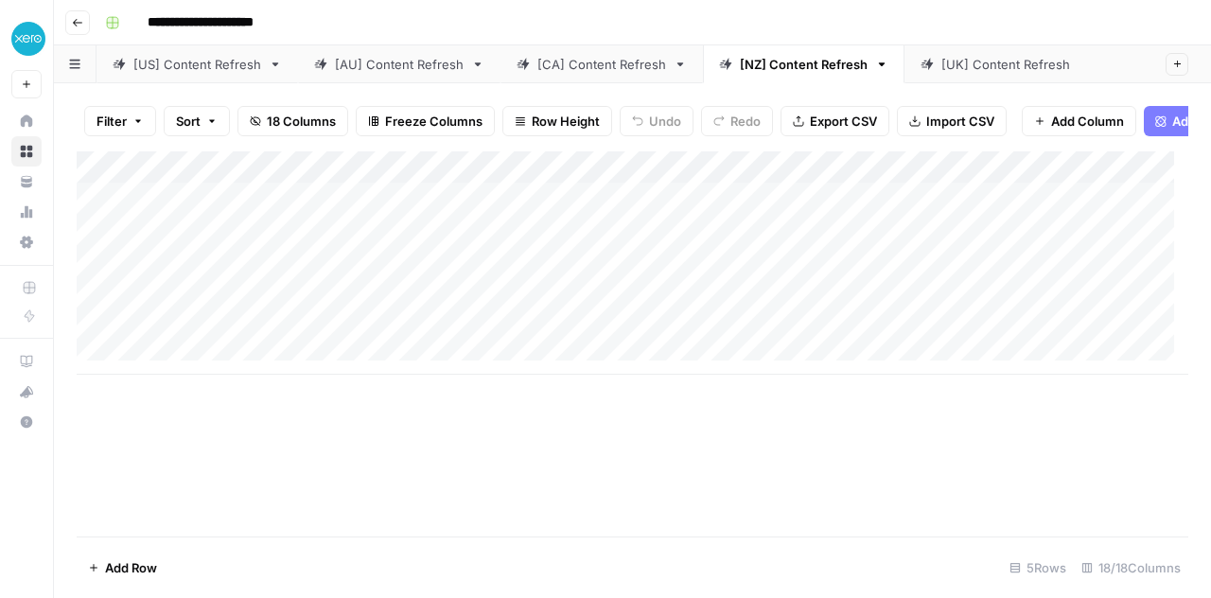
click at [190, 68] on link "[US] Content Refresh" at bounding box center [196, 64] width 201 height 38
click at [377, 59] on div "[AU] Content Refresh" at bounding box center [399, 64] width 129 height 19
click at [587, 60] on div "[CA] Content Refresh" at bounding box center [601, 64] width 129 height 19
click at [758, 56] on div "[NZ] Content Refresh" at bounding box center [804, 64] width 128 height 19
click at [996, 59] on div "[UK] Content Refresh" at bounding box center [1060, 64] width 238 height 19
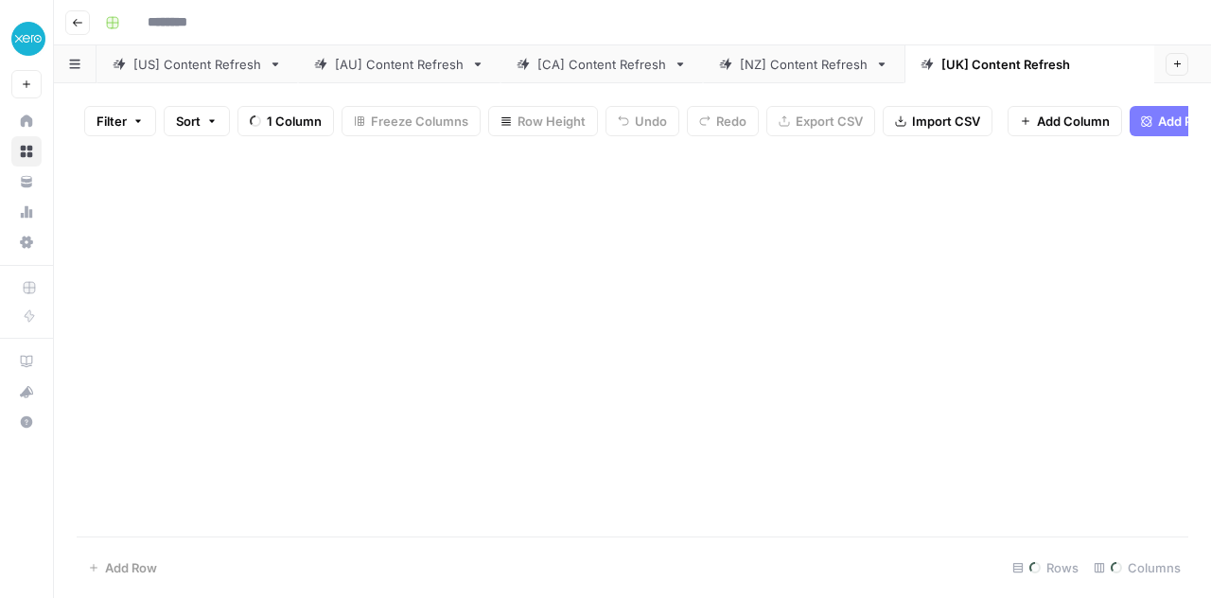
type input "**********"
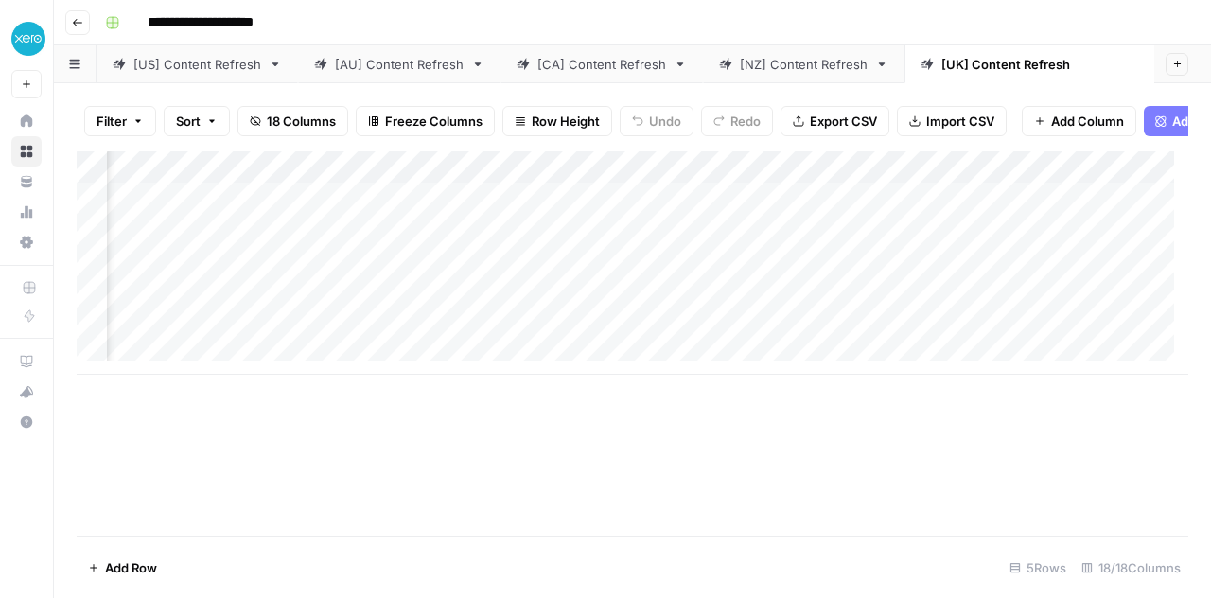
scroll to position [0, 307]
click at [709, 208] on div "Add Column" at bounding box center [632, 262] width 1111 height 223
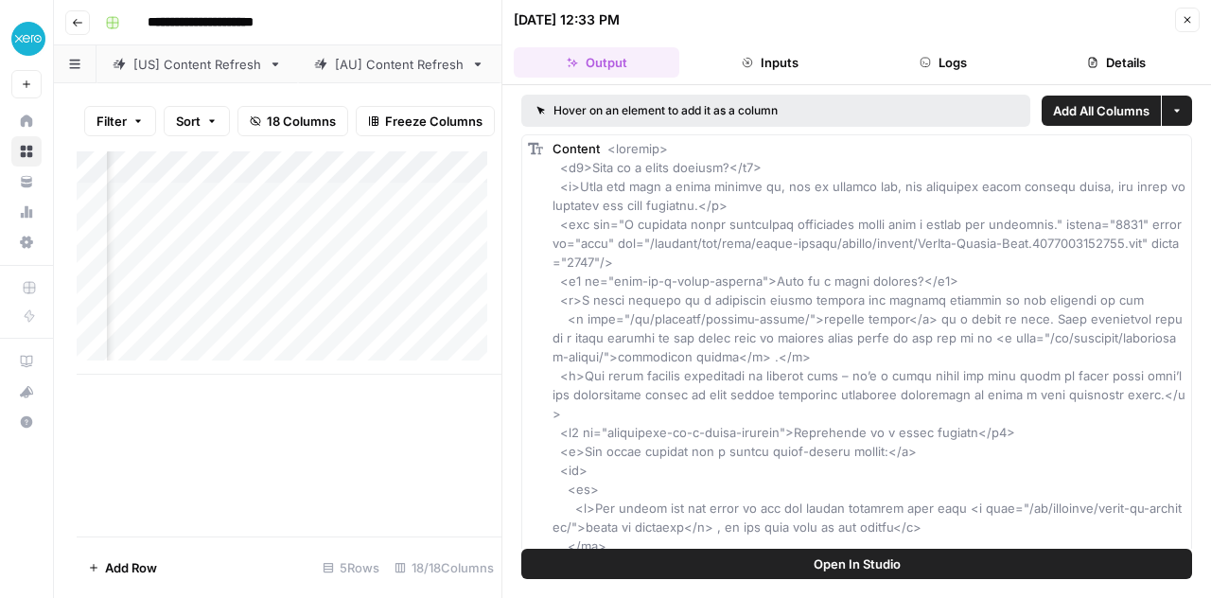
click at [289, 478] on div "Add Column" at bounding box center [289, 343] width 425 height 385
click at [1180, 23] on button "Close" at bounding box center [1187, 20] width 25 height 25
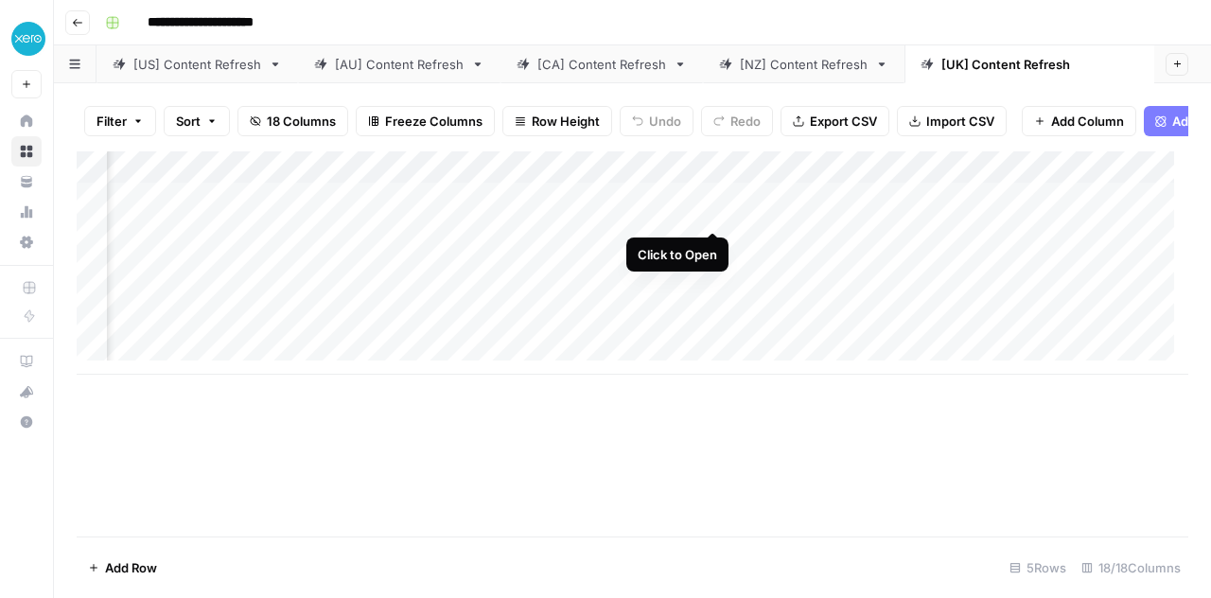
click at [713, 215] on div "Add Column" at bounding box center [632, 262] width 1111 height 223
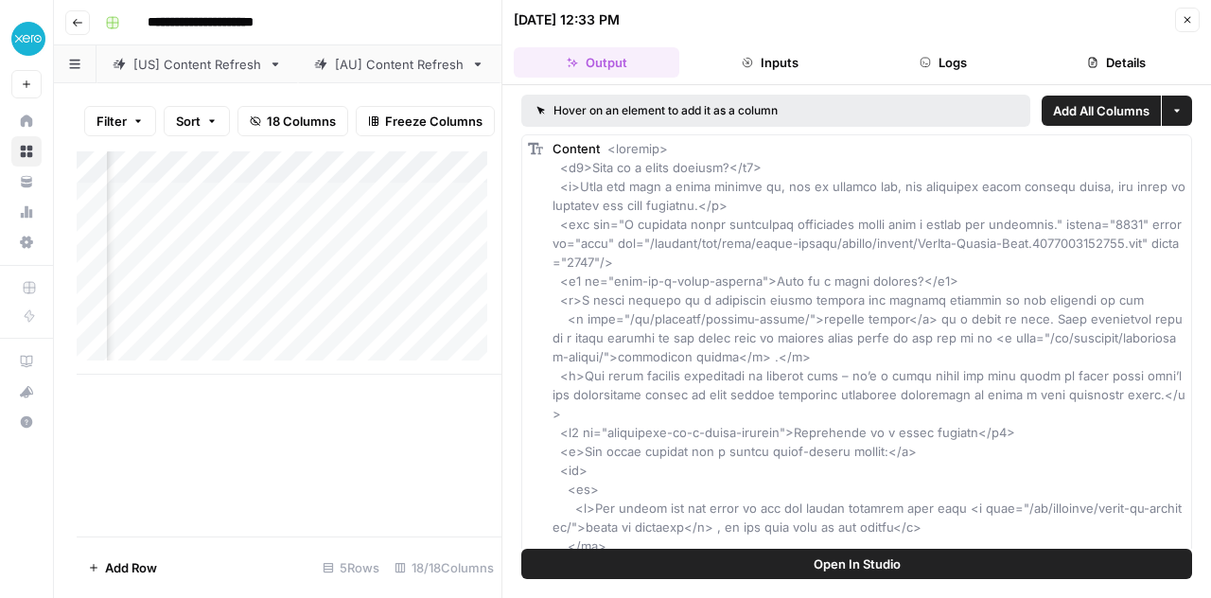
click at [909, 59] on button "Logs" at bounding box center [944, 62] width 166 height 30
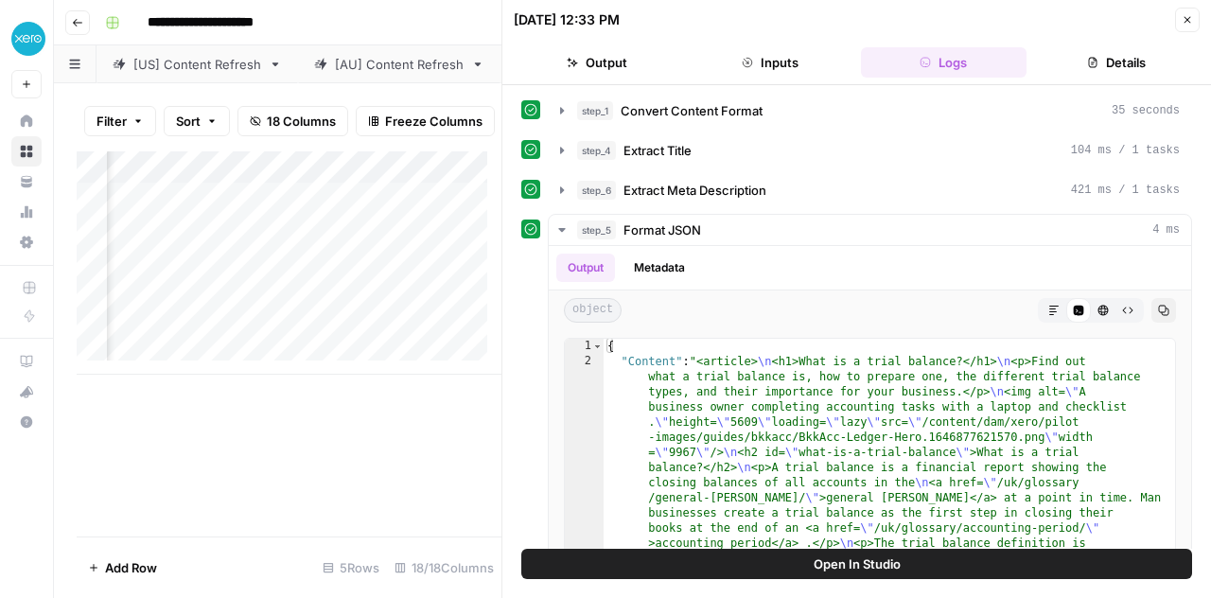
click at [1094, 61] on icon "button" at bounding box center [1093, 63] width 9 height 10
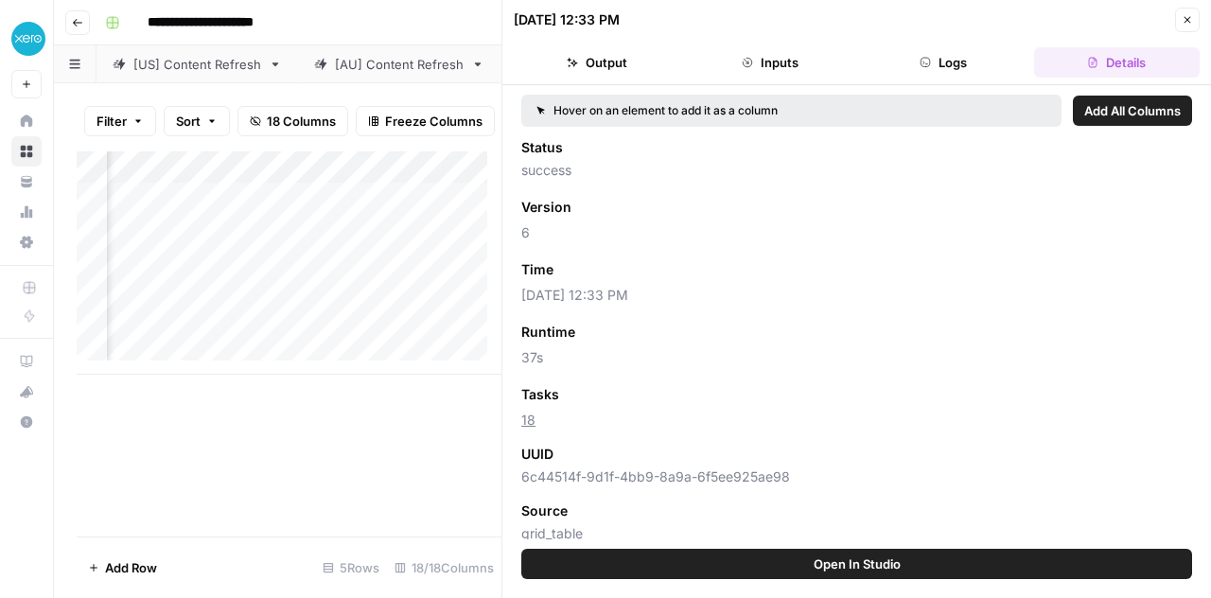
click at [944, 60] on button "Logs" at bounding box center [944, 62] width 166 height 30
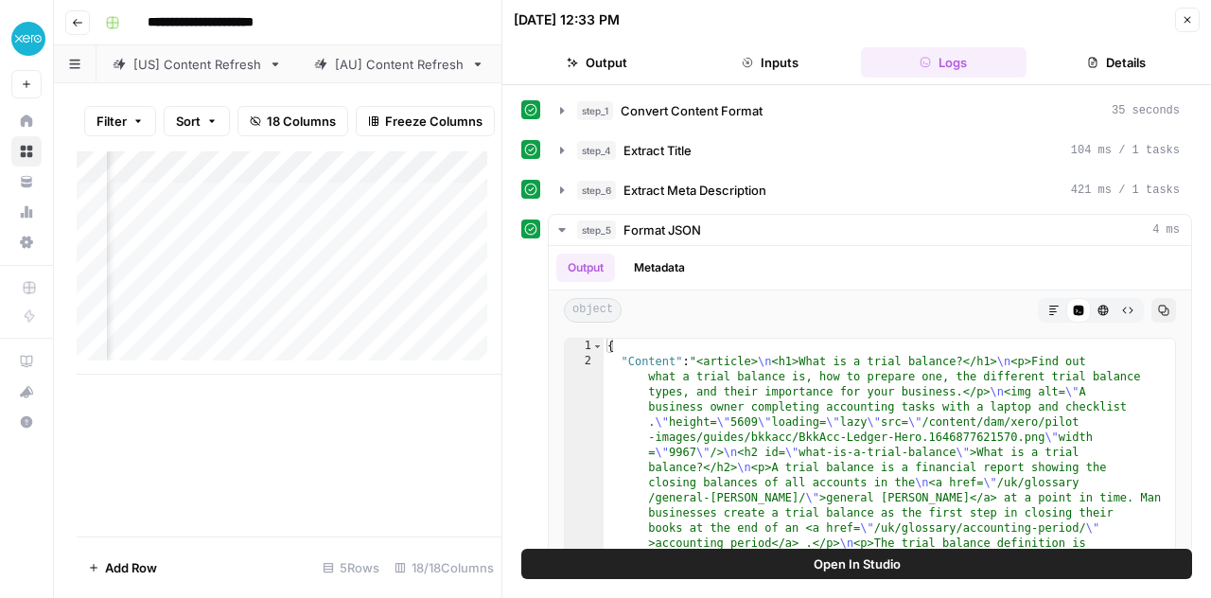
click at [781, 52] on button "Inputs" at bounding box center [770, 62] width 166 height 30
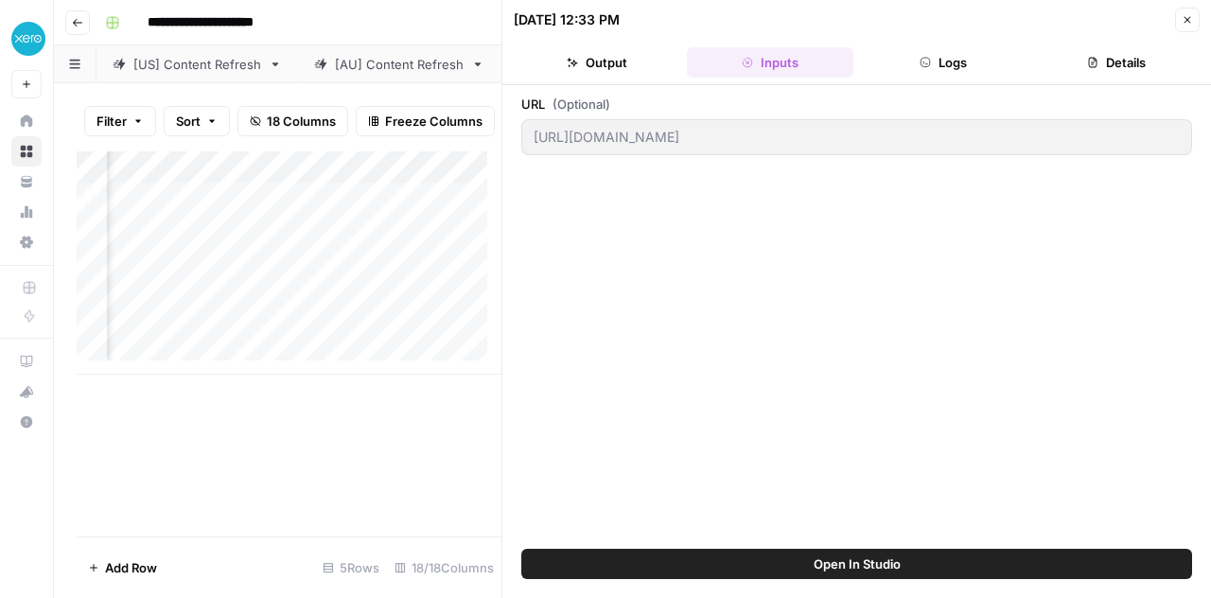
click at [633, 53] on button "Output" at bounding box center [597, 62] width 166 height 30
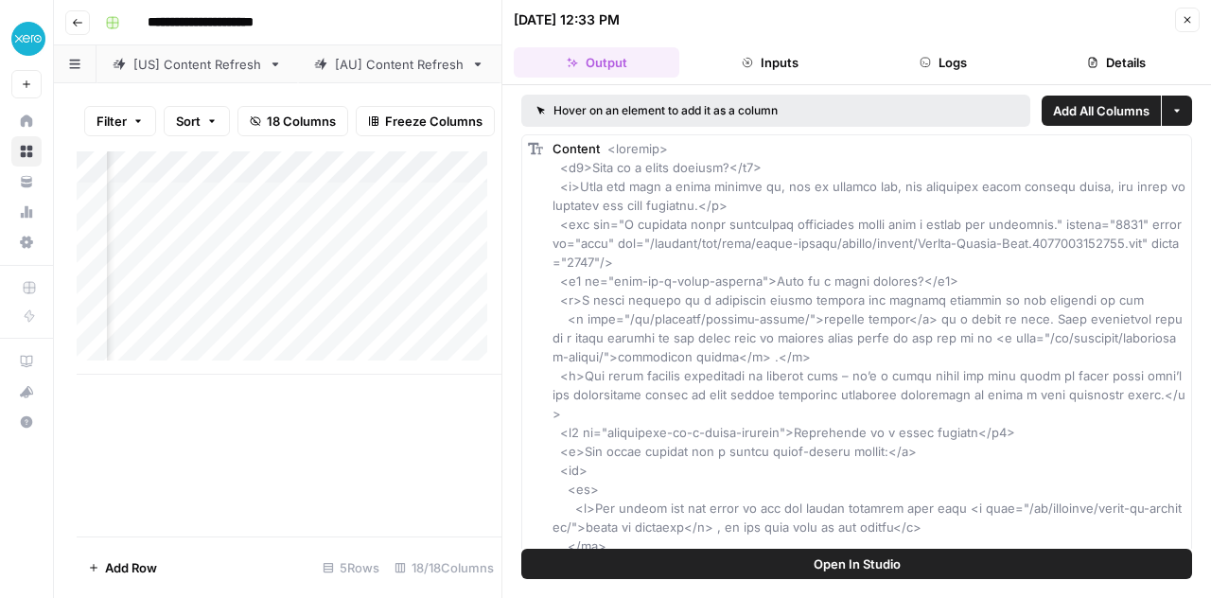
scroll to position [0, 1926]
click at [477, 212] on div "Add Column" at bounding box center [289, 262] width 425 height 223
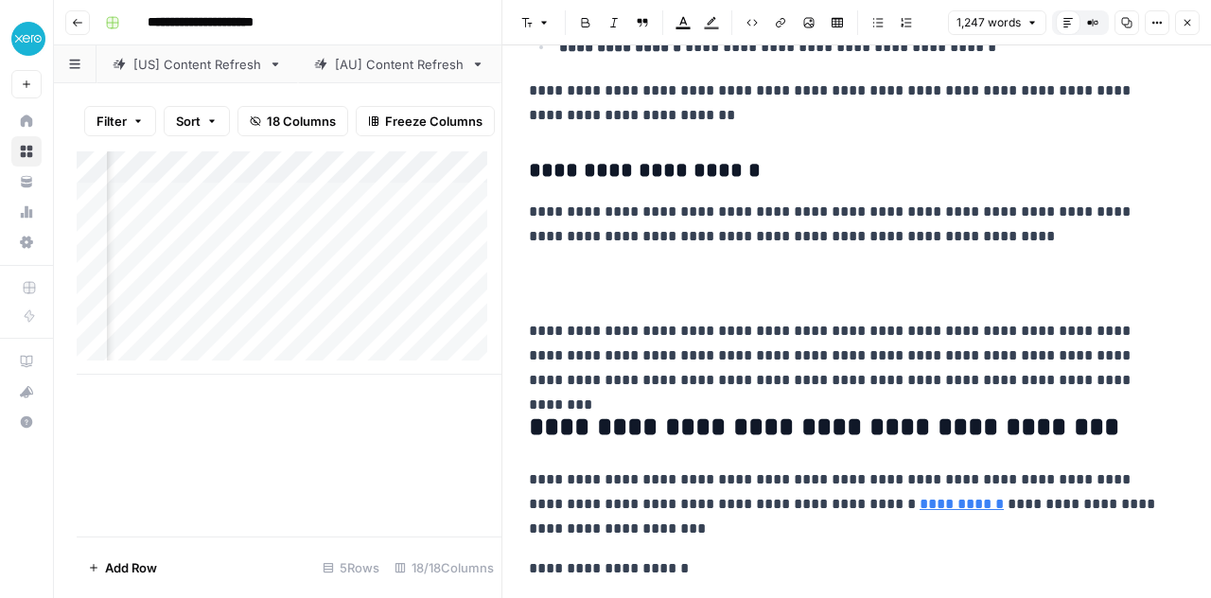
scroll to position [0, 1276]
click at [422, 209] on div "Add Column" at bounding box center [289, 262] width 425 height 223
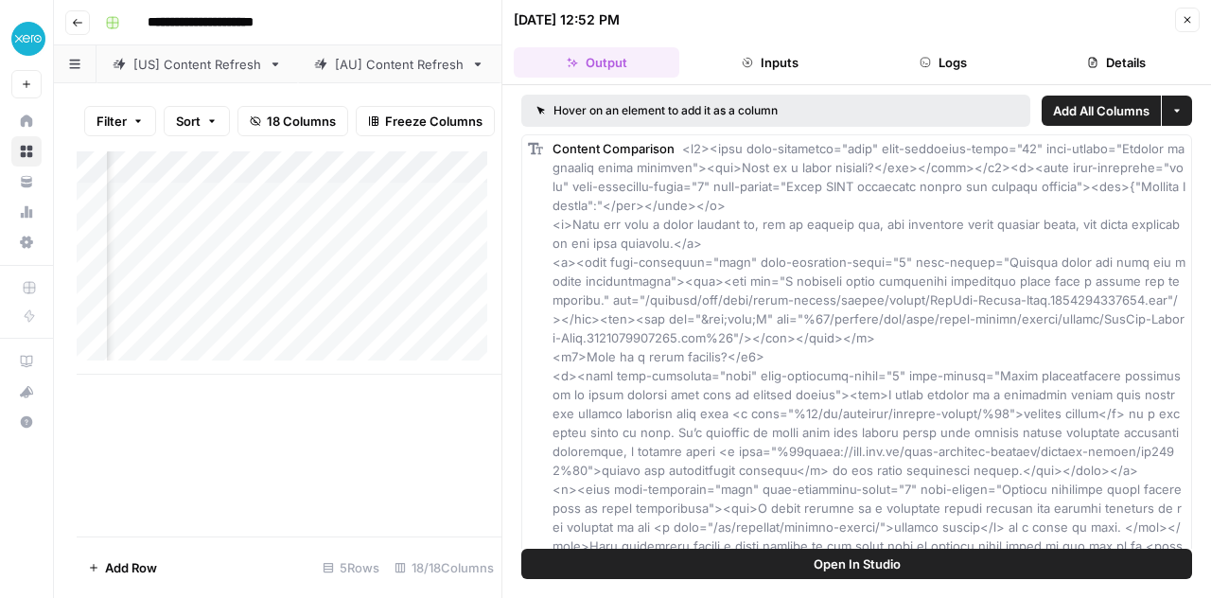
scroll to position [0, 1477]
click at [391, 213] on div "Add Column" at bounding box center [289, 262] width 425 height 223
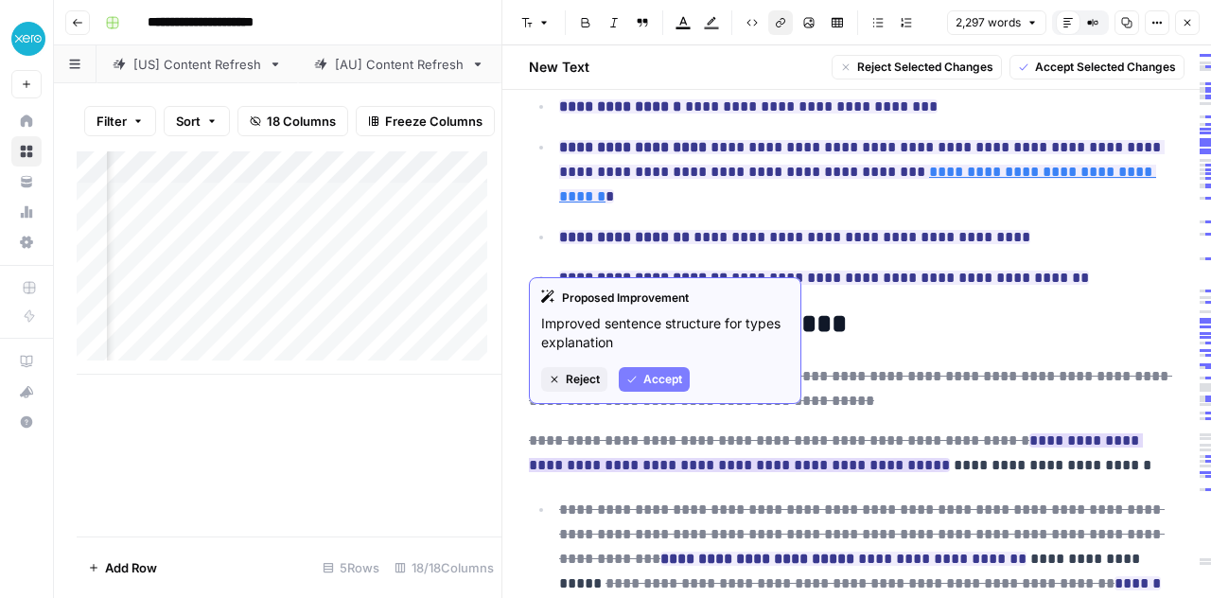
scroll to position [1878, 0]
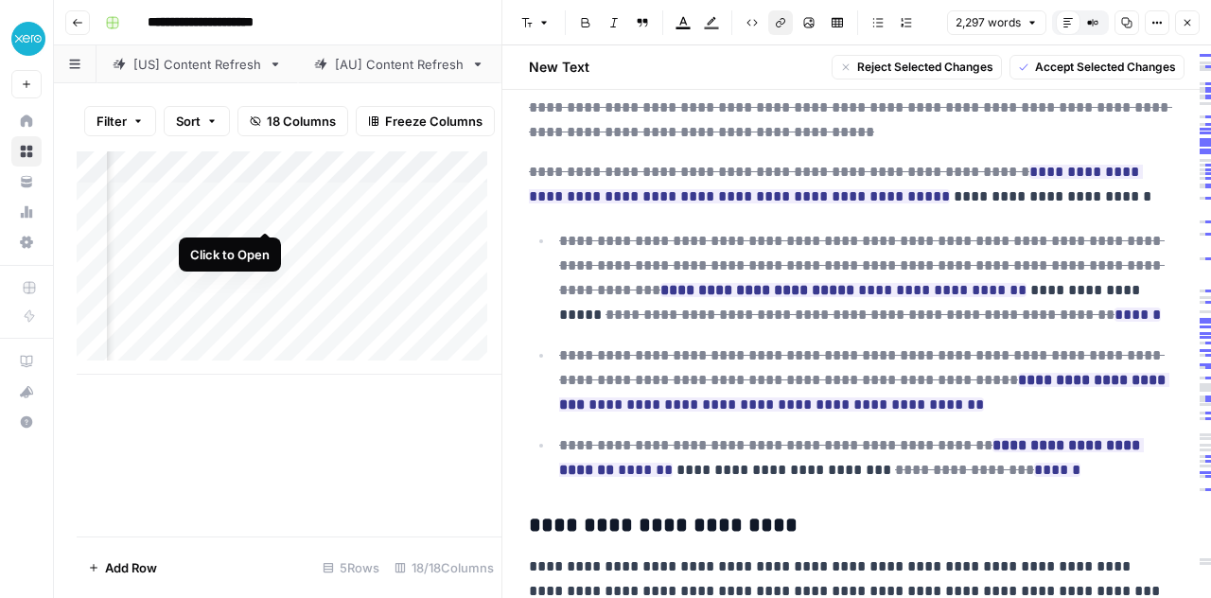
click at [266, 209] on div "Add Column" at bounding box center [289, 262] width 425 height 223
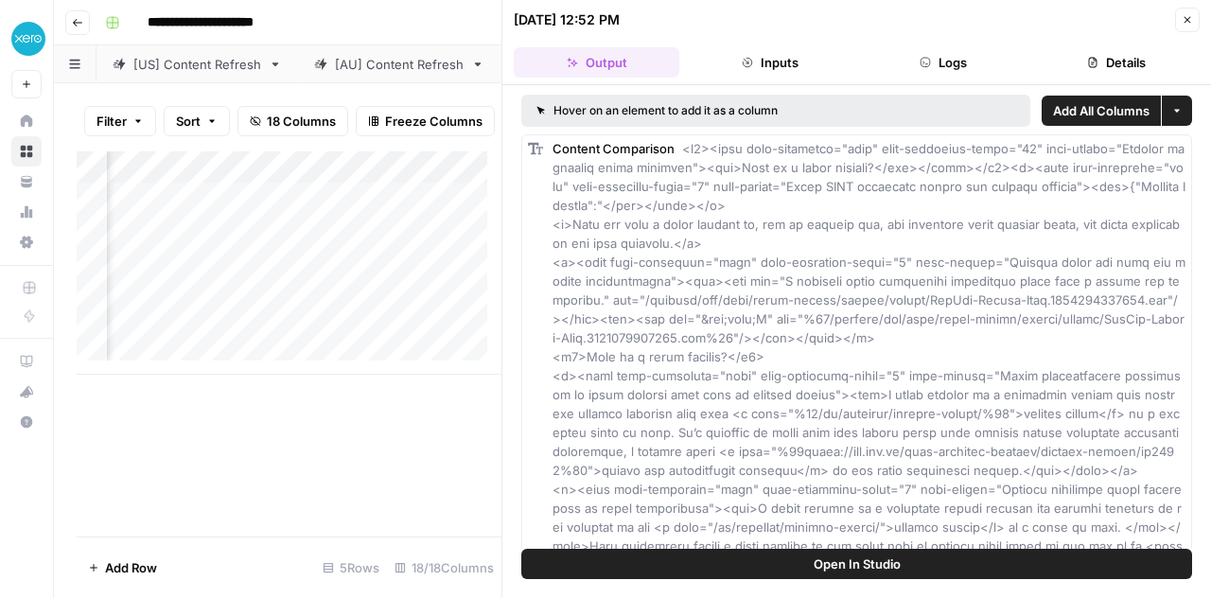
scroll to position [0, 1815]
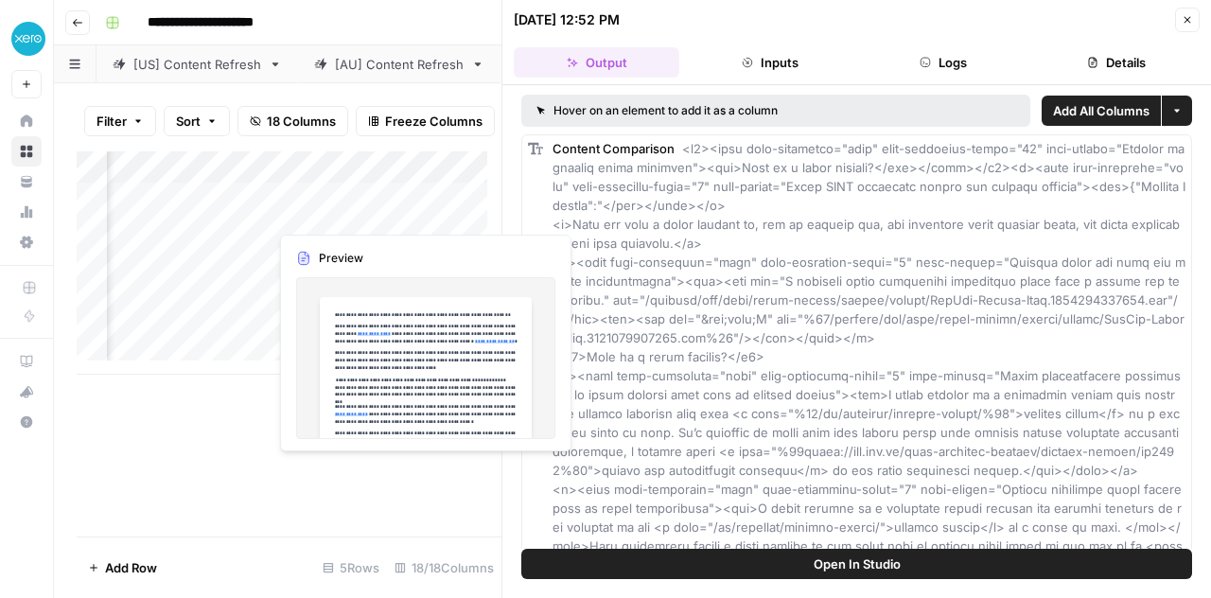
click at [338, 206] on div "Add Column" at bounding box center [289, 262] width 425 height 223
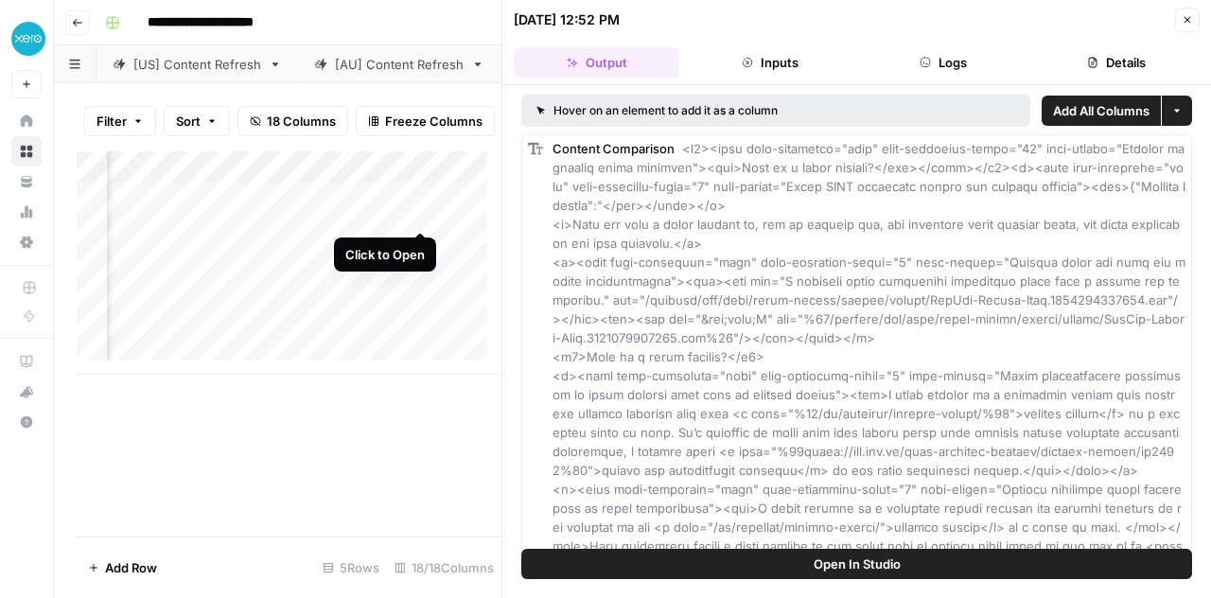
click at [419, 207] on div "Add Column" at bounding box center [289, 262] width 425 height 223
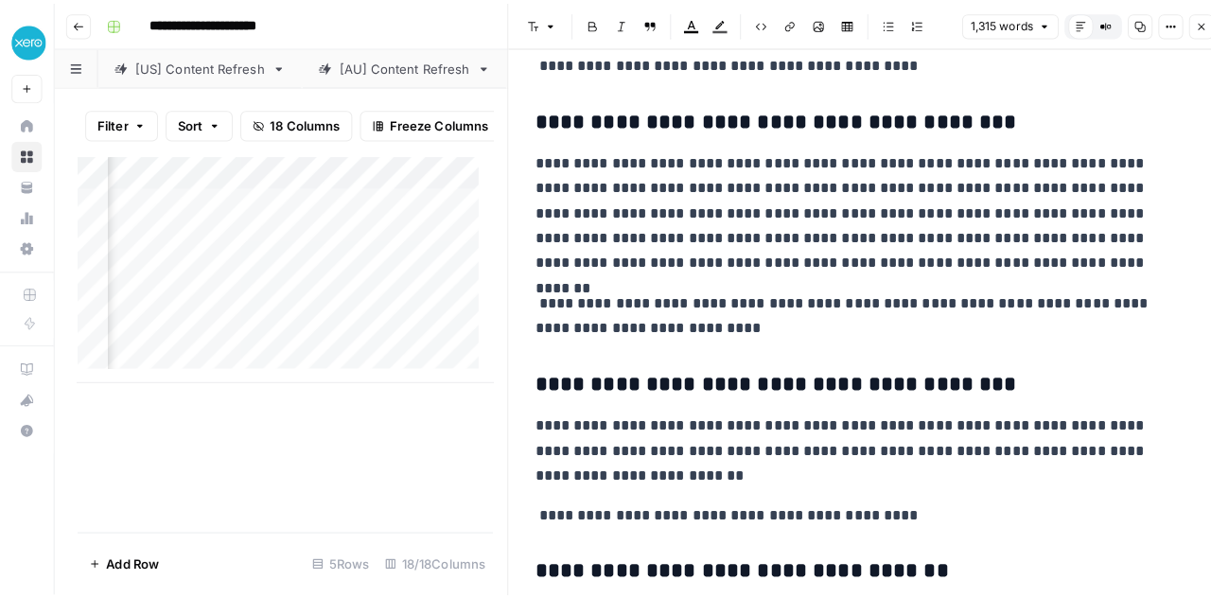
scroll to position [0, 1404]
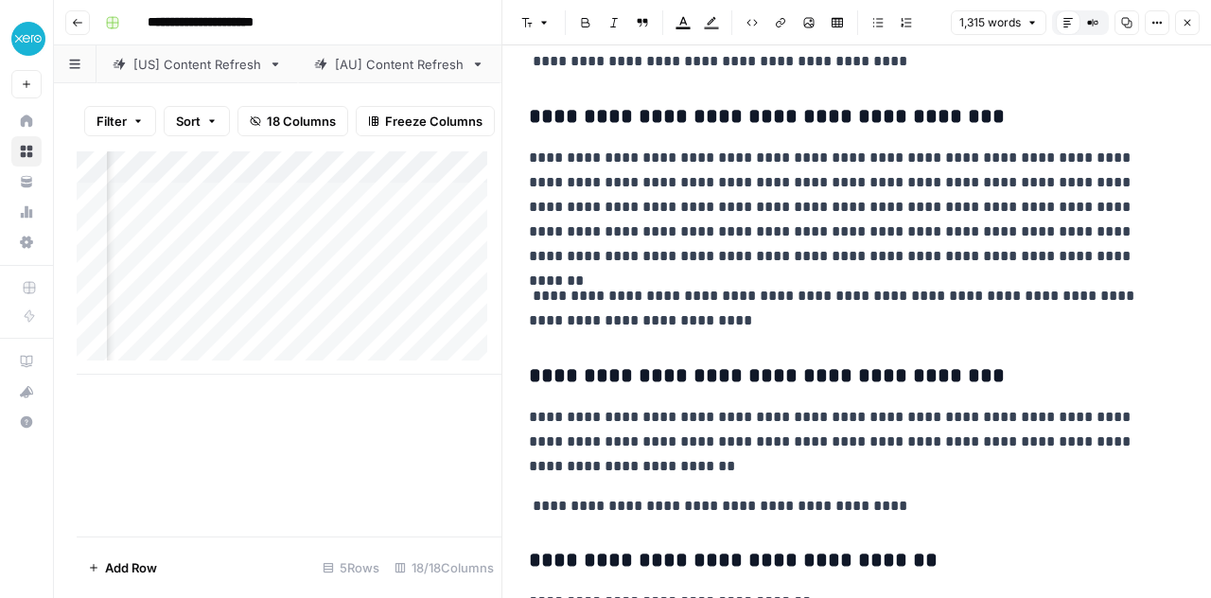
click at [298, 212] on div "Add Column" at bounding box center [289, 262] width 425 height 223
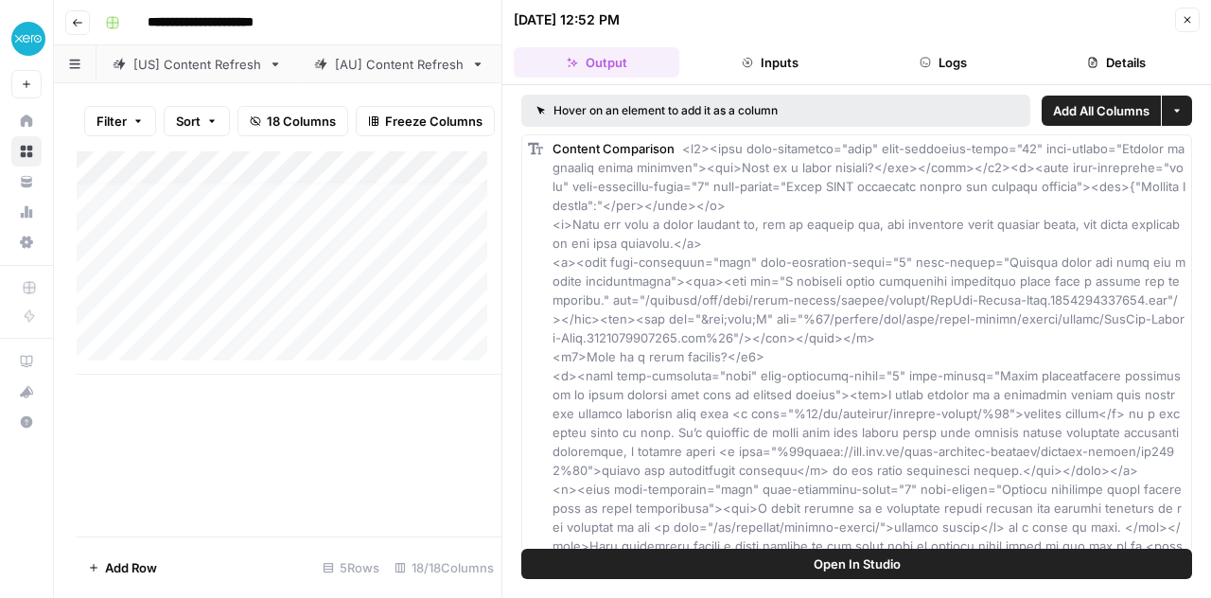
scroll to position [12, 0]
click at [1189, 26] on button "Close" at bounding box center [1187, 20] width 25 height 25
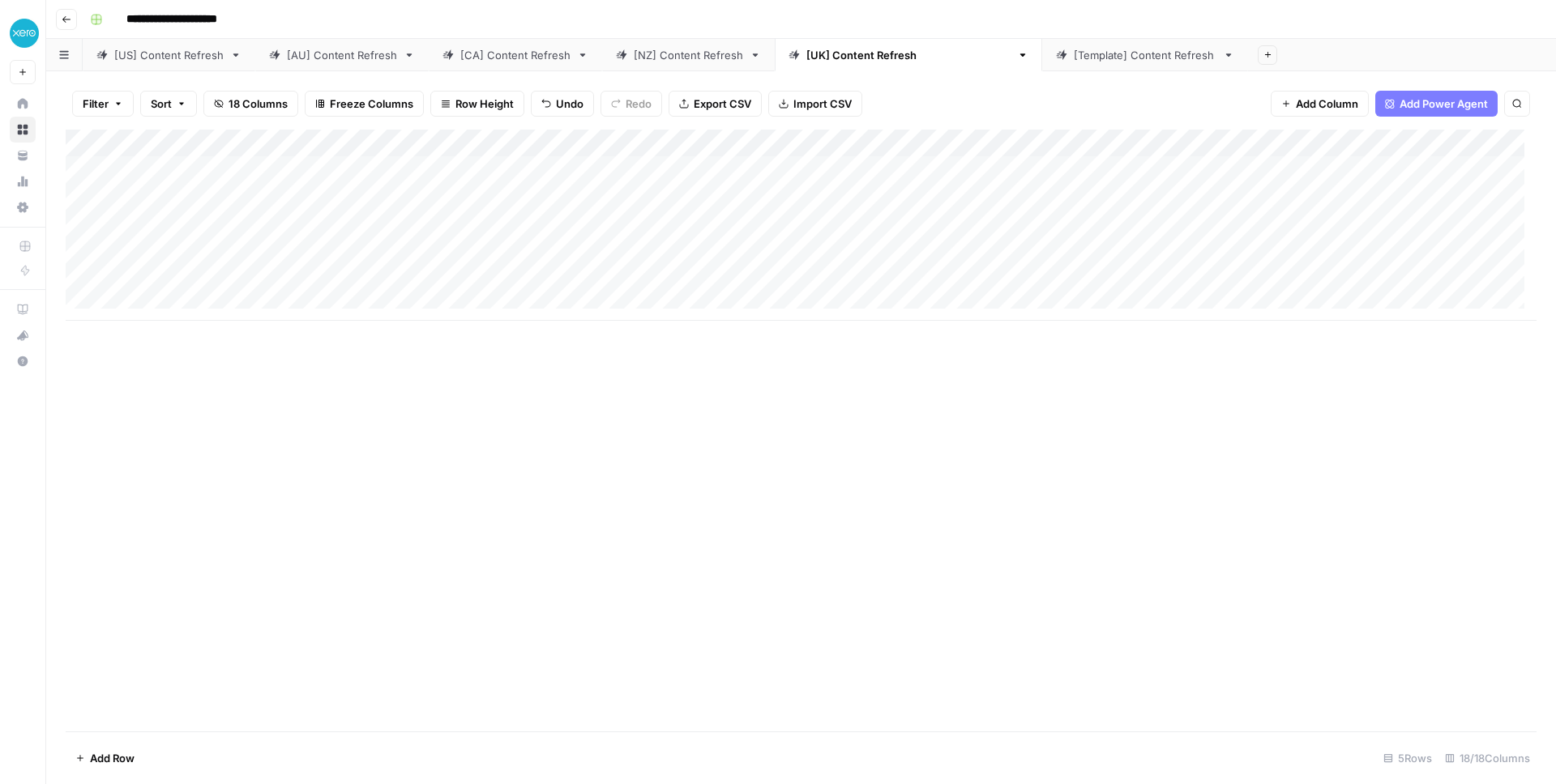
click at [876, 142] on div "Add Column" at bounding box center [801, 224] width 1471 height 191
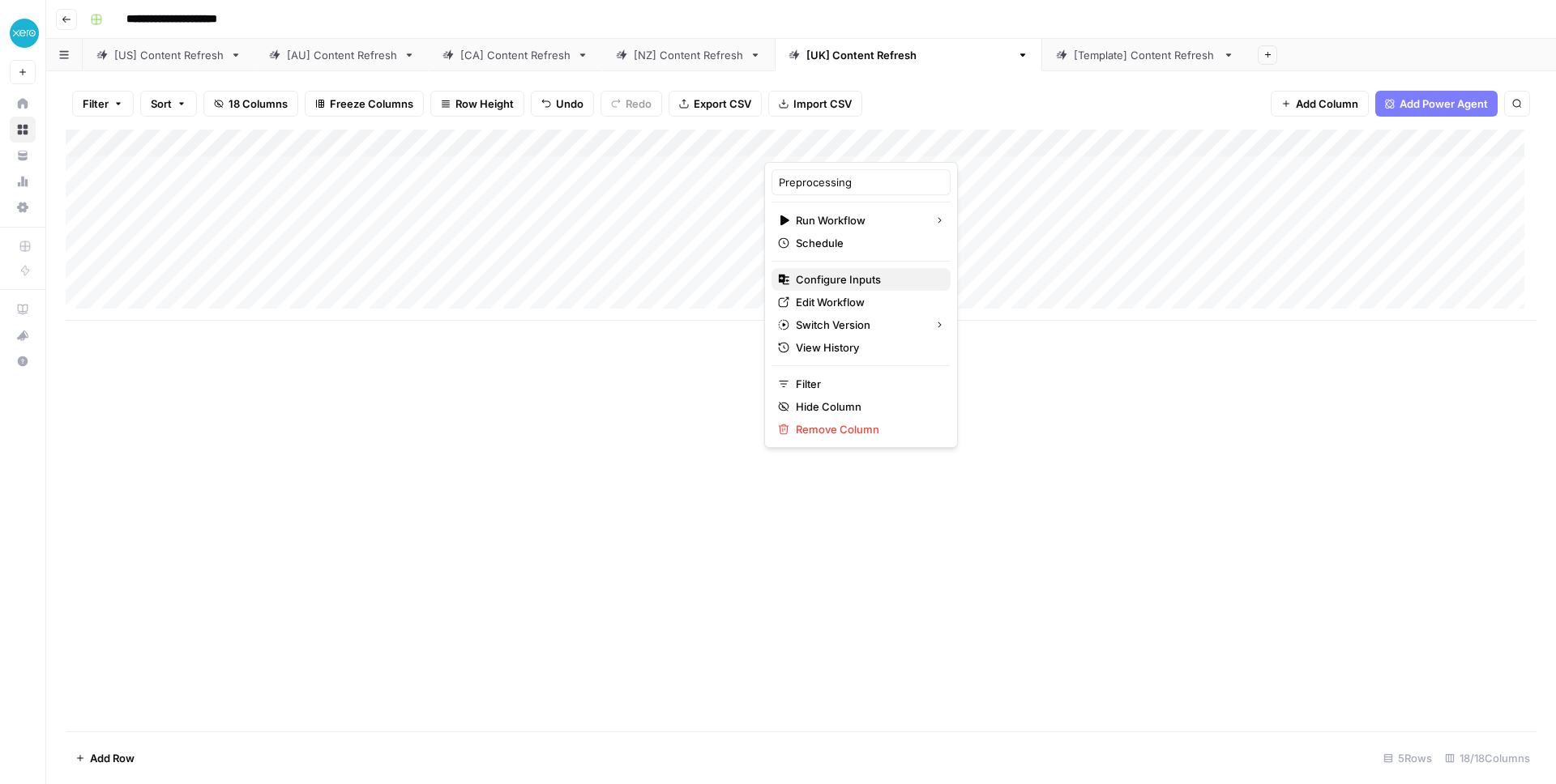
click at [829, 273] on span "Configure Inputs" at bounding box center [867, 279] width 142 height 16
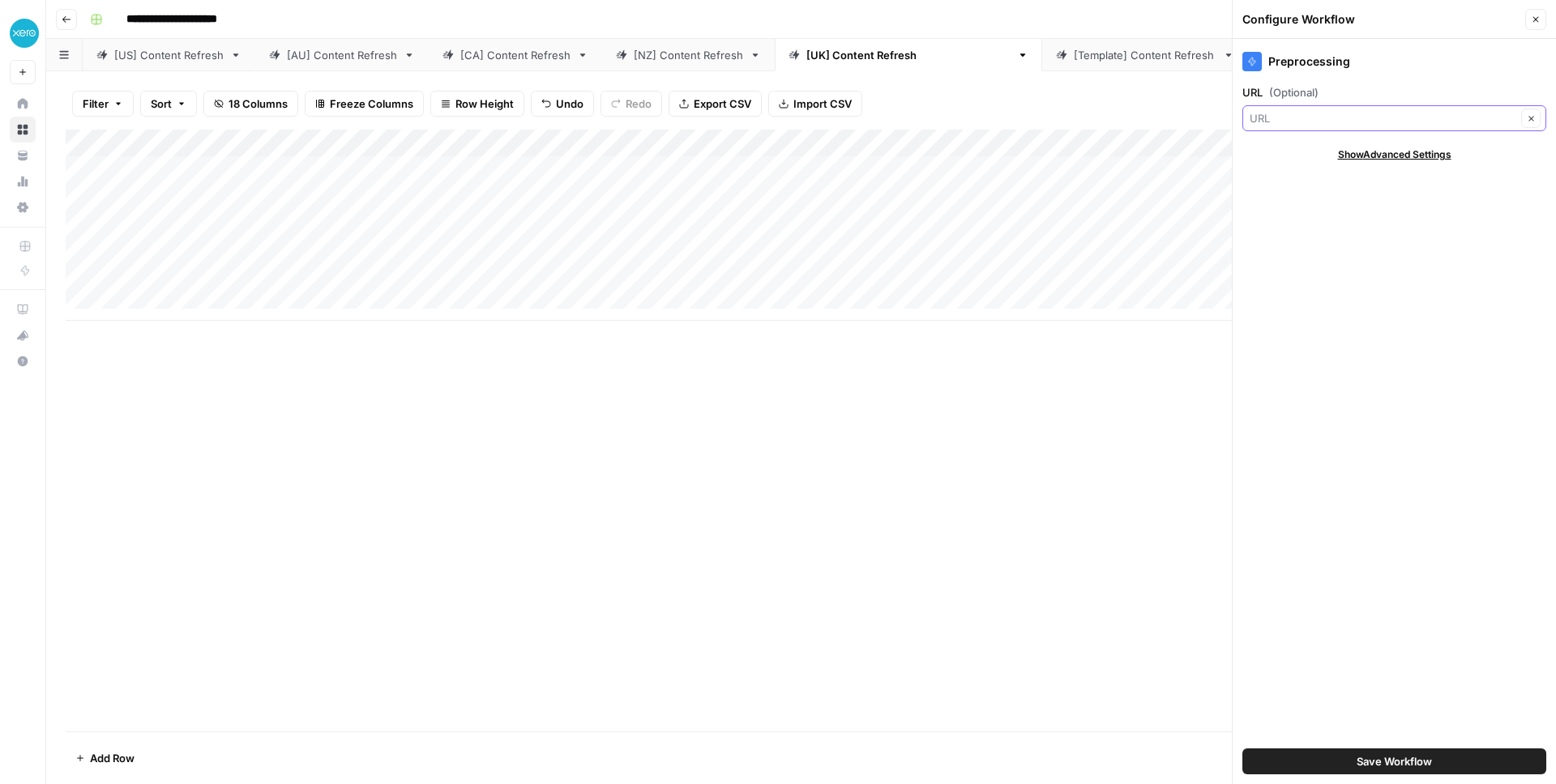
click at [1037, 122] on input "URL (Optional)" at bounding box center [1382, 118] width 266 height 16
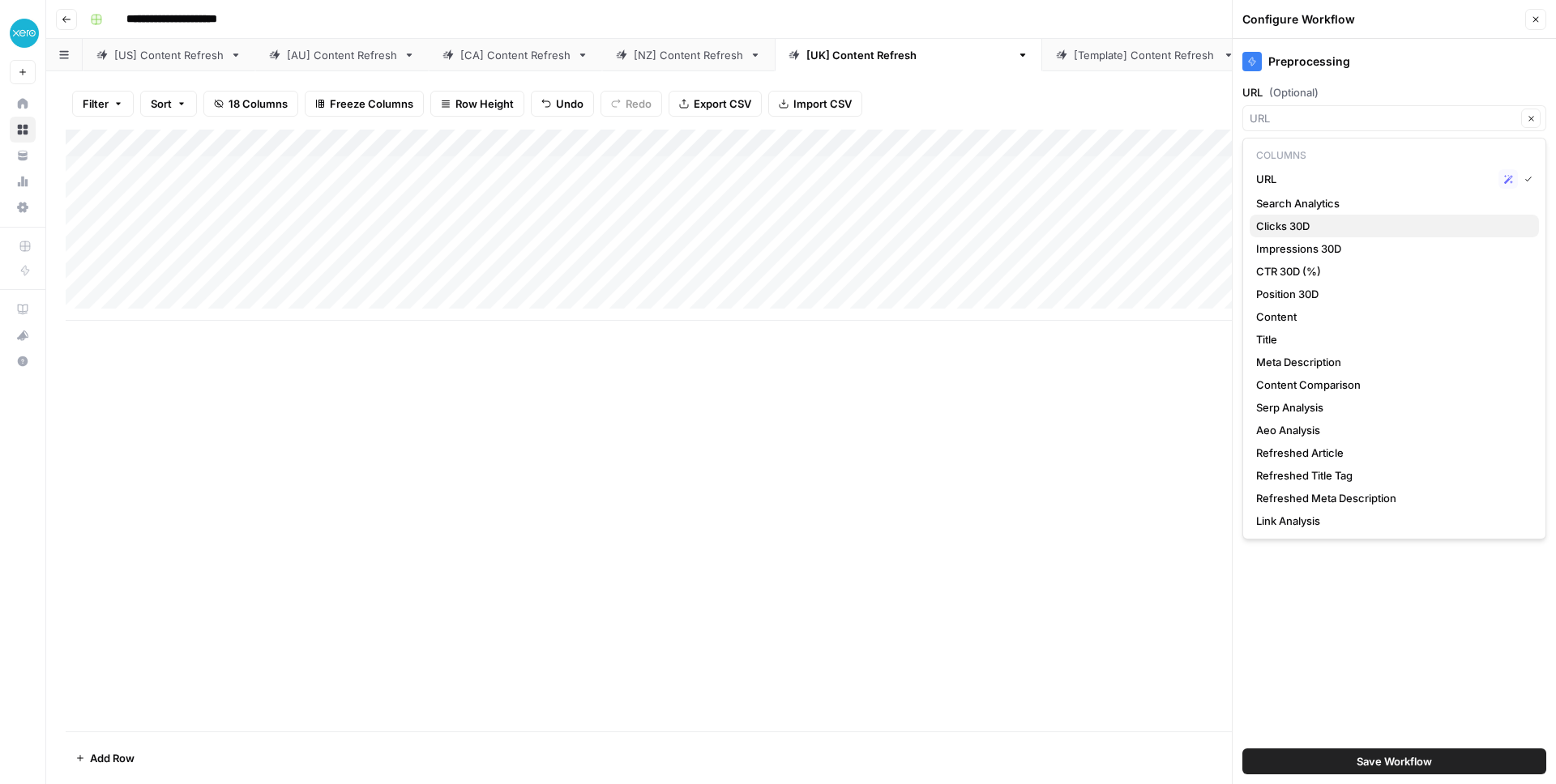
click at [1037, 227] on span "Clicks 30D" at bounding box center [1391, 225] width 270 height 16
type input "Clicks 30D"
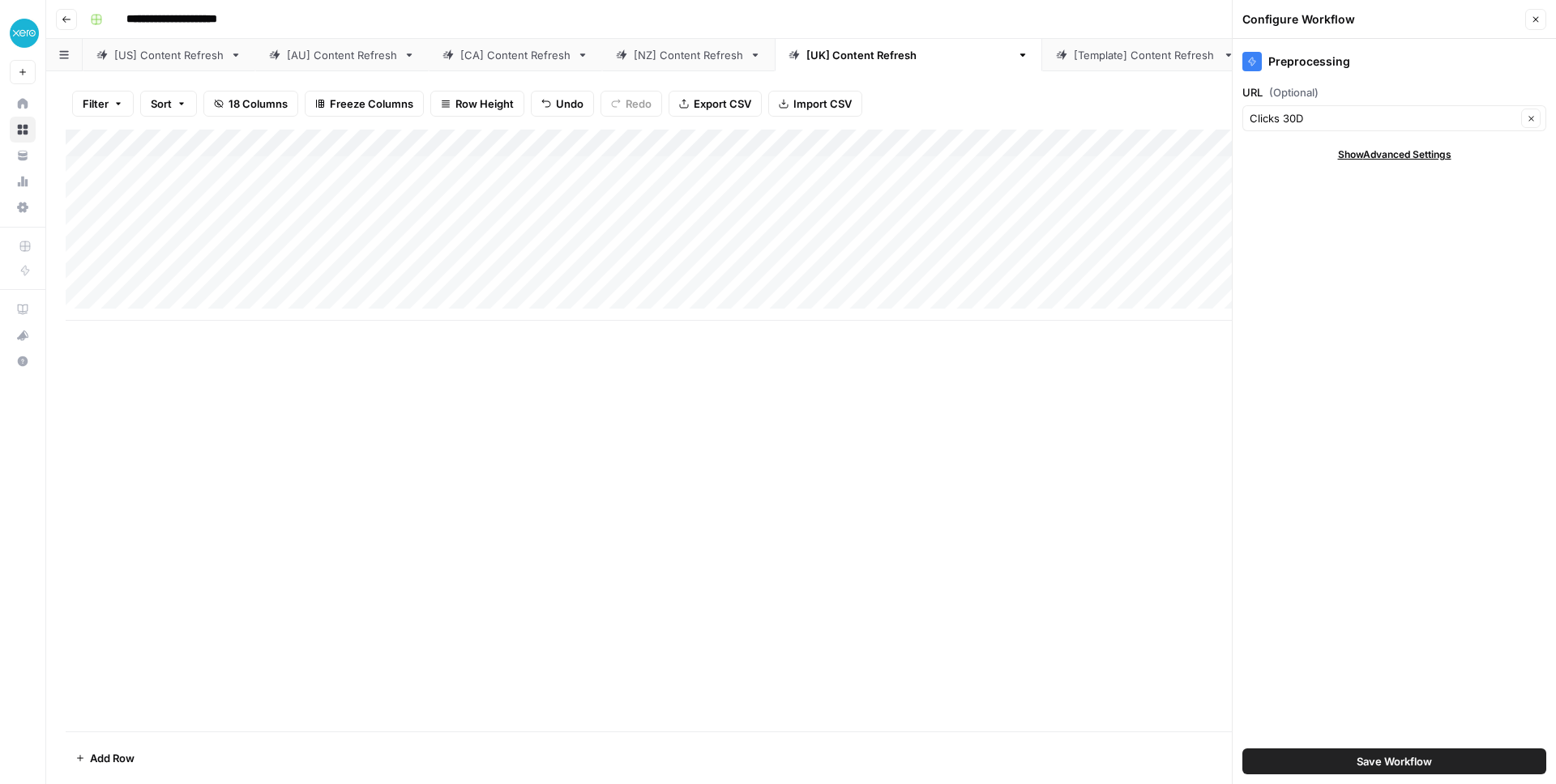
click at [1037, 147] on span "Show Advanced Settings" at bounding box center [1394, 154] width 113 height 15
click at [1037, 205] on input "Version" at bounding box center [1385, 202] width 272 height 16
type input "Default"
click at [1037, 143] on div "Preprocessing URL (Optional) Clicks 30D Clear Hide Advanced Settings Version De…" at bounding box center [1393, 411] width 323 height 745
click at [1037, 118] on input "URL (Optional)" at bounding box center [1382, 118] width 266 height 16
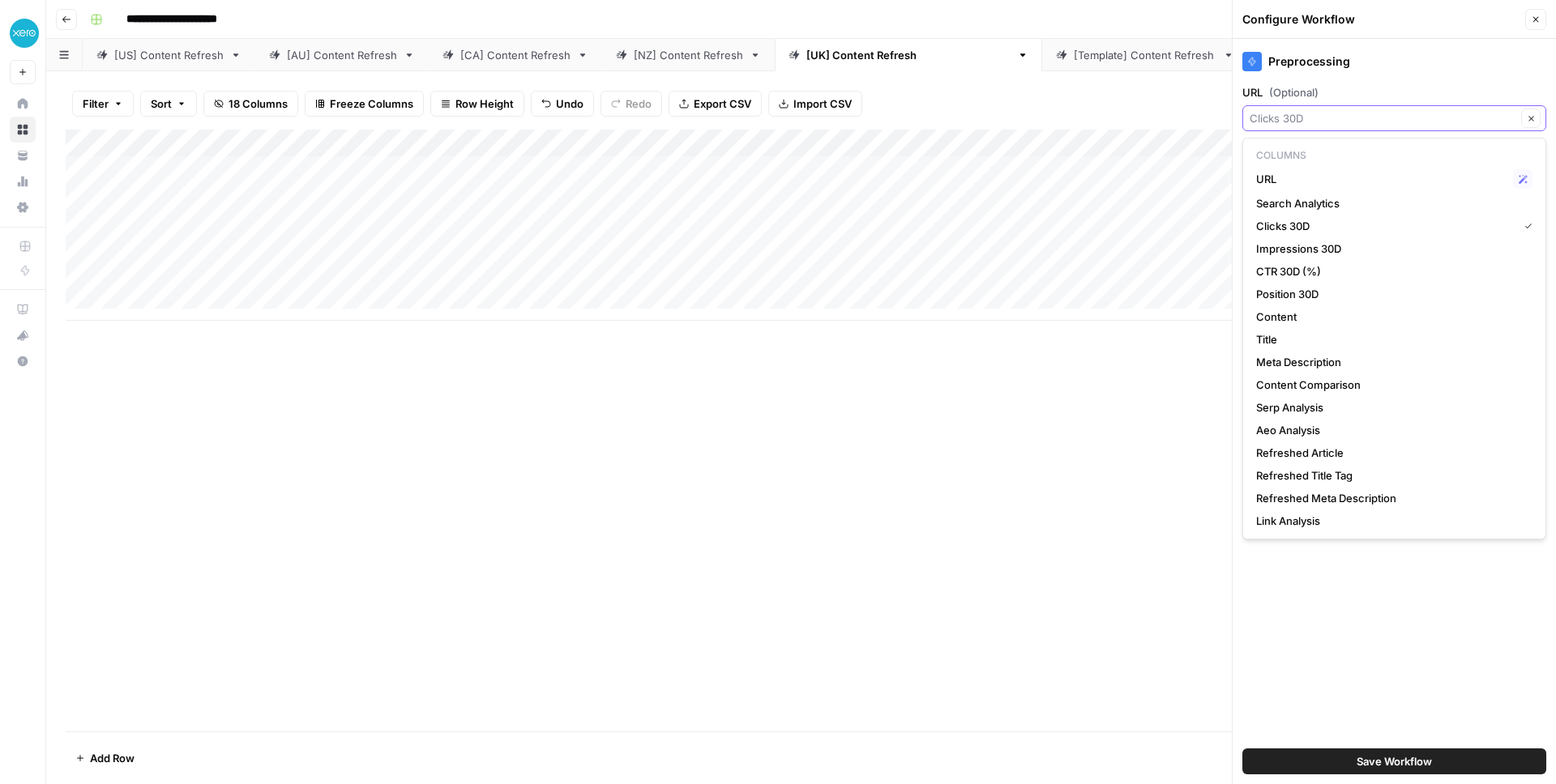
click at [1037, 118] on input "URL (Optional)" at bounding box center [1382, 118] width 266 height 16
type input "Clicks 30D"
click at [1037, 77] on div "Preprocessing URL (Optional) Clicks 30D Clear Hide Advanced Settings Version De…" at bounding box center [1393, 411] width 323 height 745
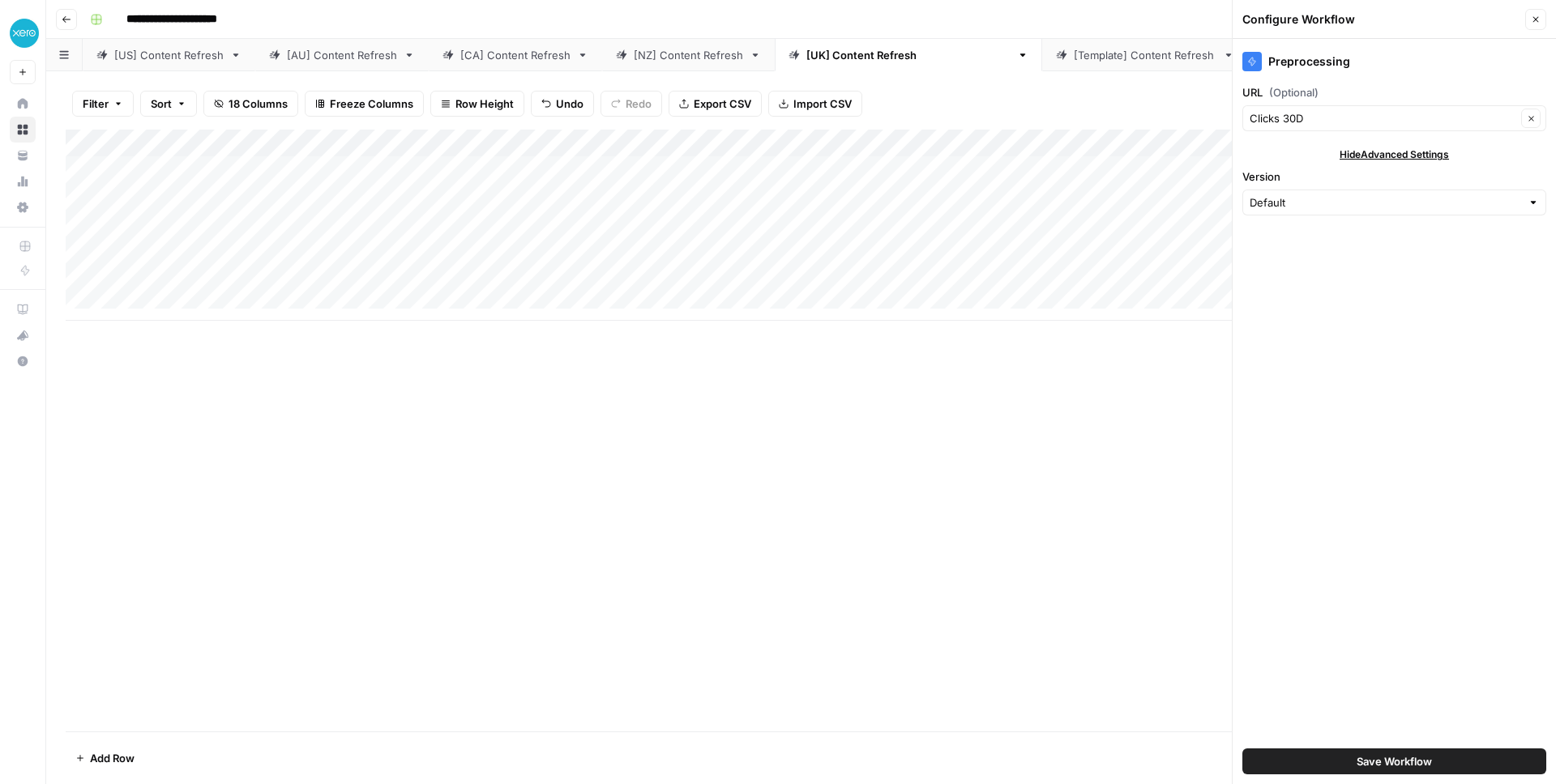
click at [871, 143] on div "Add Column" at bounding box center [801, 224] width 1471 height 191
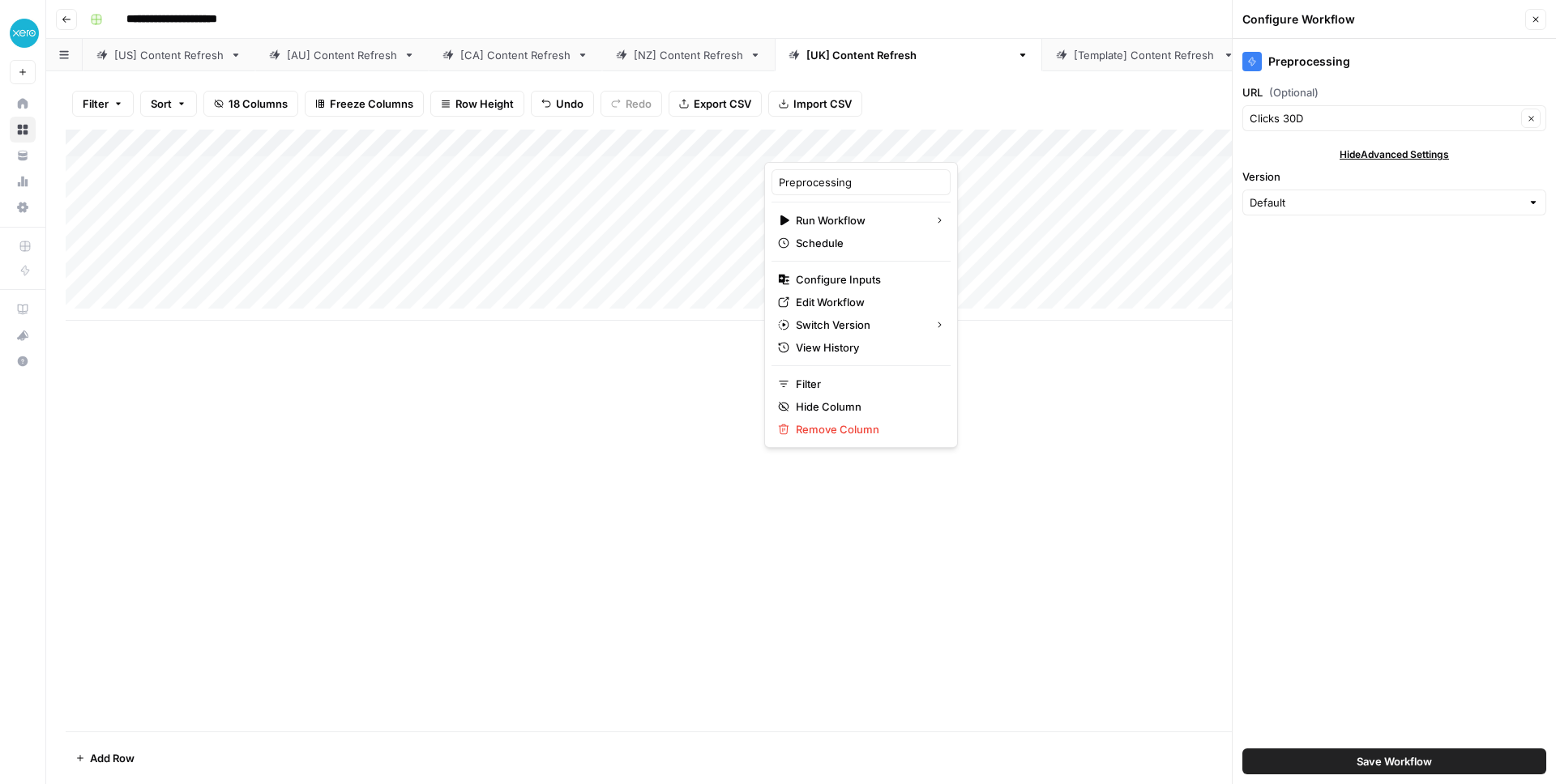
click at [1010, 396] on div "Add Column" at bounding box center [801, 430] width 1471 height 602
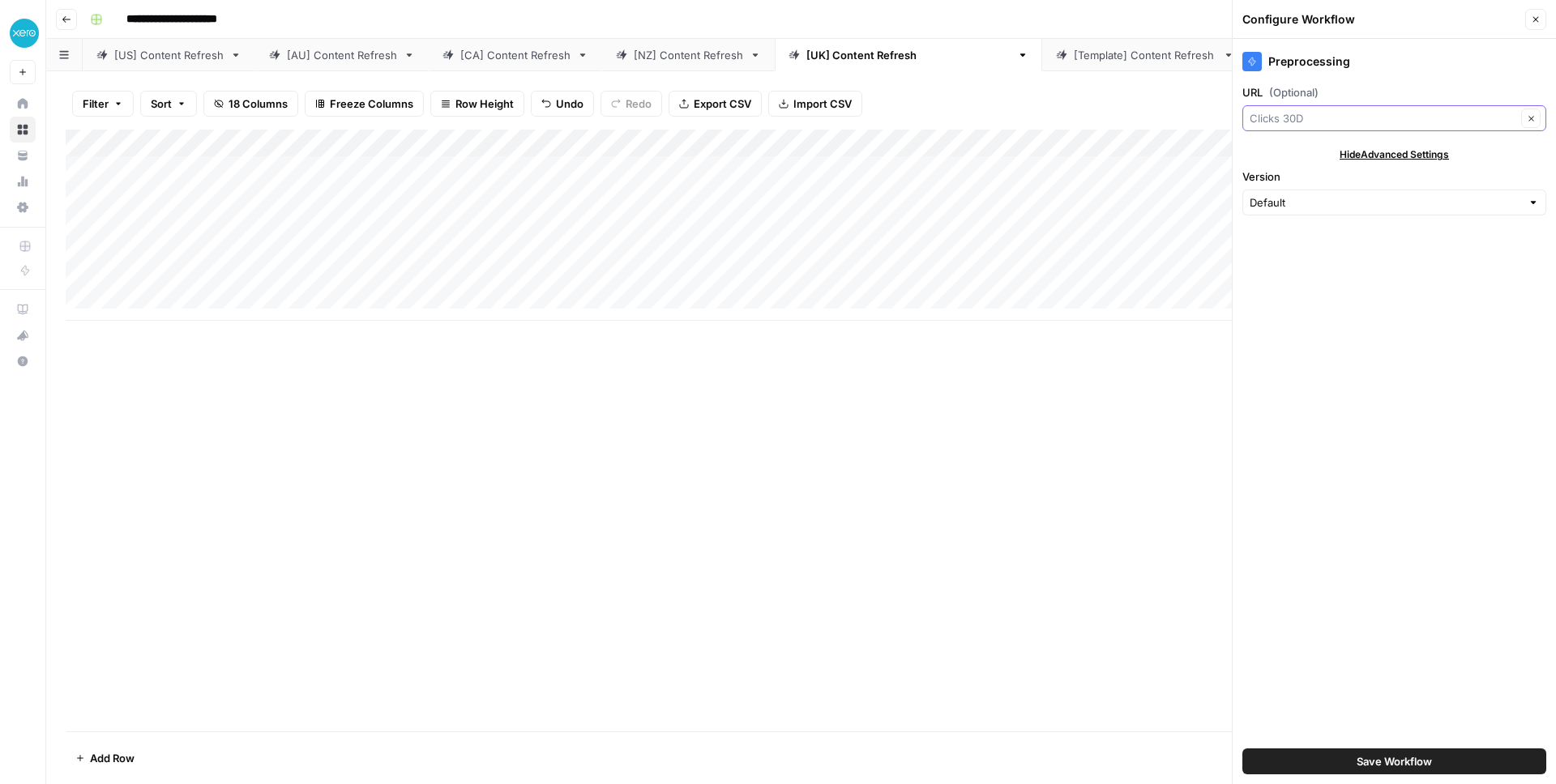
click at [1037, 116] on input "URL (Optional)" at bounding box center [1382, 118] width 266 height 16
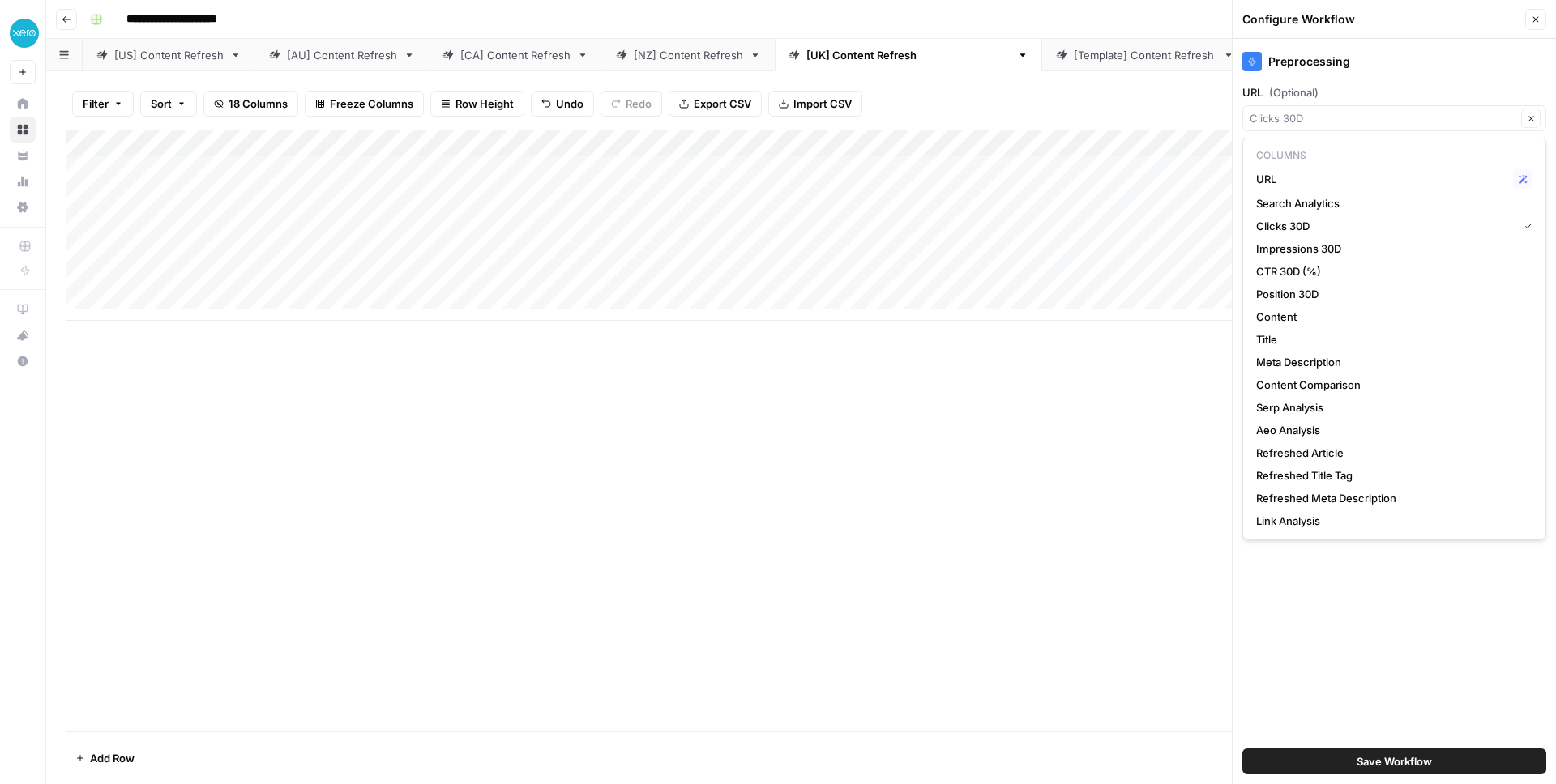
type input "Clicks 30D"
click at [1028, 422] on div "Add Column" at bounding box center [801, 430] width 1471 height 602
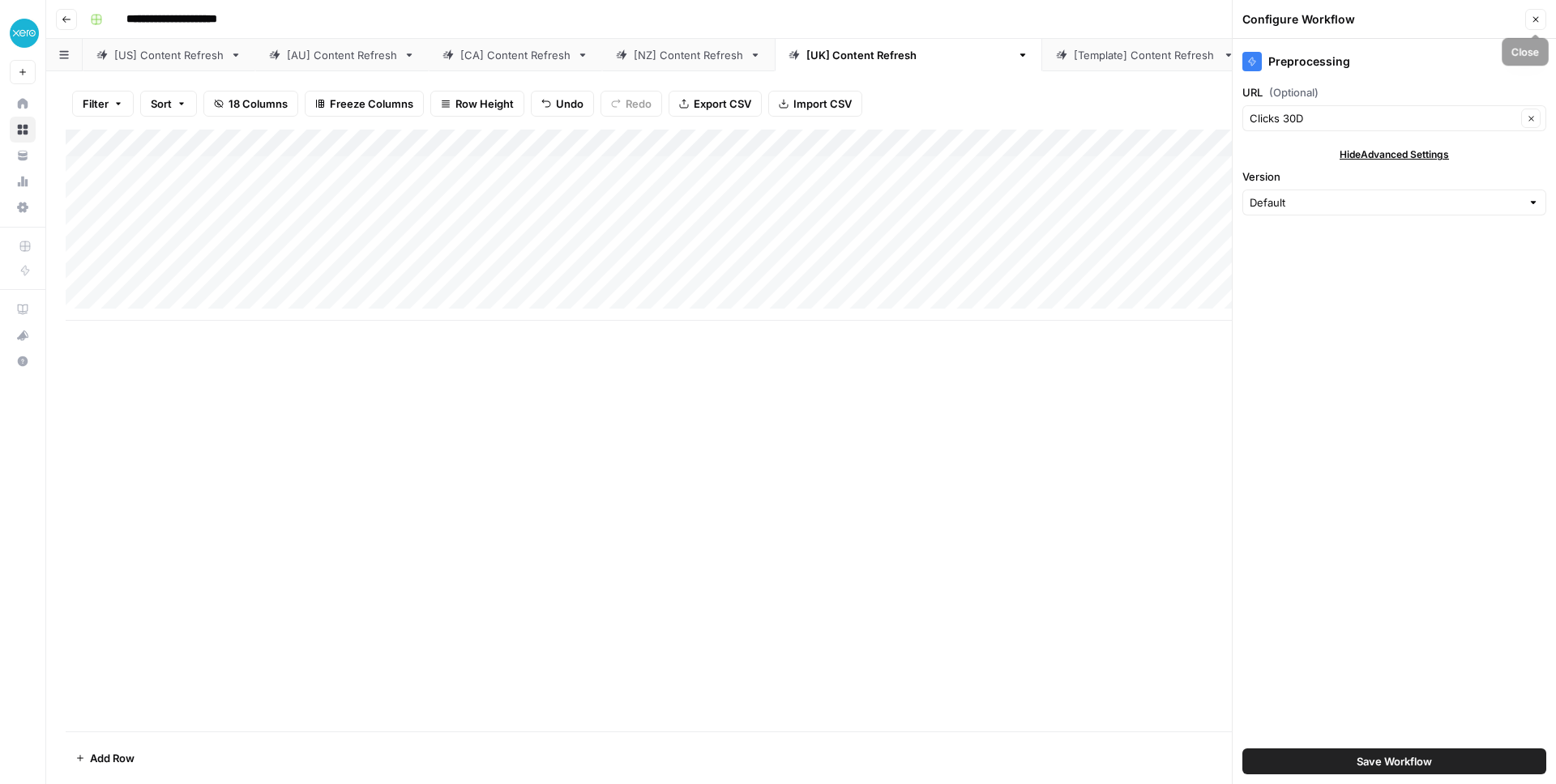
click at [1037, 22] on icon "button" at bounding box center [1535, 19] width 9 height 9
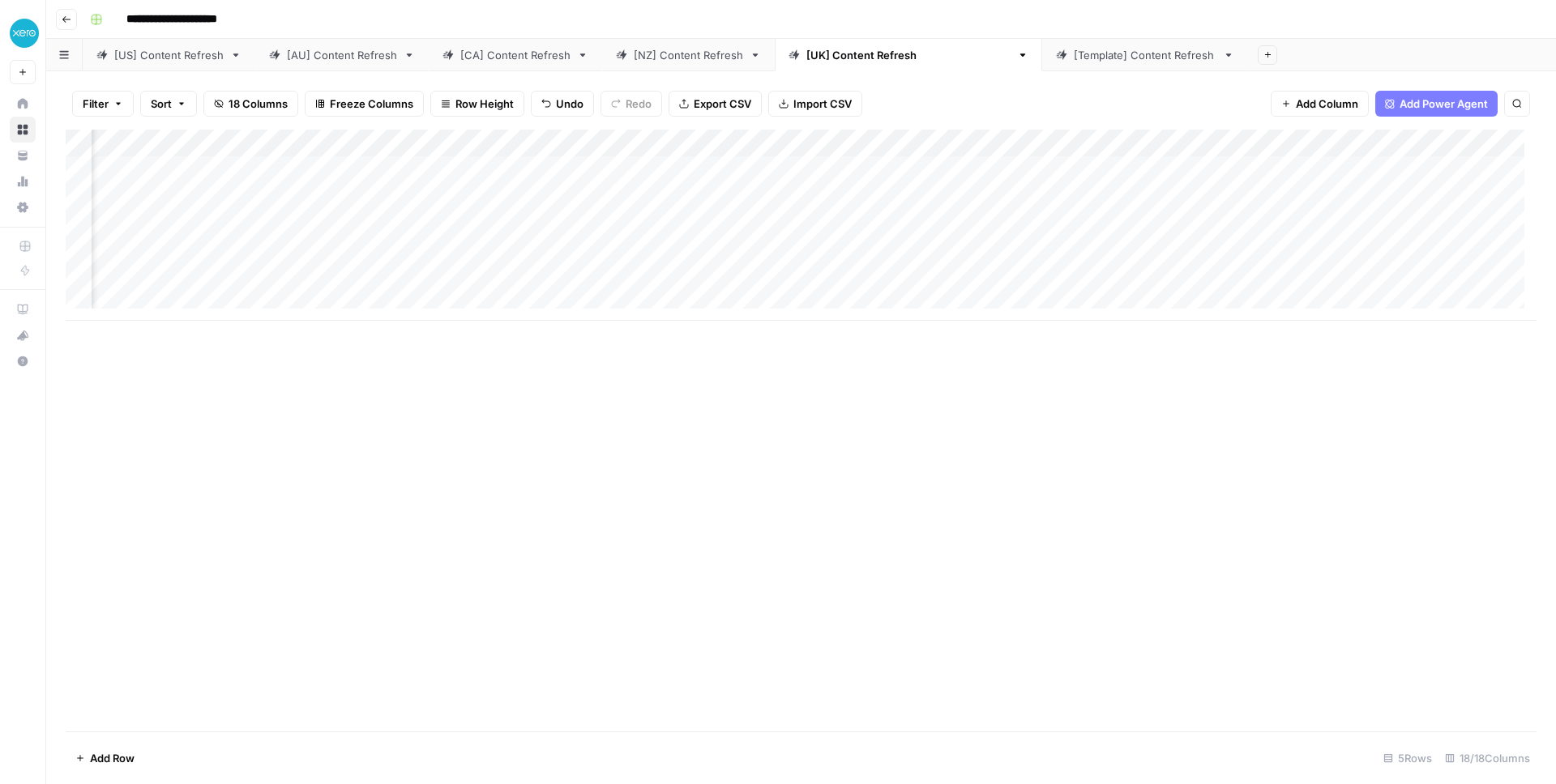
scroll to position [0, 560]
click at [893, 169] on div "Add Column" at bounding box center [801, 224] width 1471 height 191
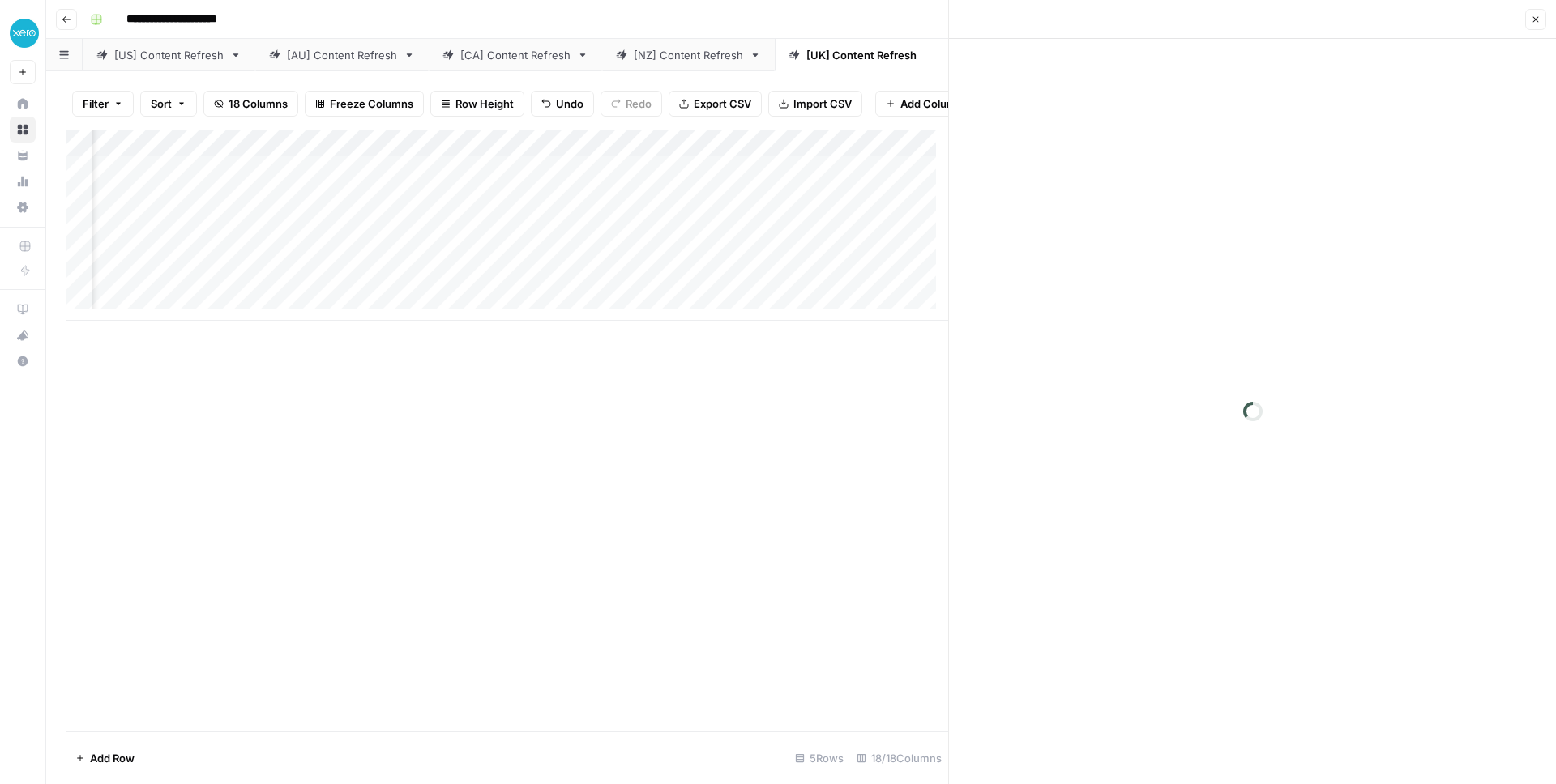
scroll to position [0, 931]
click at [646, 178] on div "Add Column" at bounding box center [507, 224] width 883 height 191
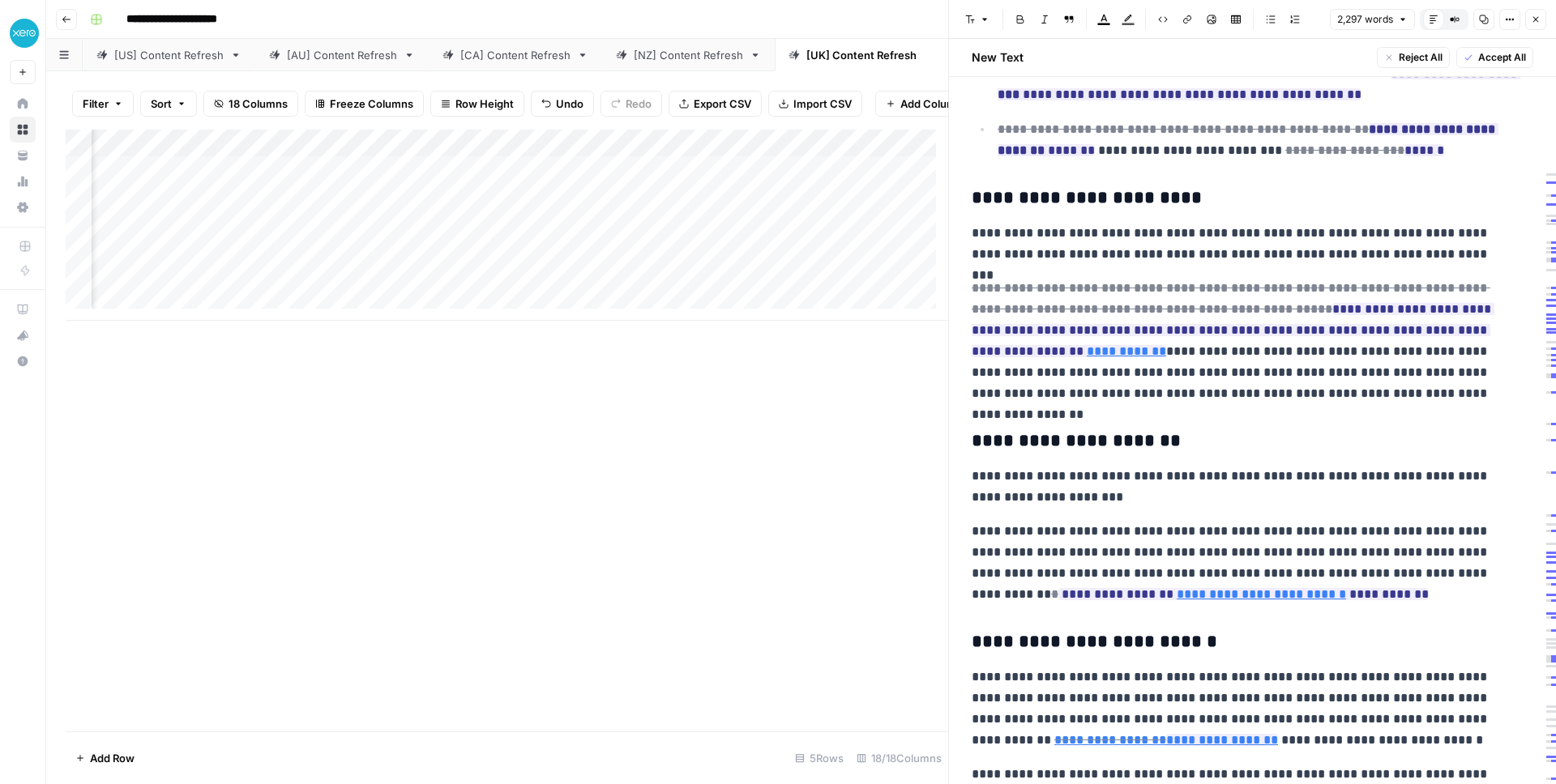
scroll to position [0, 1068]
click at [697, 184] on div "Add Column" at bounding box center [507, 224] width 883 height 191
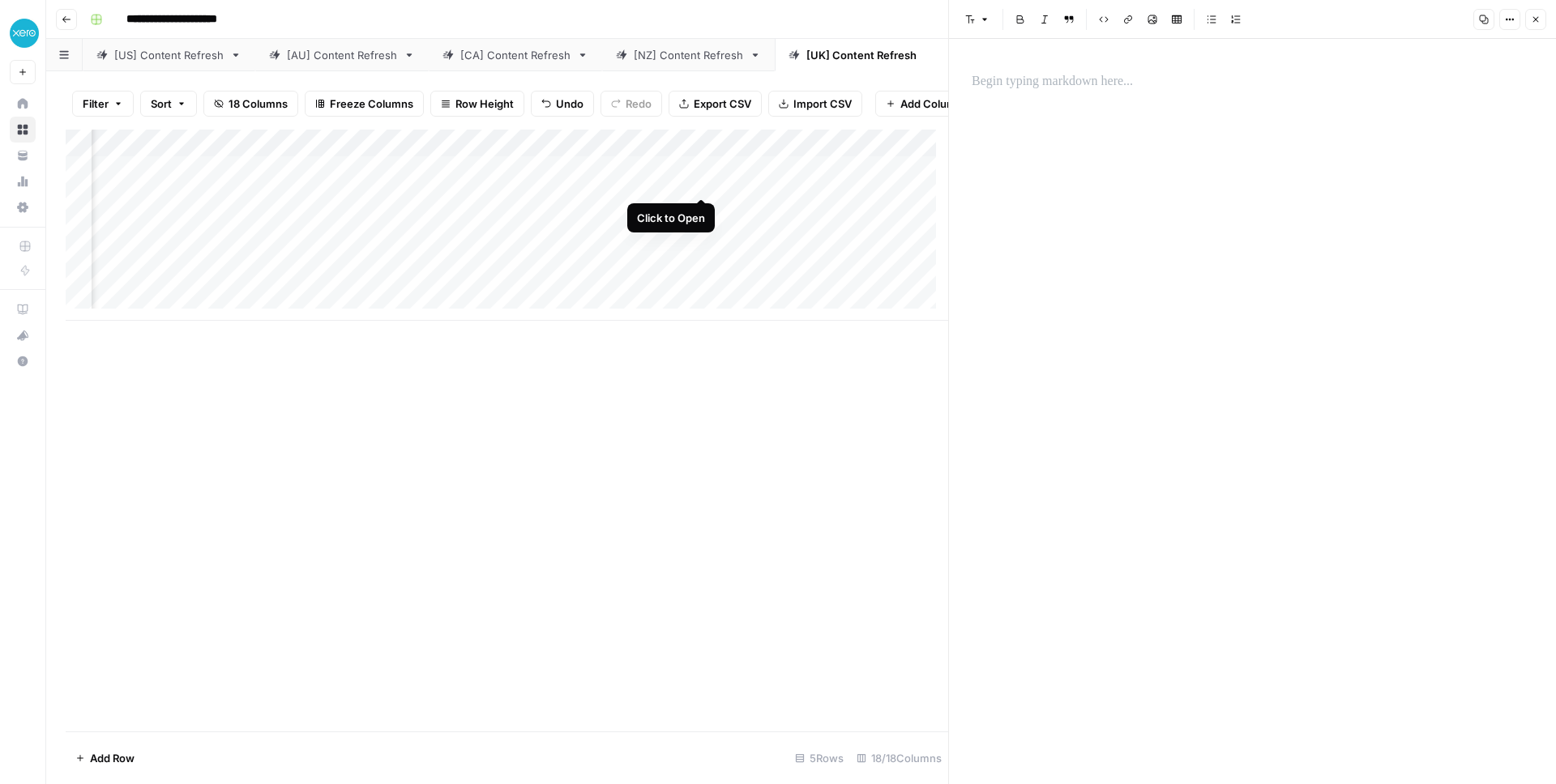
click at [700, 179] on div "Add Column" at bounding box center [507, 224] width 883 height 191
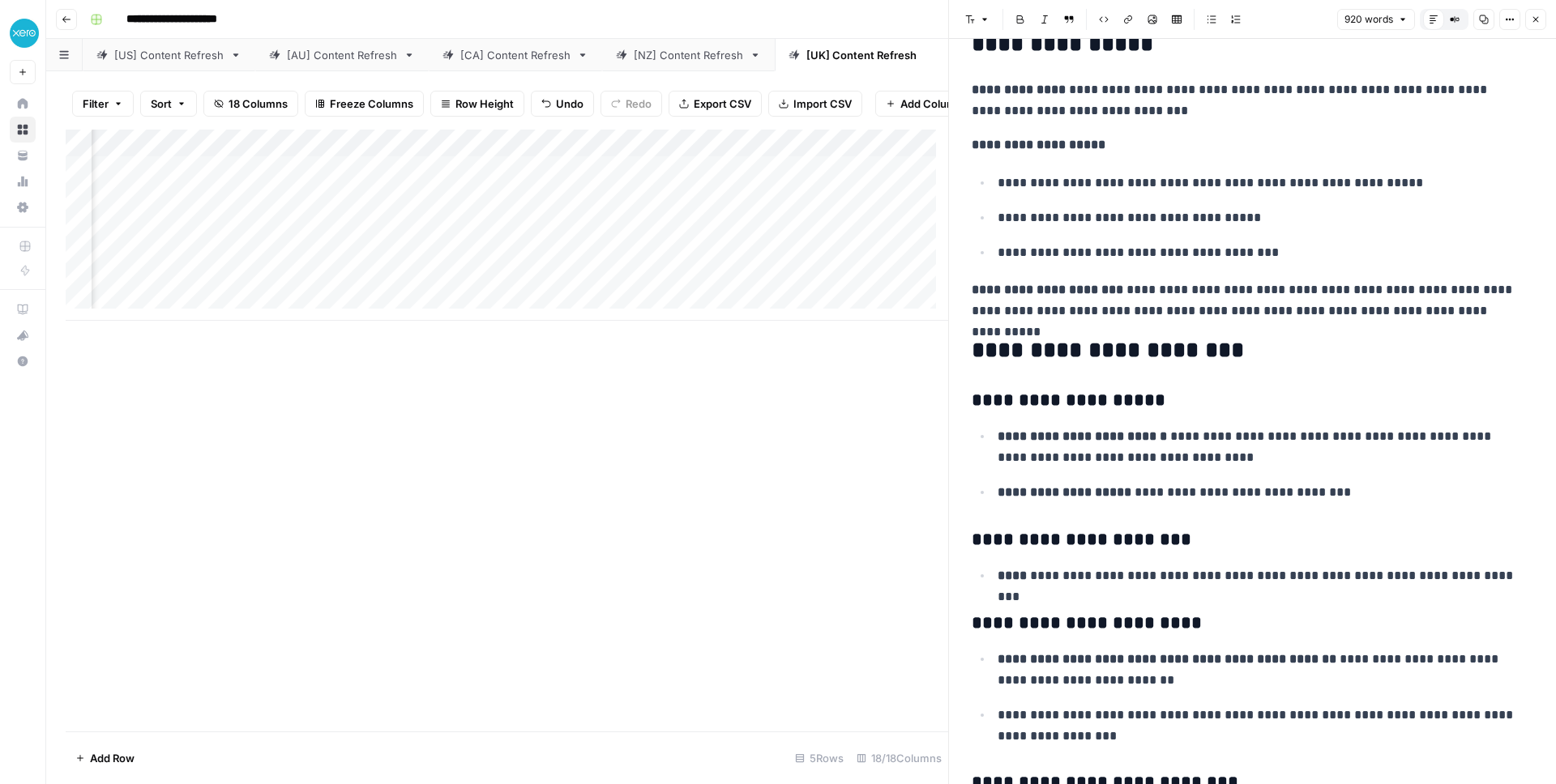
scroll to position [2577, 0]
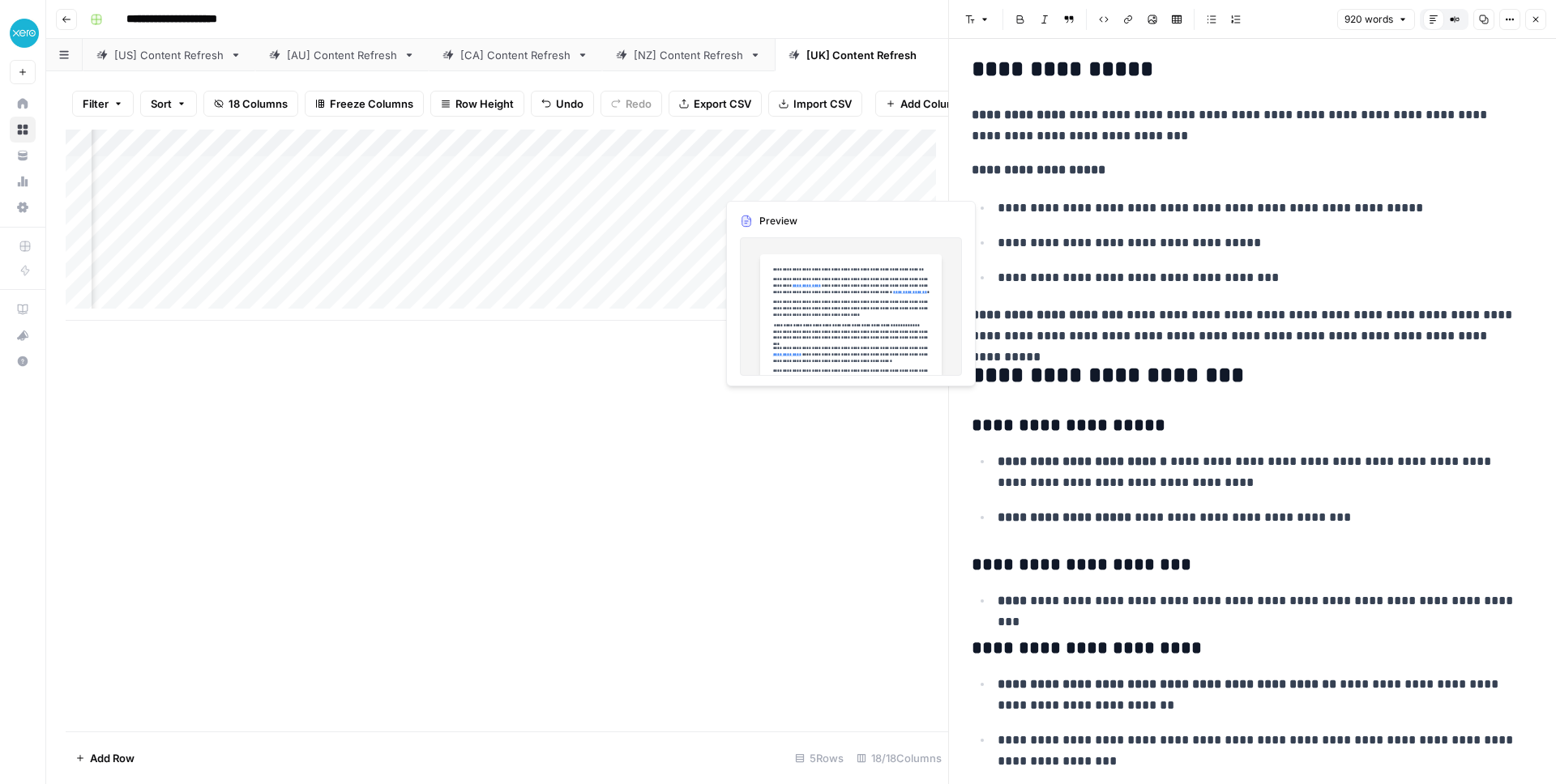
click at [835, 181] on div "Add Column" at bounding box center [507, 224] width 883 height 191
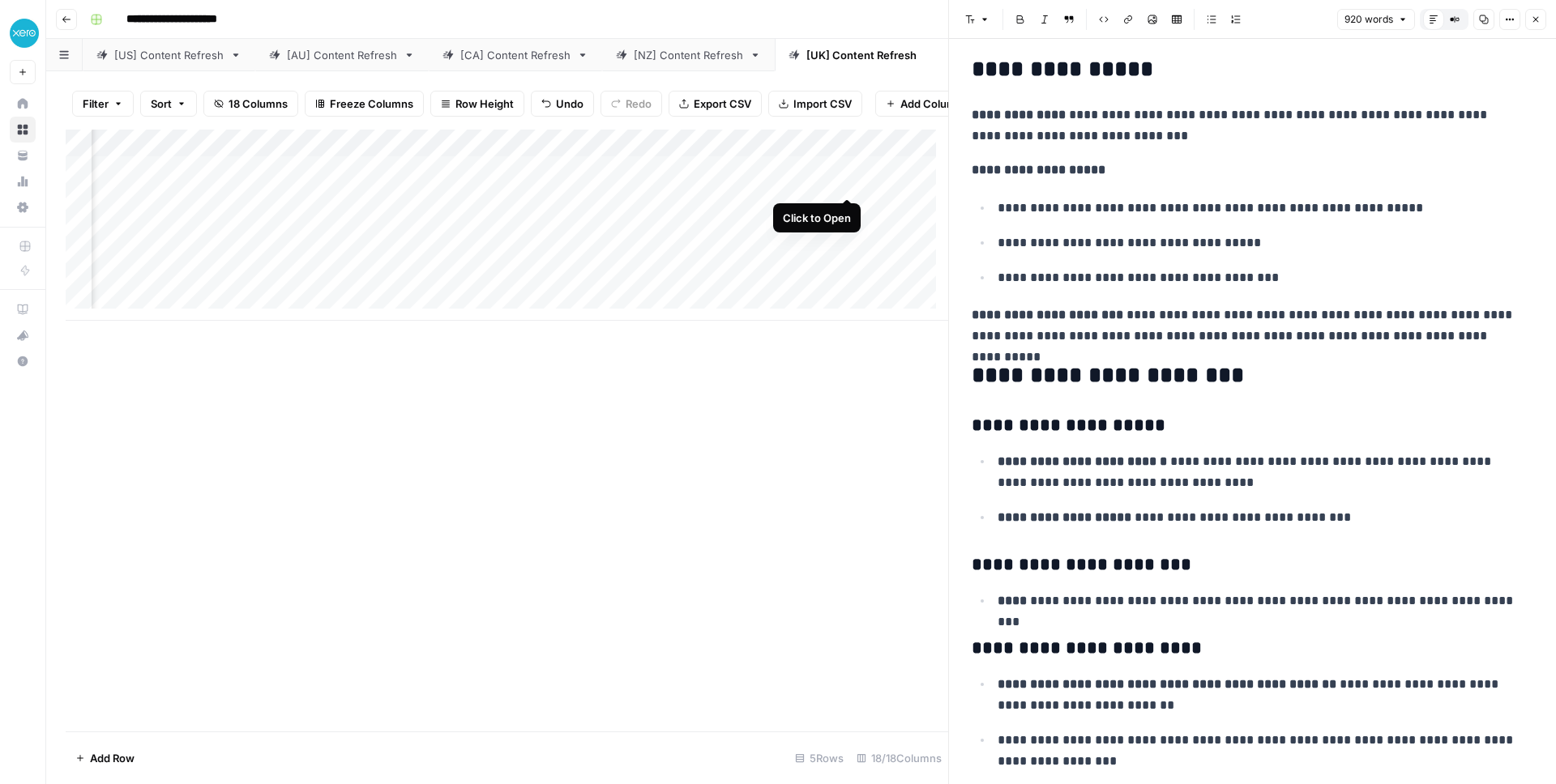
click at [843, 178] on div "Add Column" at bounding box center [507, 224] width 883 height 191
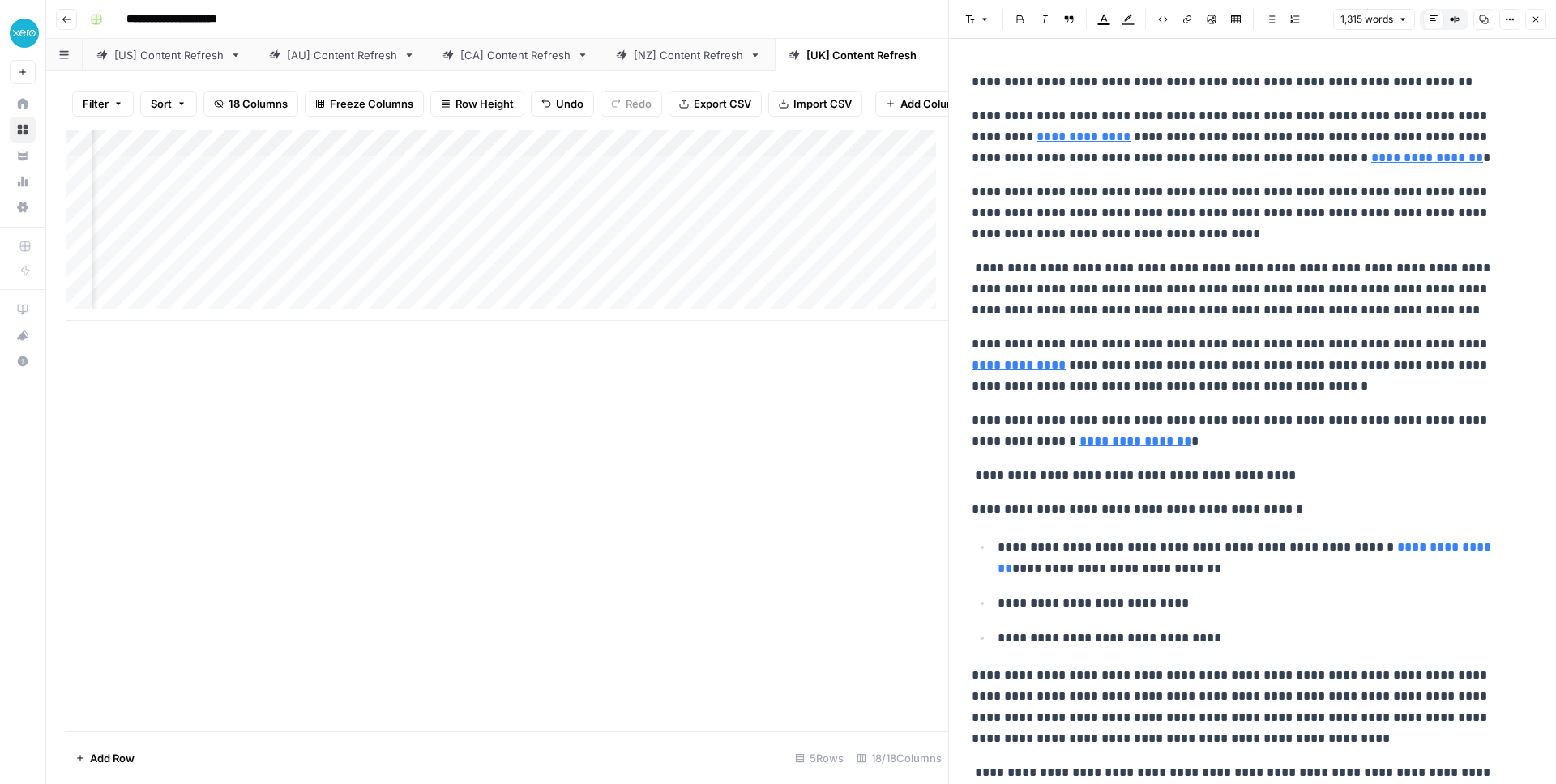
click at [742, 471] on div "Add Column" at bounding box center [507, 430] width 883 height 602
click at [1037, 20] on button "Close" at bounding box center [1535, 19] width 21 height 21
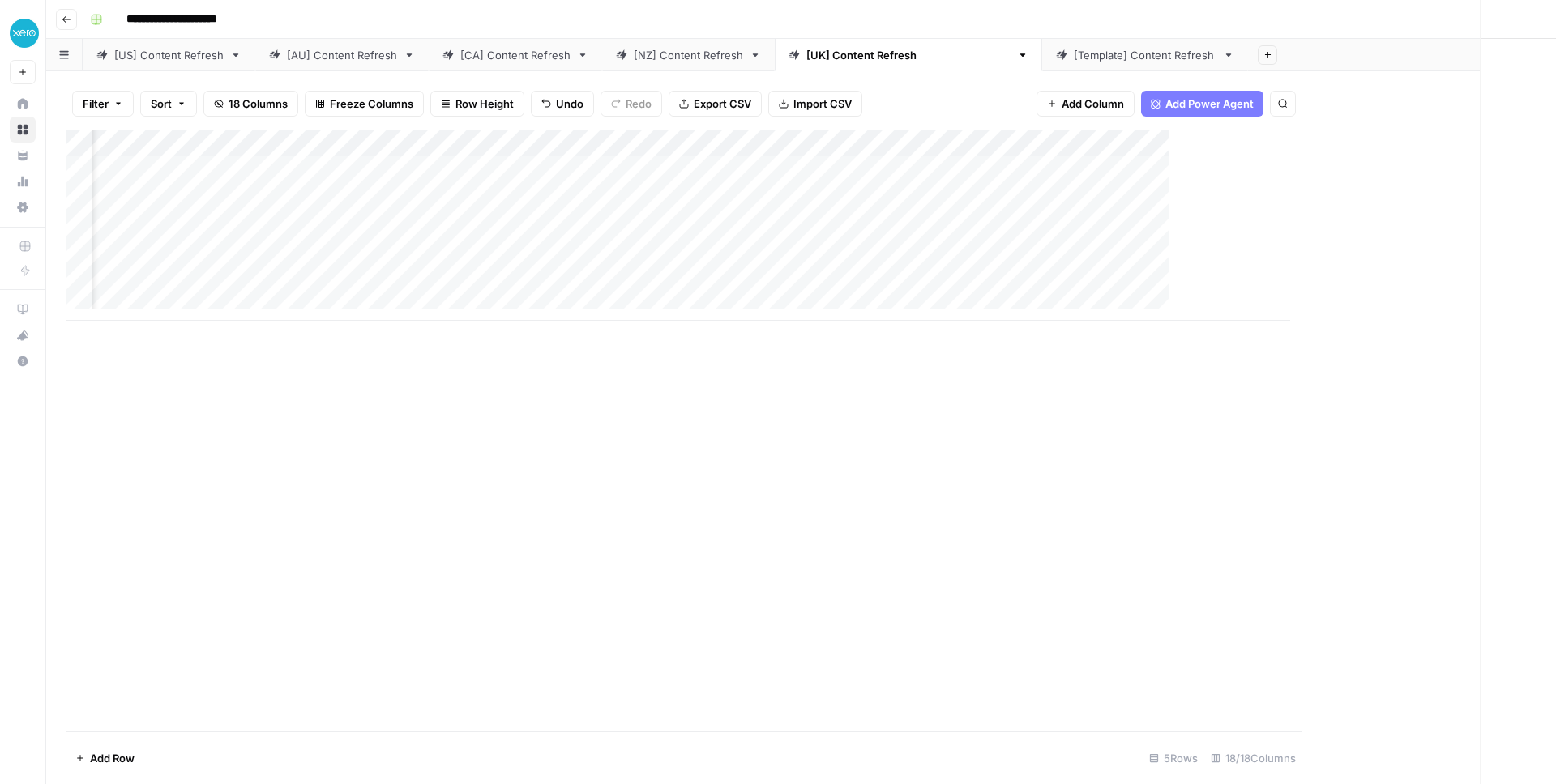
scroll to position [0, 1062]
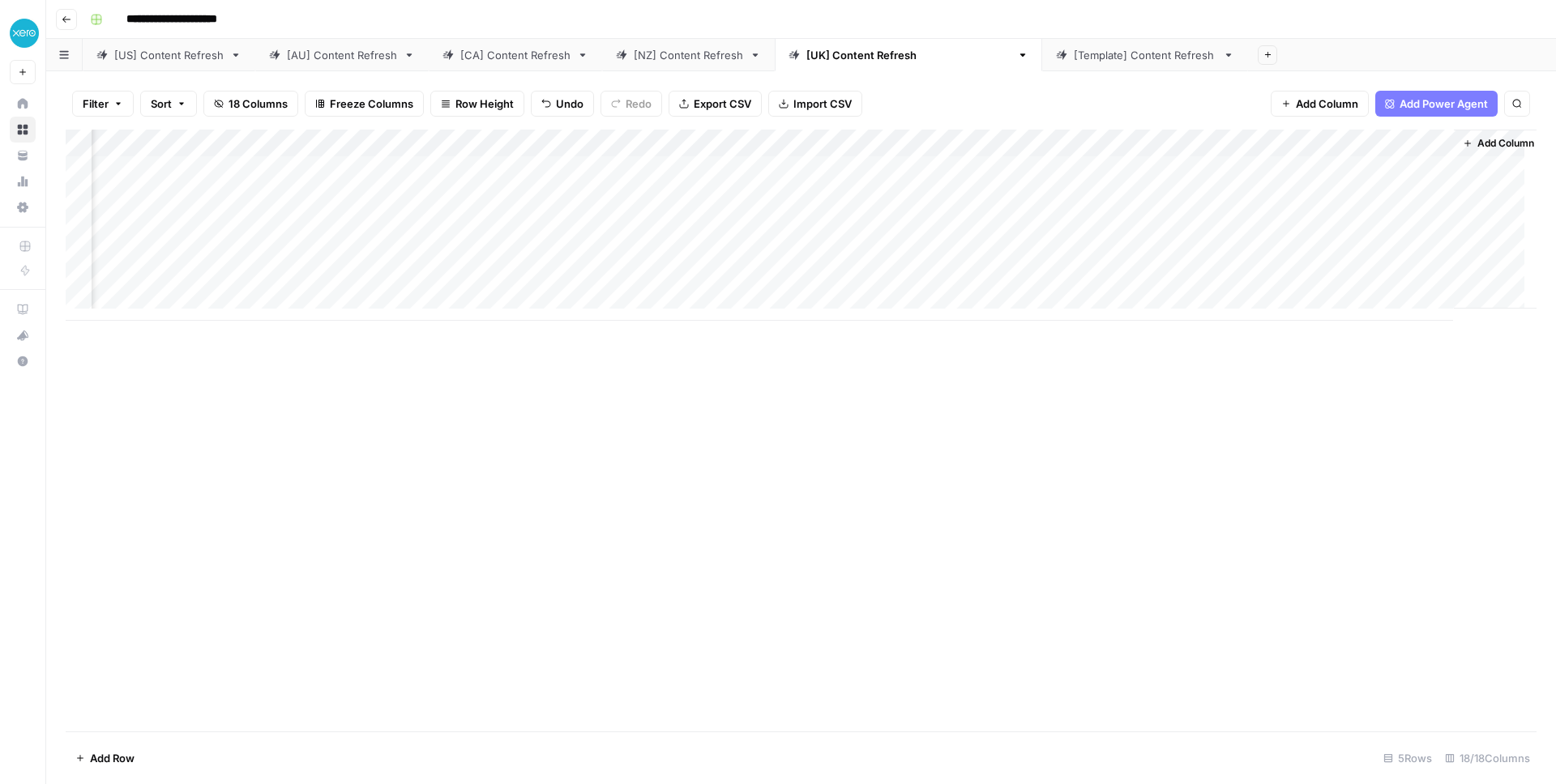
click at [192, 56] on div "[US] Content Refresh" at bounding box center [169, 55] width 110 height 16
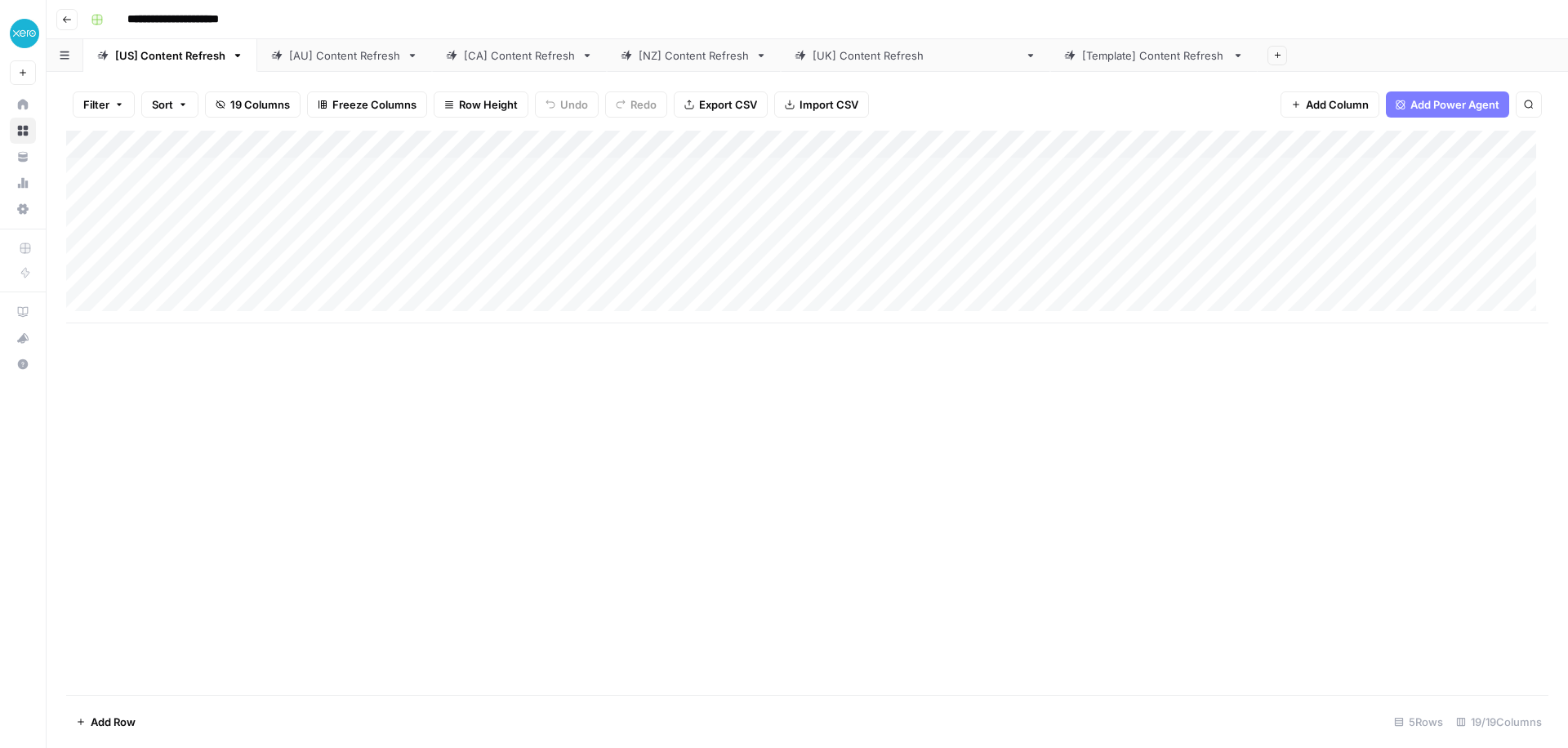
click at [316, 140] on div "Add Column" at bounding box center [807, 226] width 1483 height 193
click at [296, 257] on span "Schedule" at bounding box center [306, 258] width 143 height 16
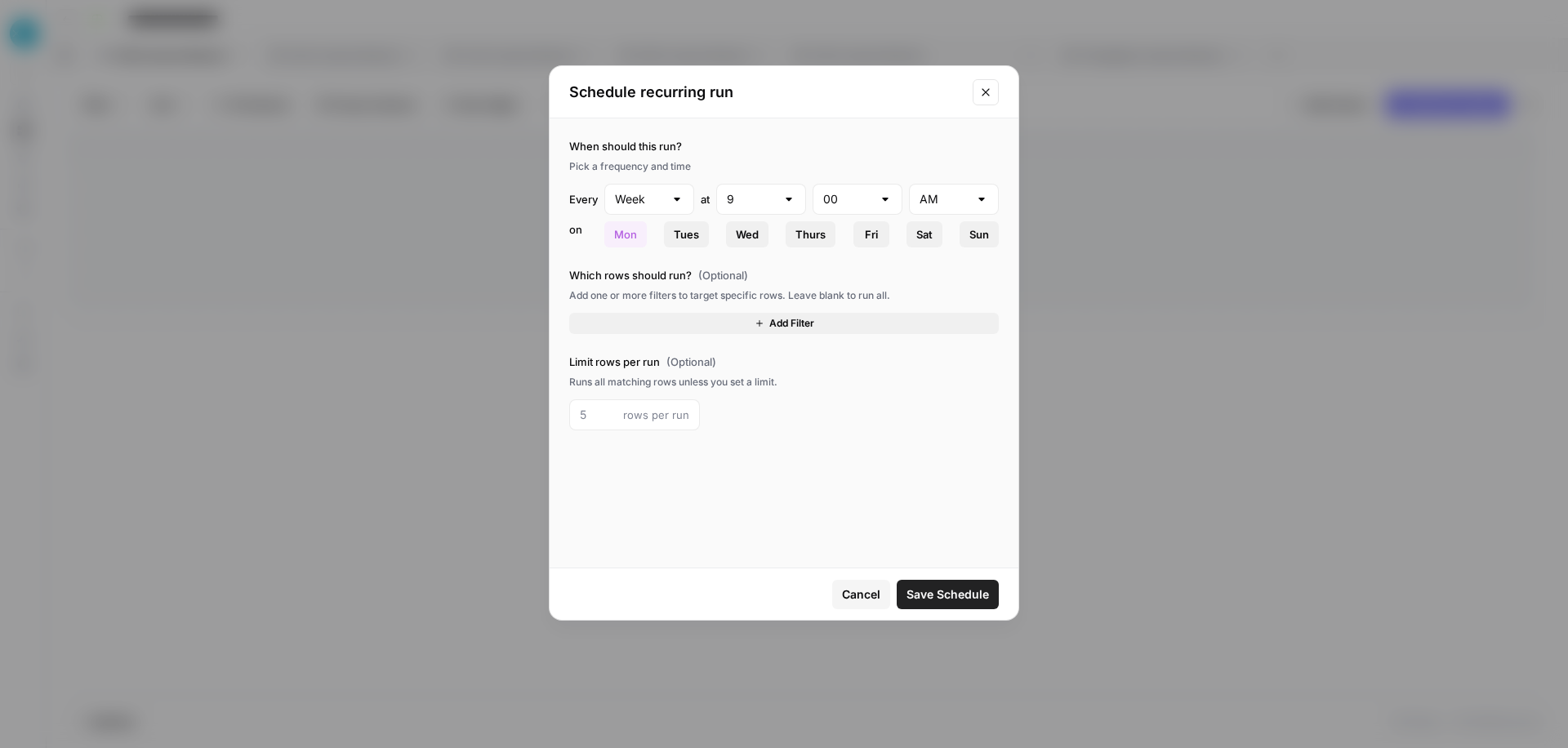
click at [849, 516] on button "Cancel" at bounding box center [861, 594] width 58 height 29
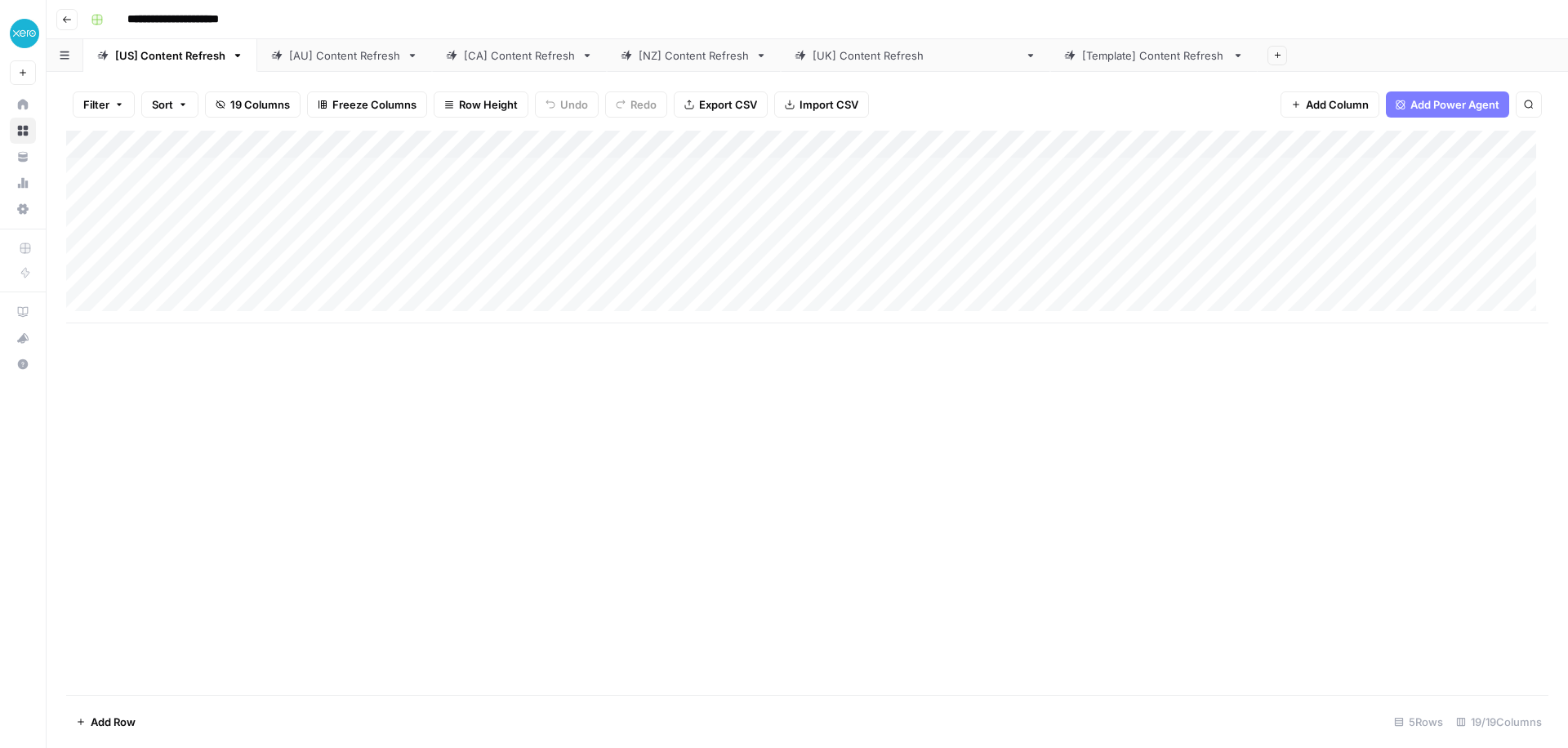
click at [911, 147] on div "Add Column" at bounding box center [807, 226] width 1483 height 193
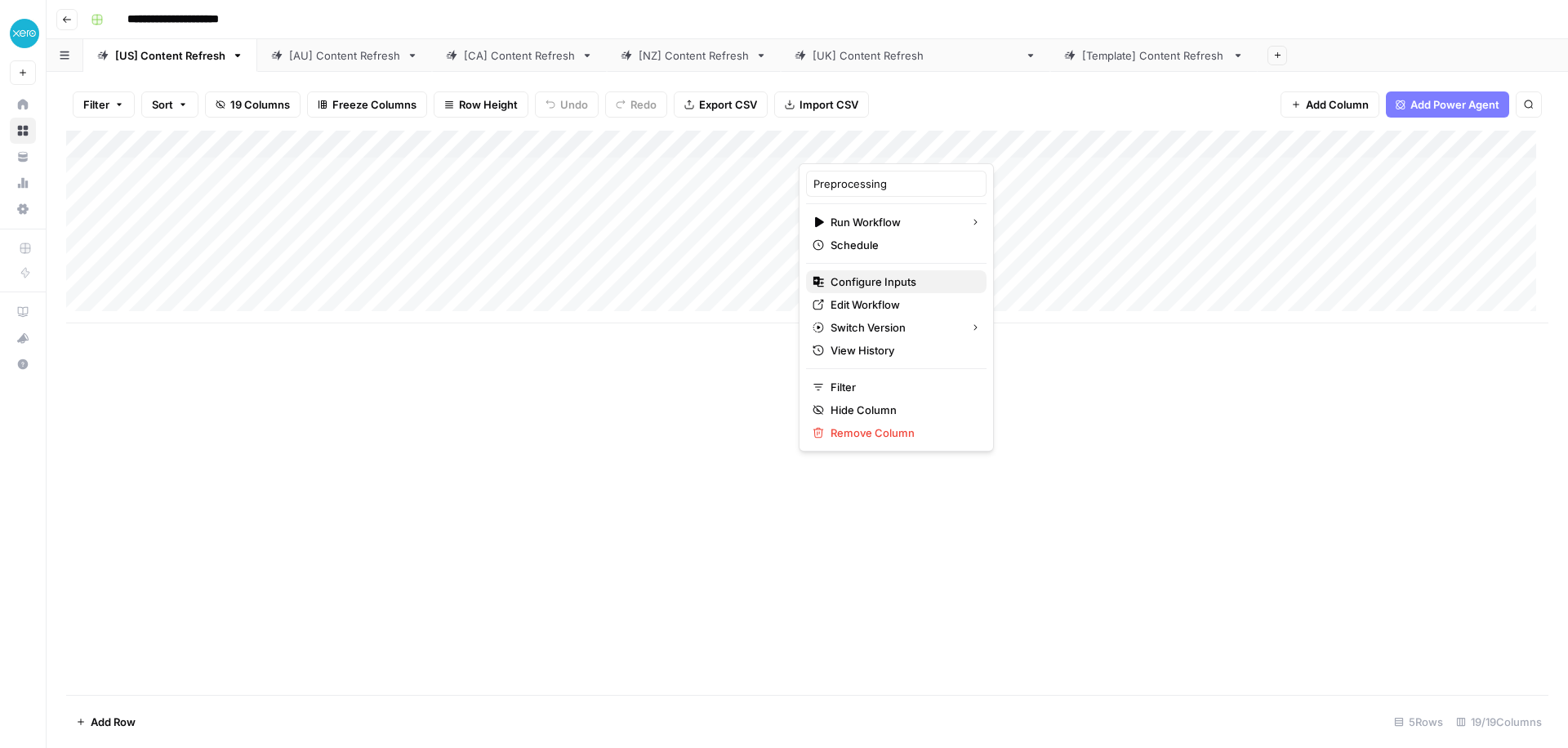
click at [917, 285] on span "Configure Inputs" at bounding box center [902, 282] width 143 height 16
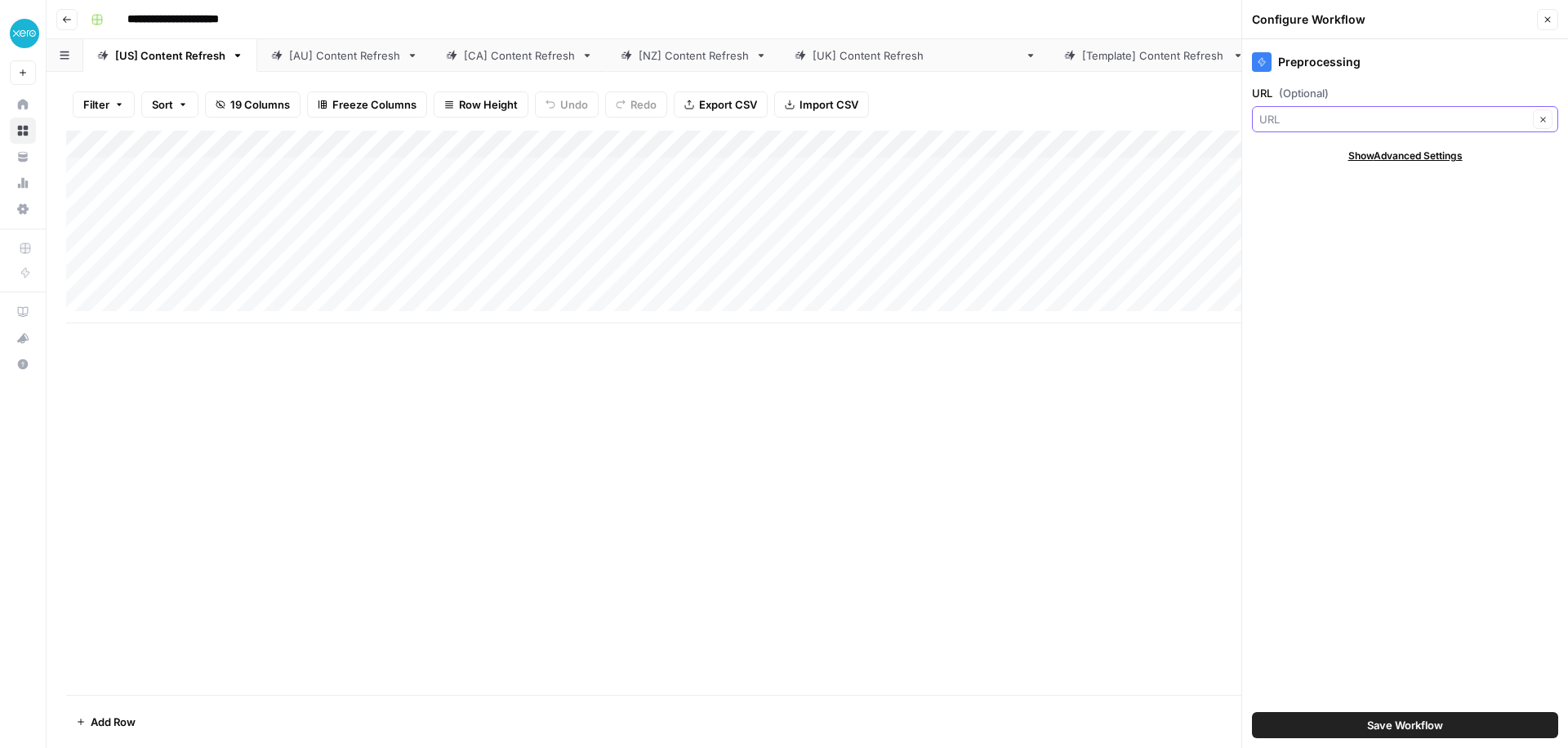
click at [1045, 125] on input "URL (Optional)" at bounding box center [1393, 119] width 269 height 16
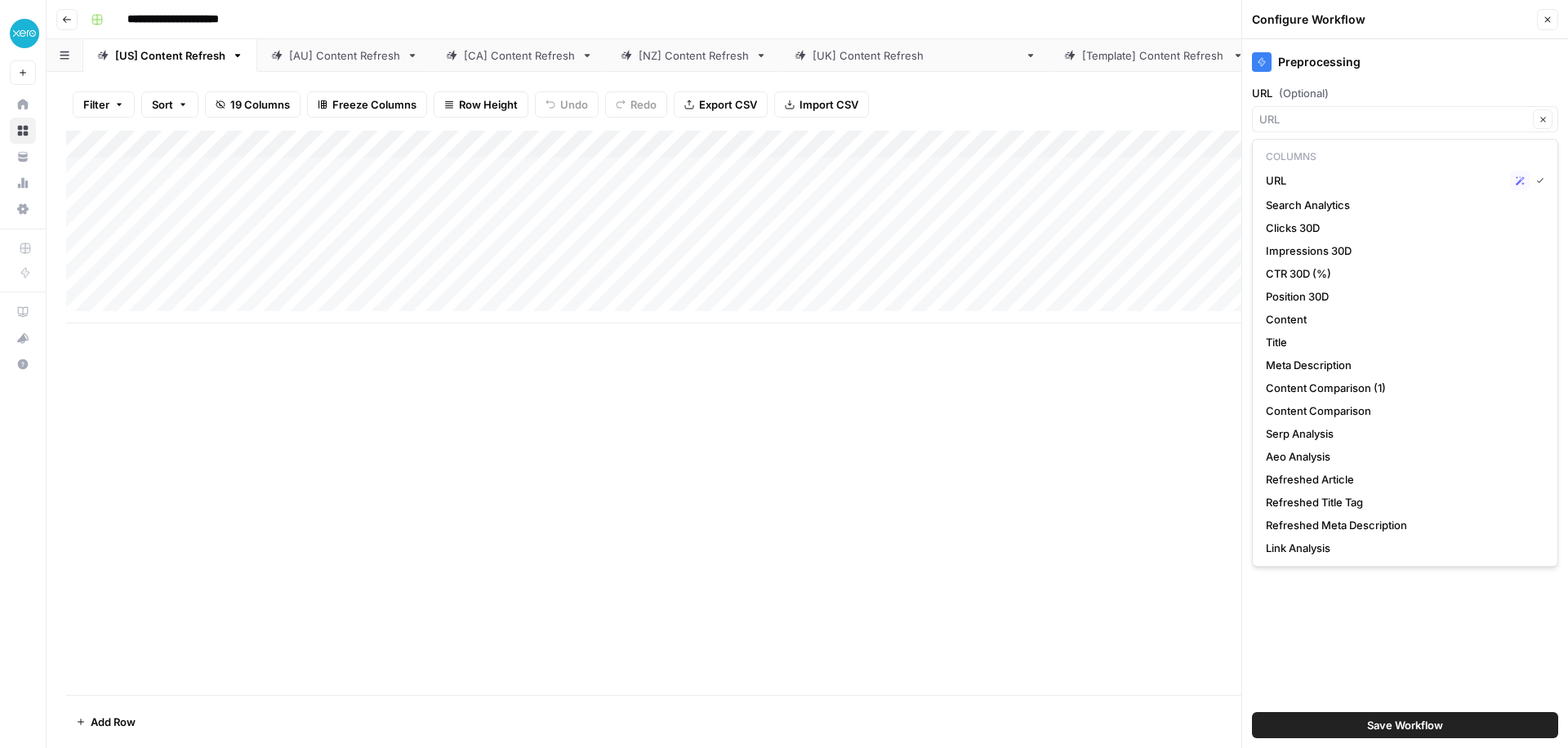
type input "URL"
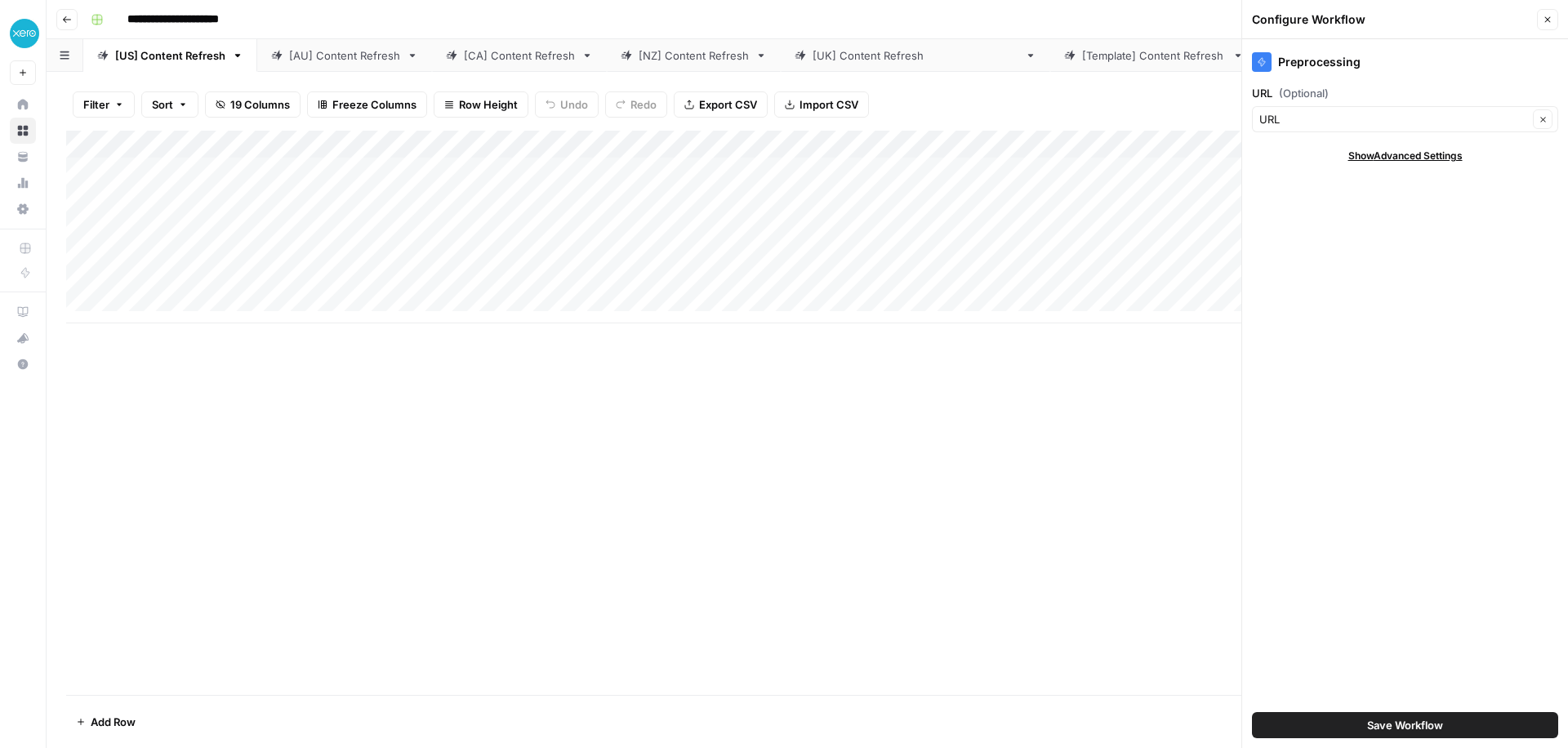
click at [831, 396] on div "Add Column" at bounding box center [807, 413] width 1483 height 565
click at [610, 173] on div "Add Column" at bounding box center [807, 226] width 1483 height 193
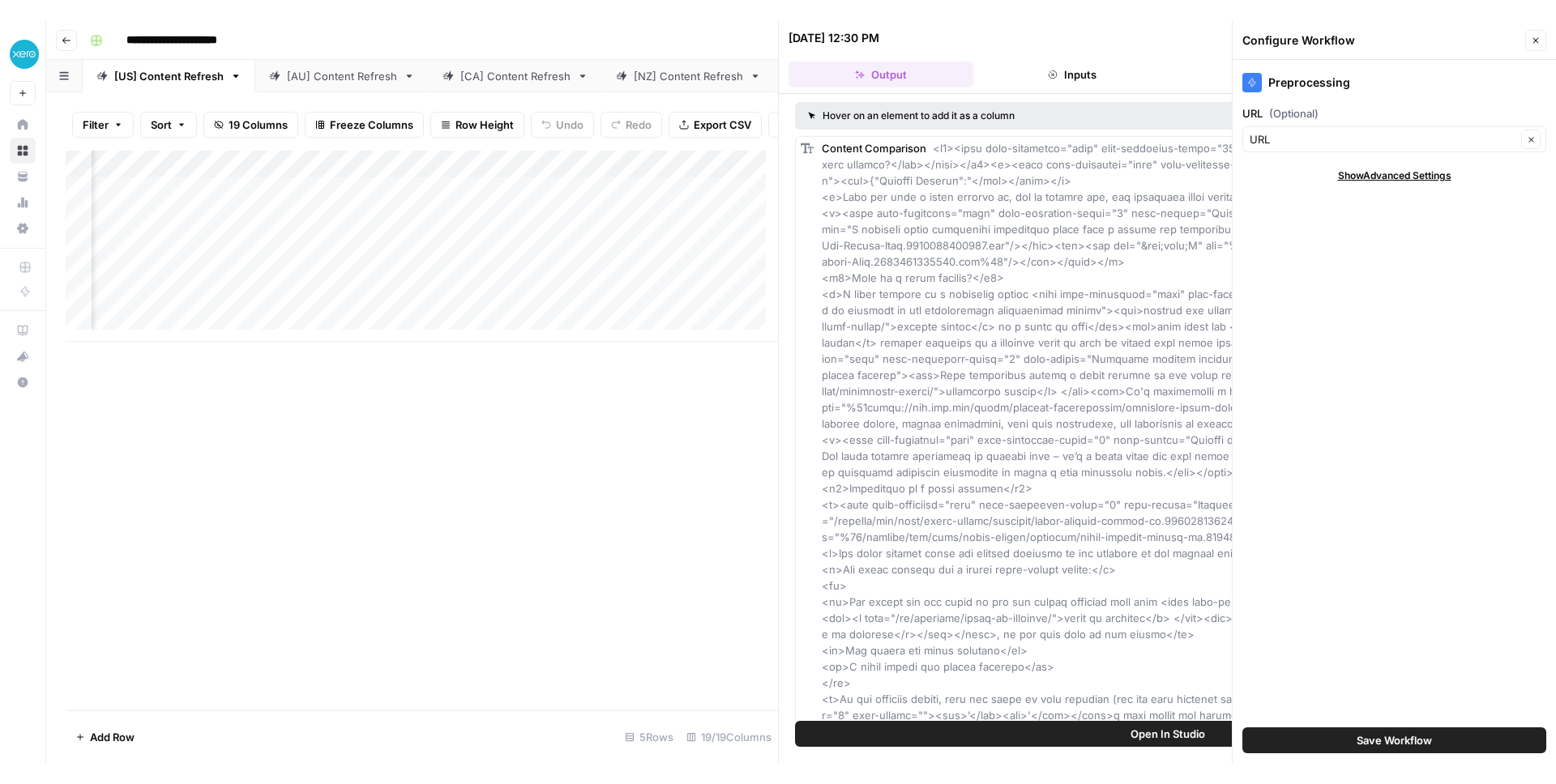
scroll to position [0, 1053]
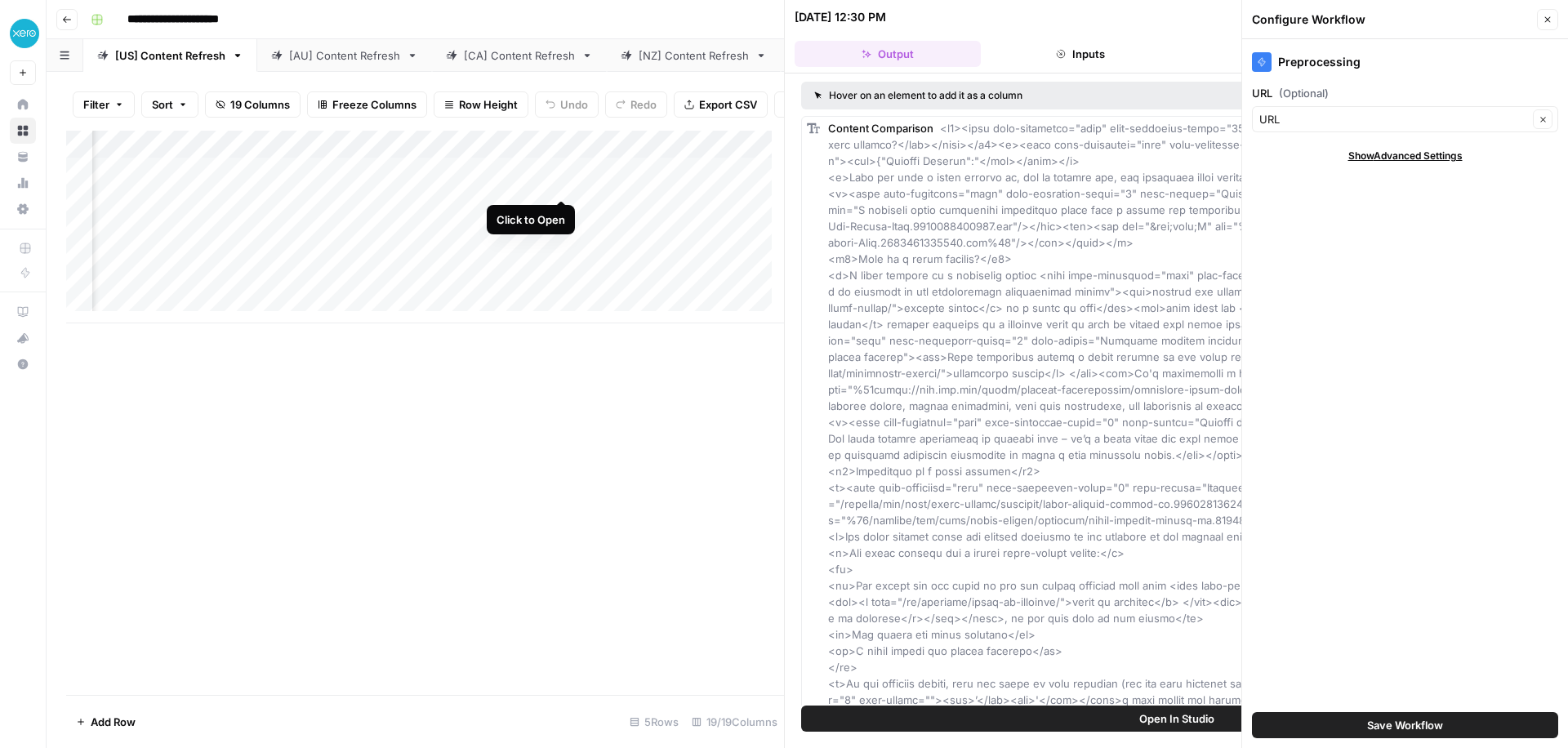
click at [560, 181] on div "Add Column" at bounding box center [425, 226] width 718 height 193
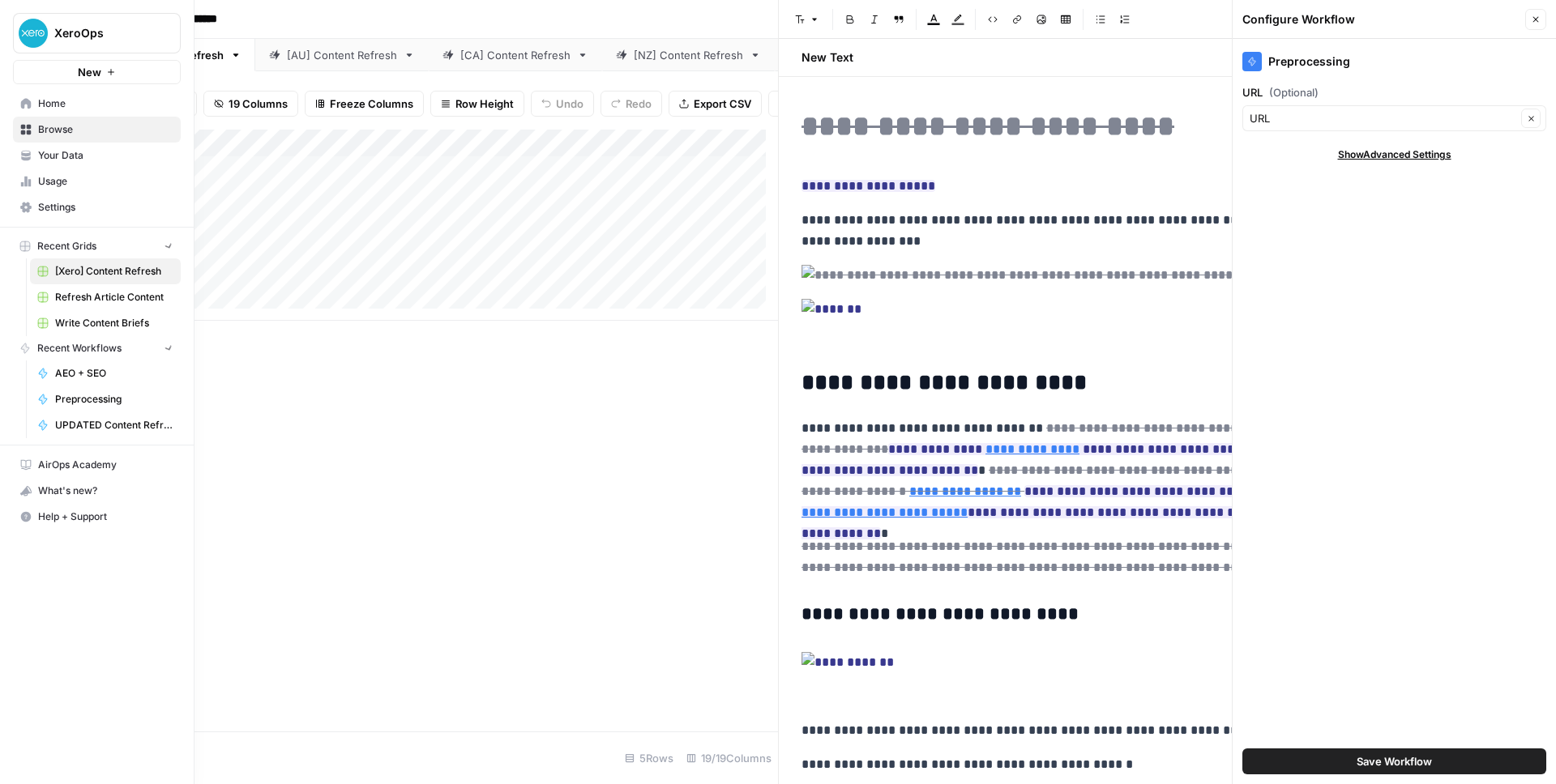
click at [25, 100] on icon at bounding box center [27, 103] width 10 height 10
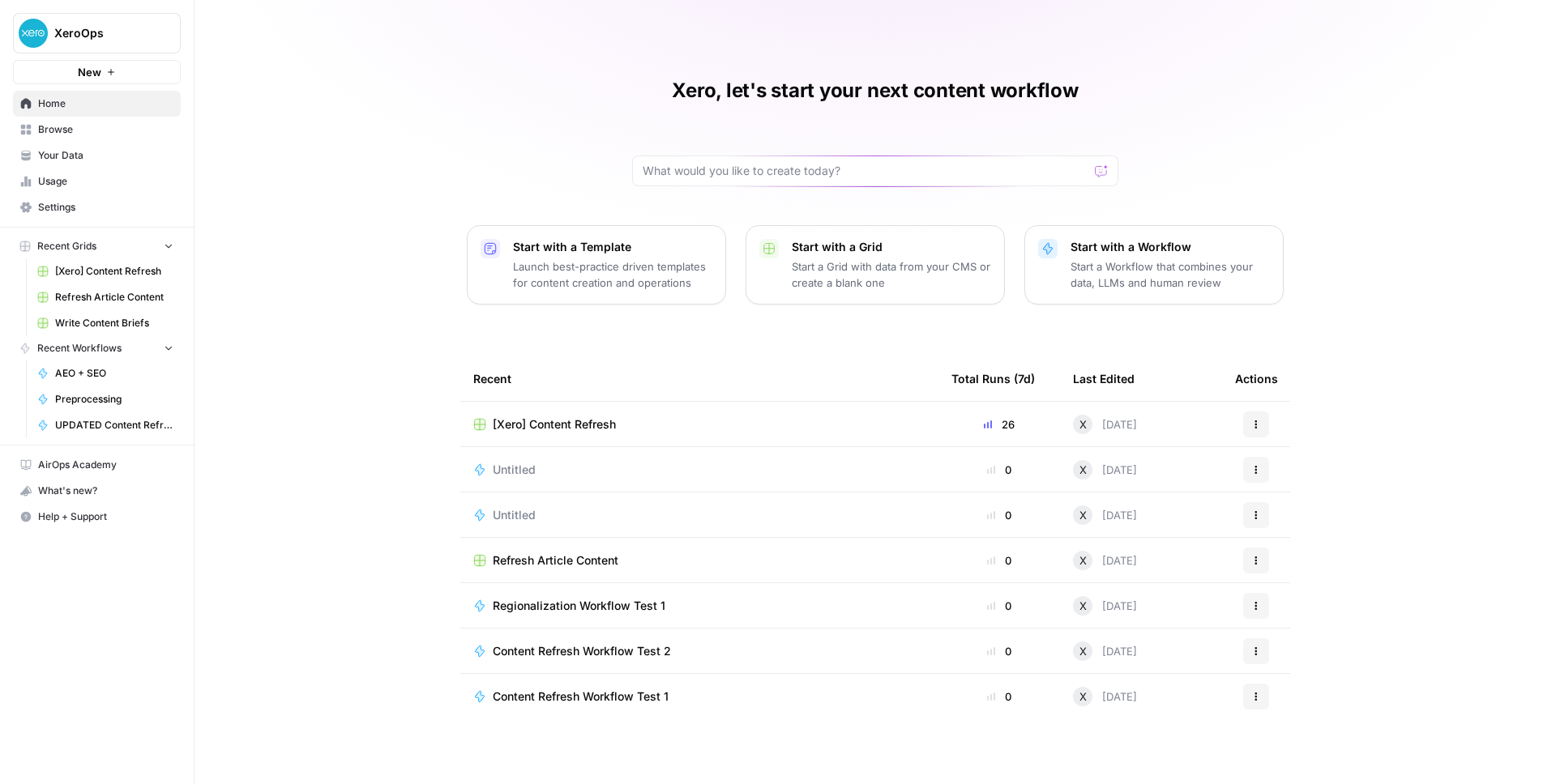
click at [80, 154] on span "Your Data" at bounding box center [105, 155] width 135 height 15
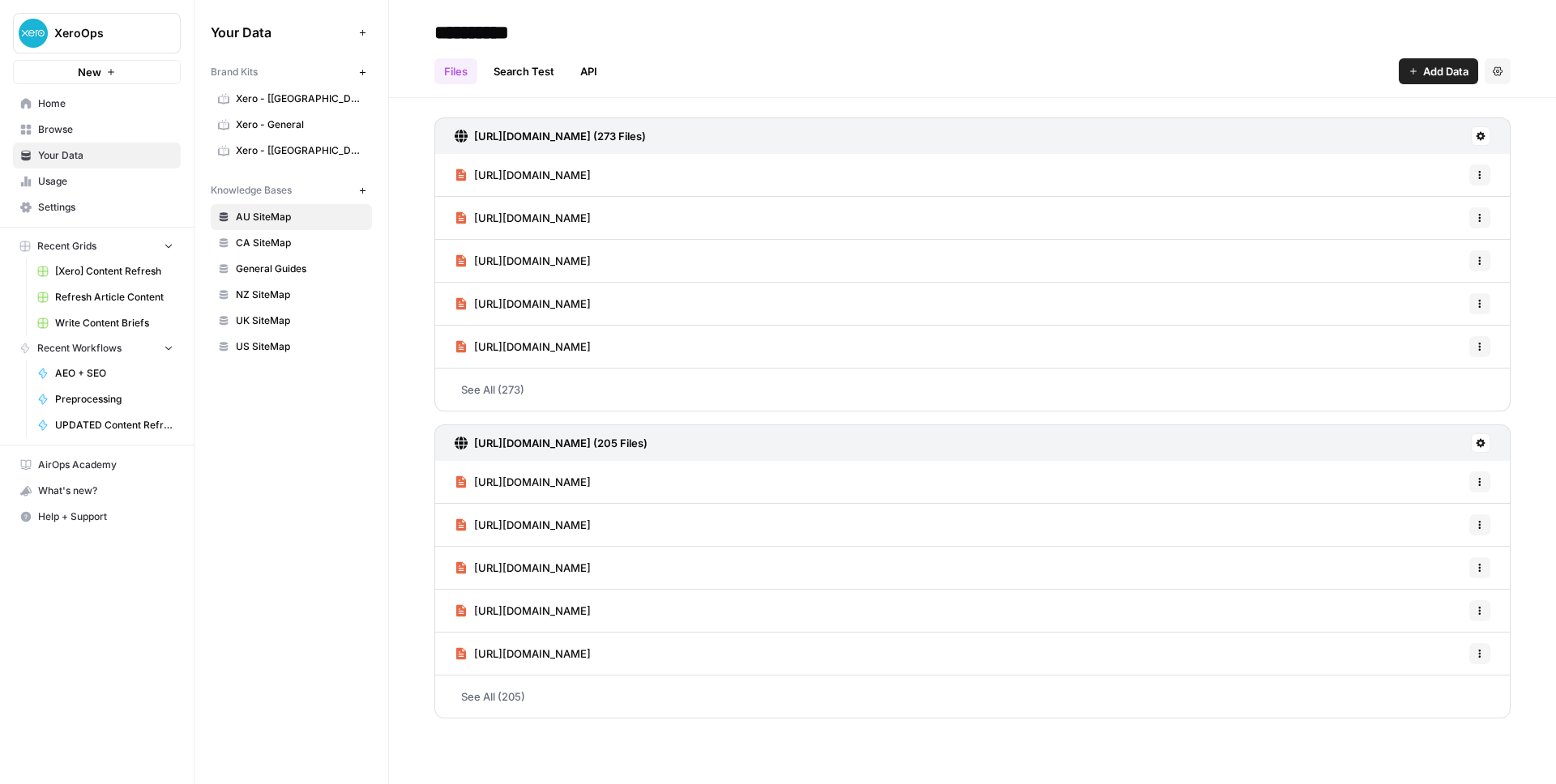
click at [531, 65] on link "Search Test" at bounding box center [524, 71] width 81 height 26
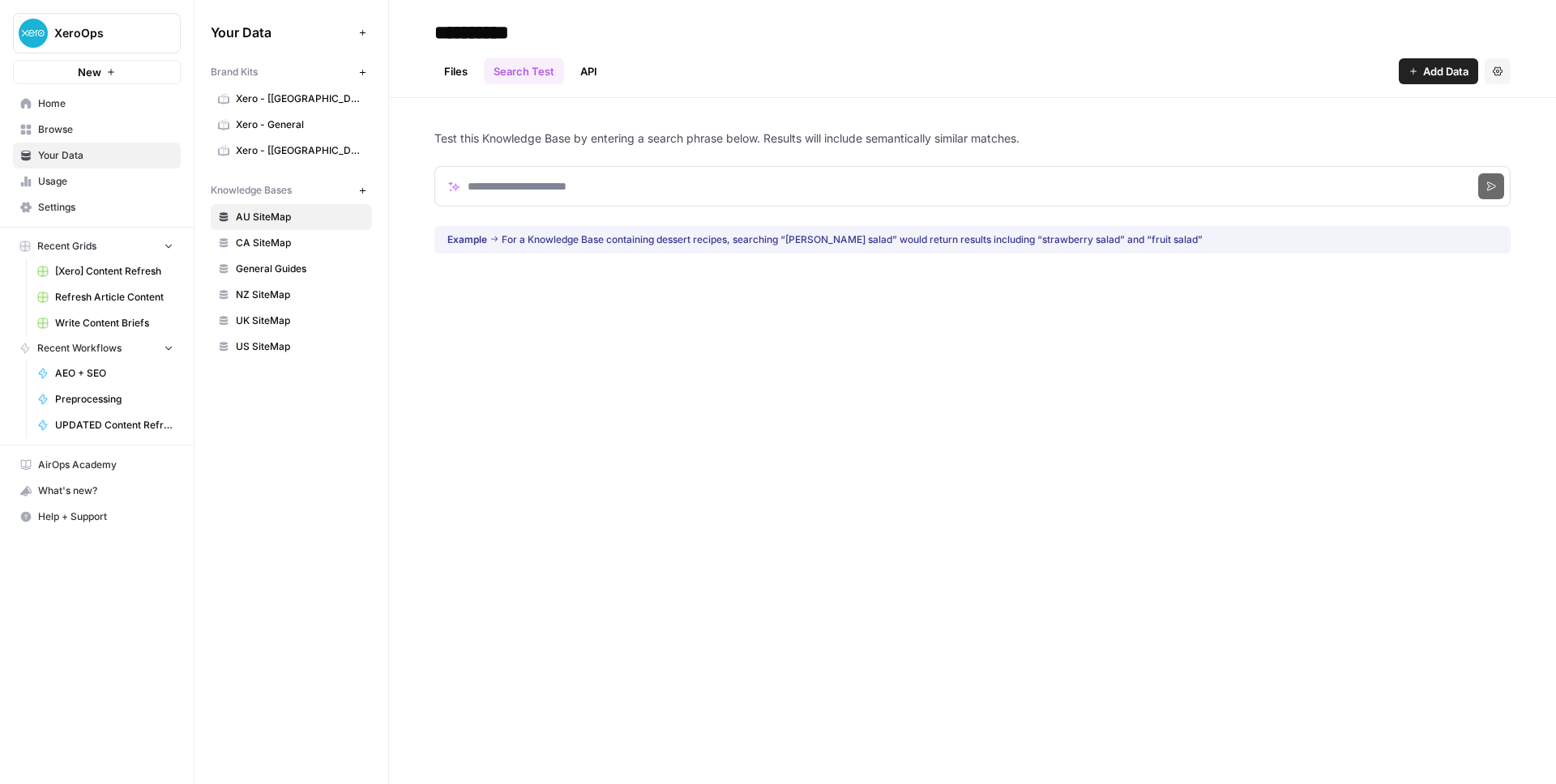
click at [359, 68] on icon "button" at bounding box center [362, 72] width 9 height 9
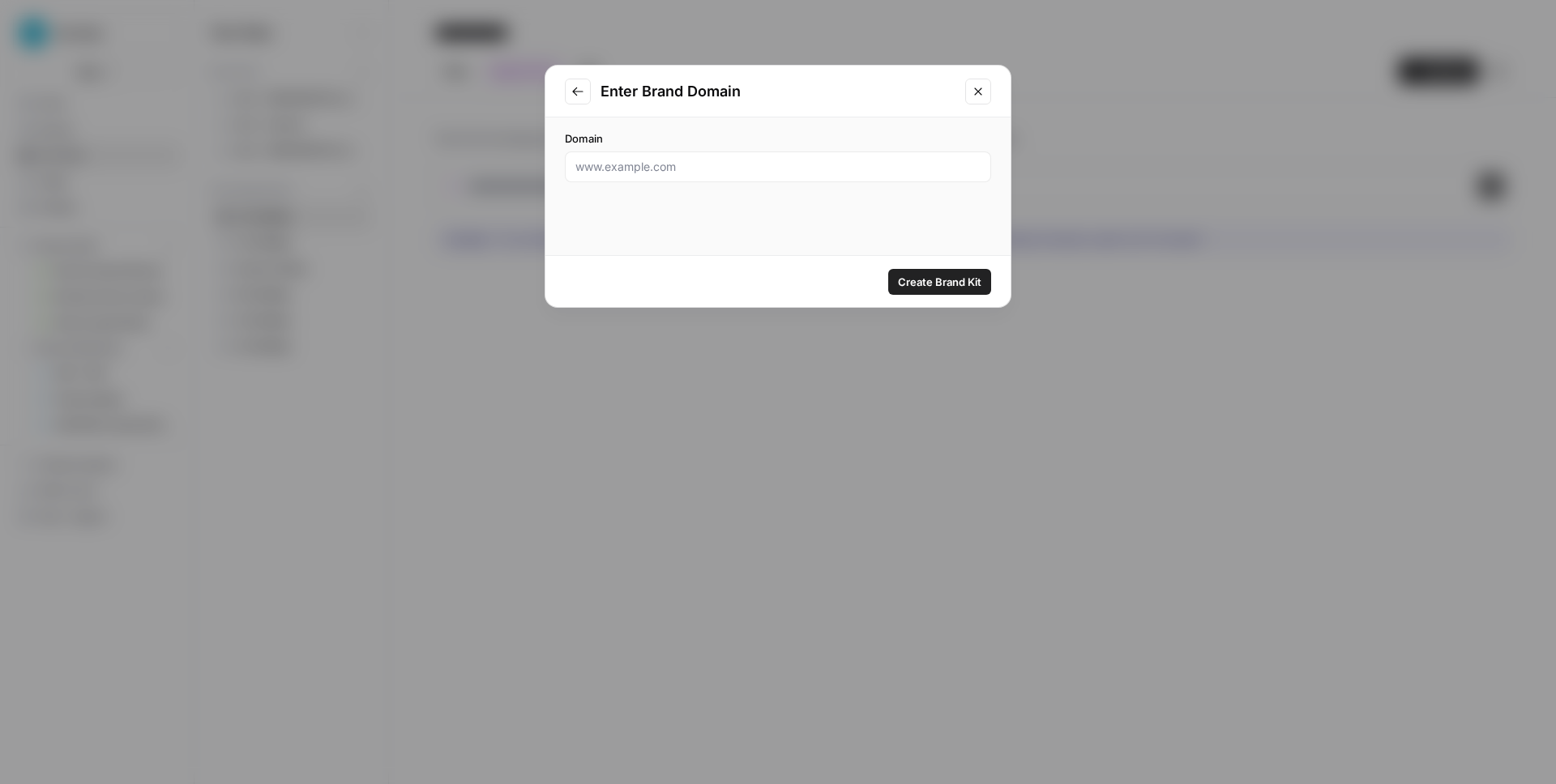
click at [986, 84] on button "Close modal" at bounding box center [978, 92] width 26 height 26
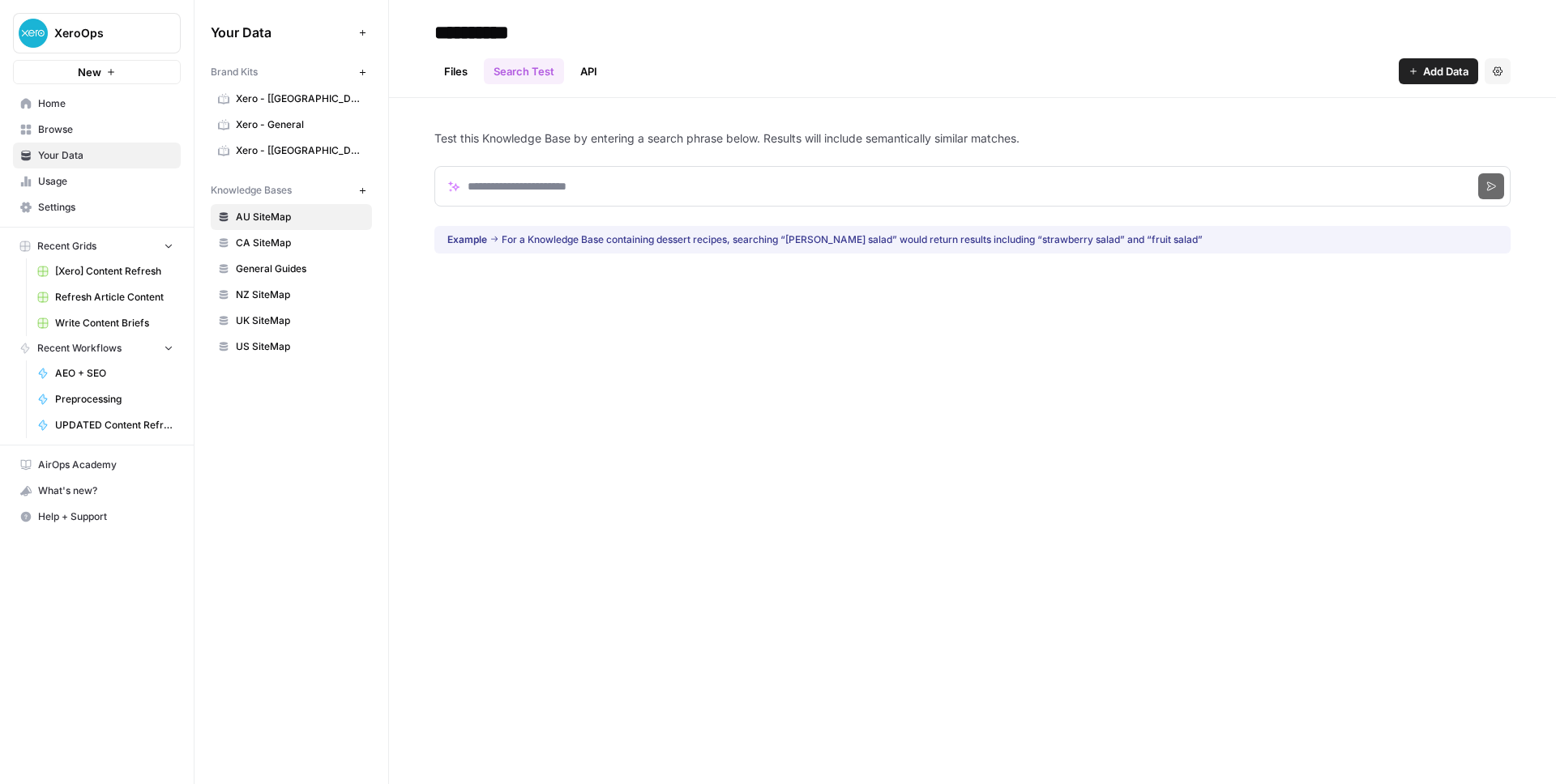
click at [77, 111] on span "Home" at bounding box center [105, 104] width 135 height 15
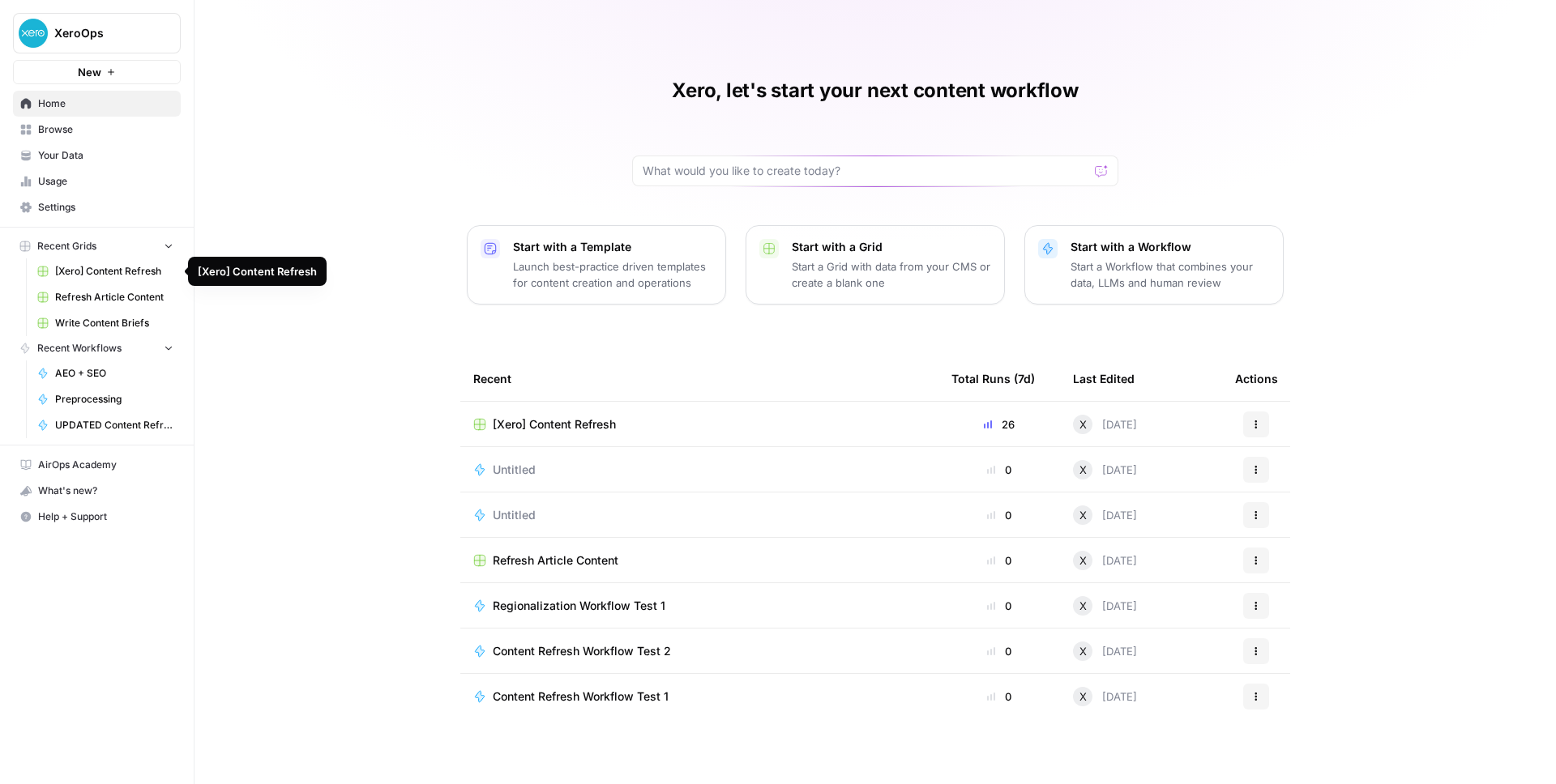
click at [93, 296] on span "Refresh Article Content" at bounding box center [114, 297] width 118 height 15
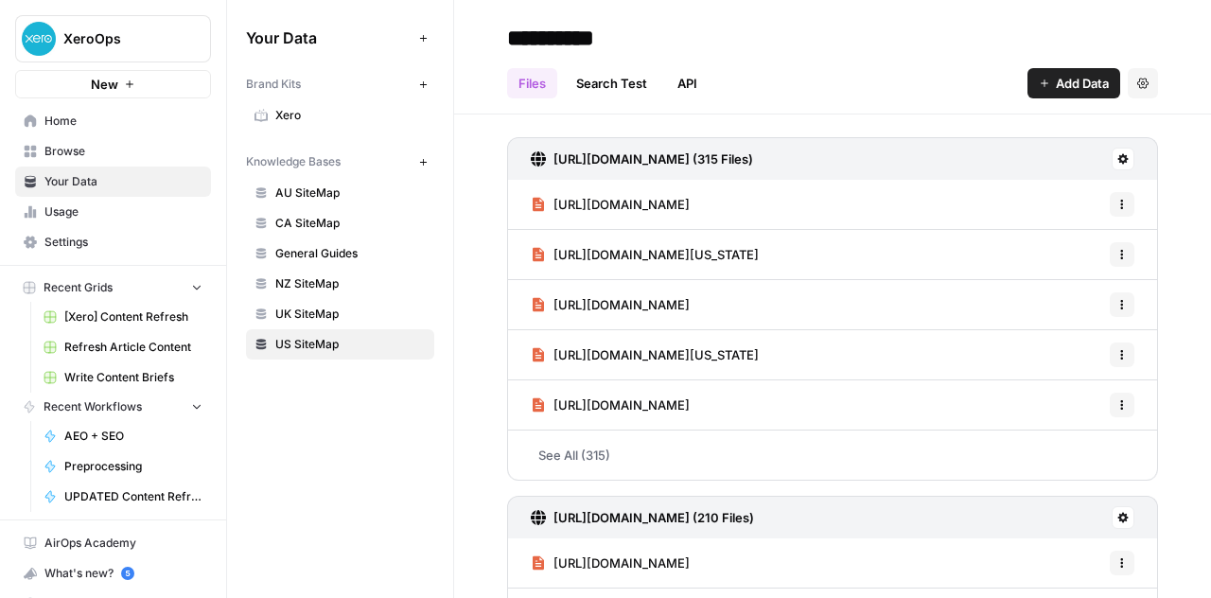
click at [135, 352] on span "Refresh Article Content" at bounding box center [133, 347] width 138 height 17
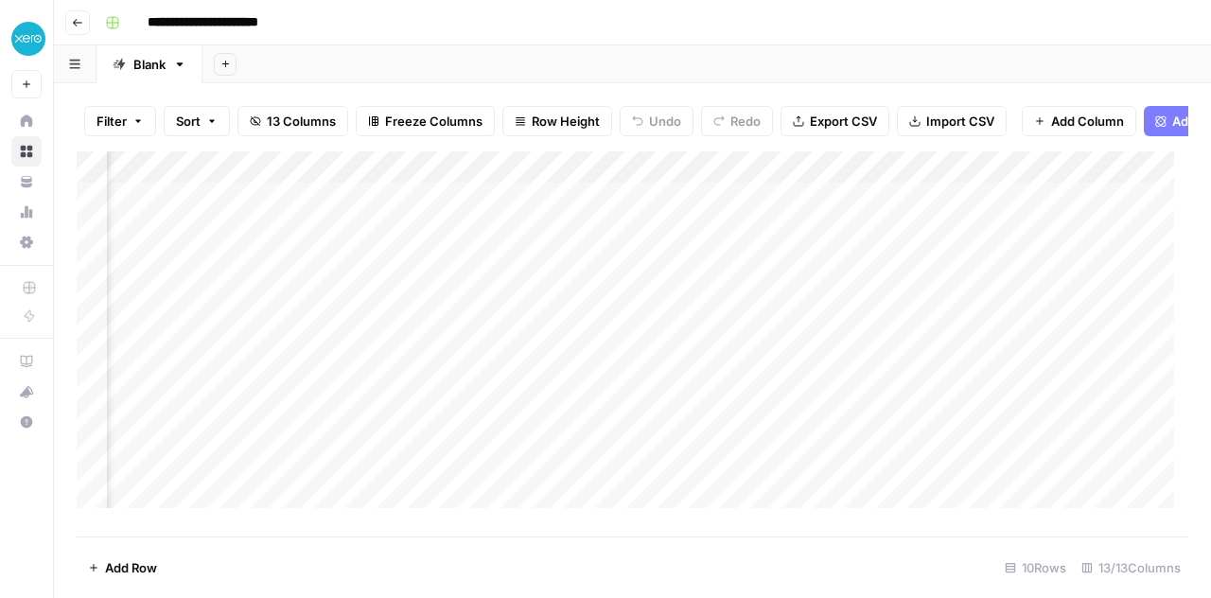
scroll to position [0, 307]
click at [894, 209] on div "Add Column" at bounding box center [632, 336] width 1111 height 371
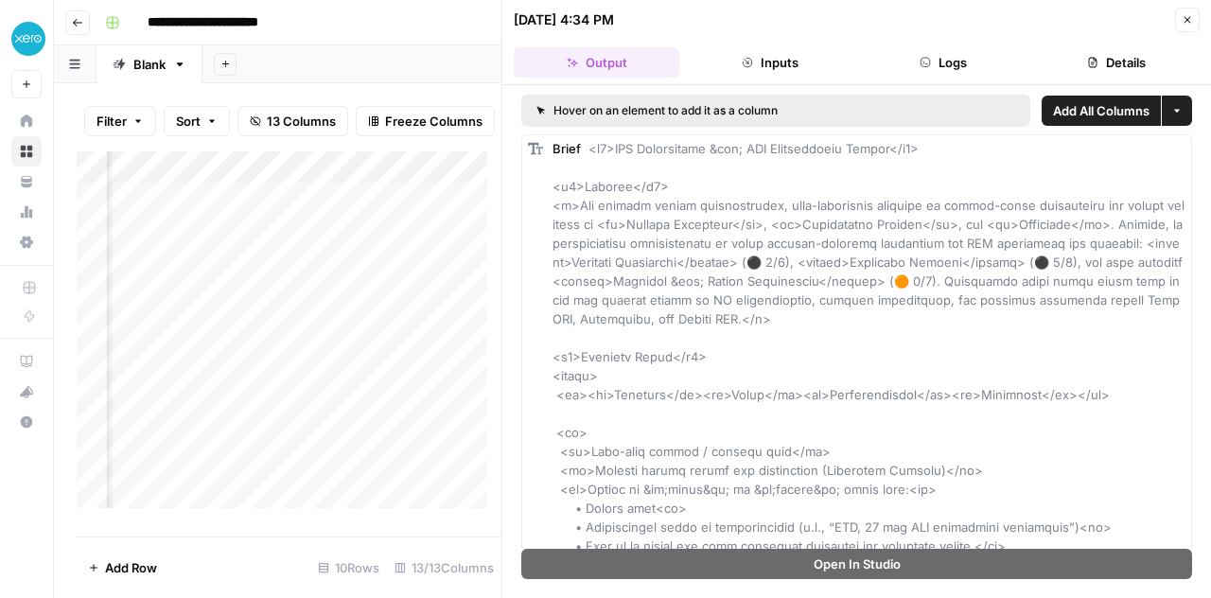
scroll to position [0, 356]
click at [401, 213] on div "Add Column" at bounding box center [289, 336] width 425 height 371
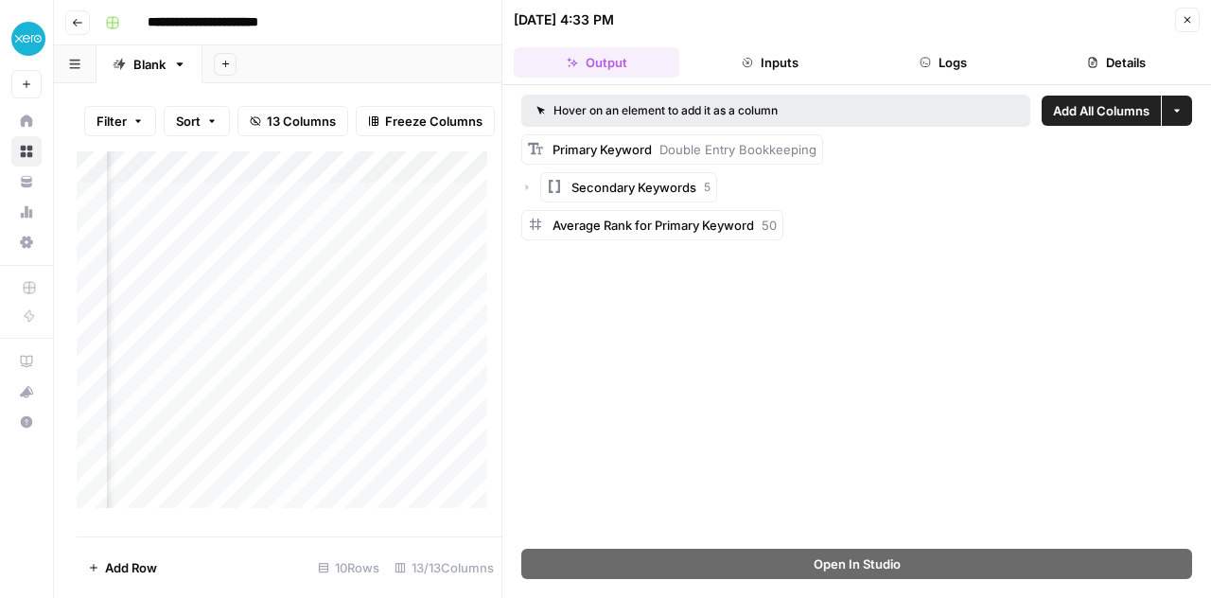
scroll to position [0, 772]
click at [429, 213] on div "Add Column" at bounding box center [289, 336] width 425 height 371
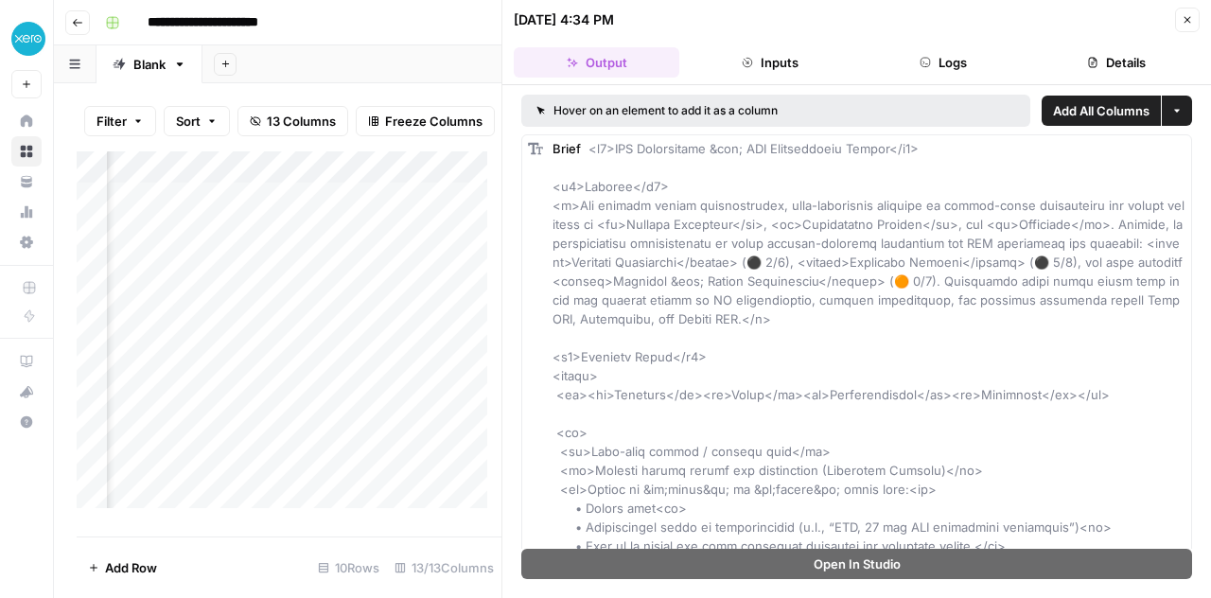
scroll to position [0, 1107]
click at [277, 212] on div "Add Column" at bounding box center [289, 336] width 425 height 371
click at [356, 222] on div "Add Column" at bounding box center [289, 336] width 425 height 371
click at [465, 210] on div "Add Column" at bounding box center [289, 336] width 425 height 371
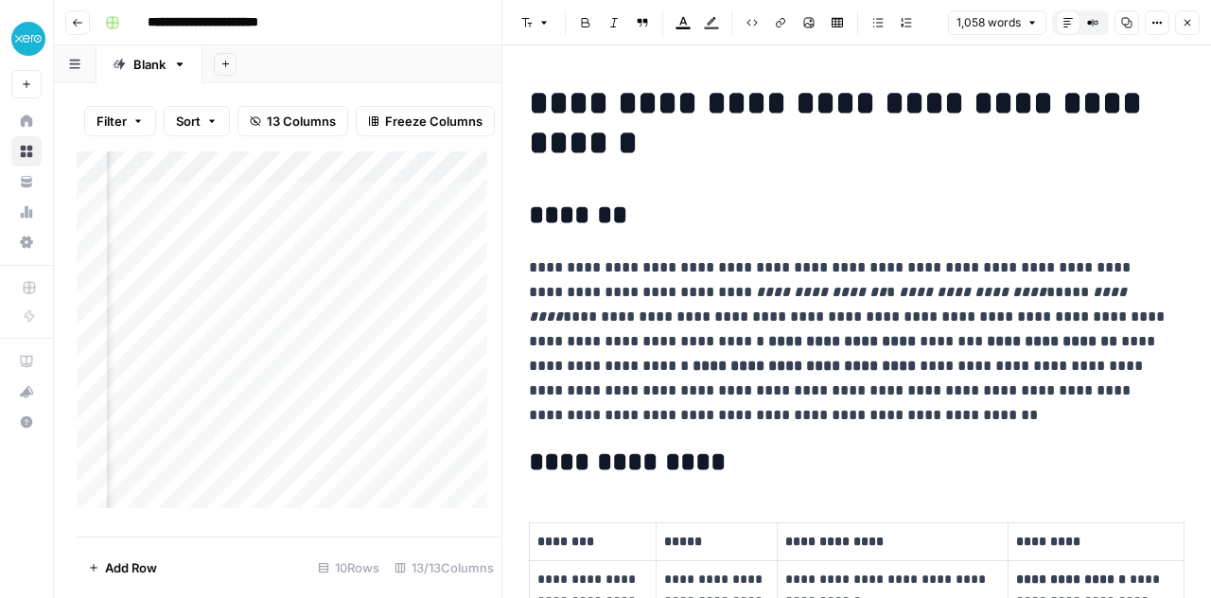
scroll to position [3, 1991]
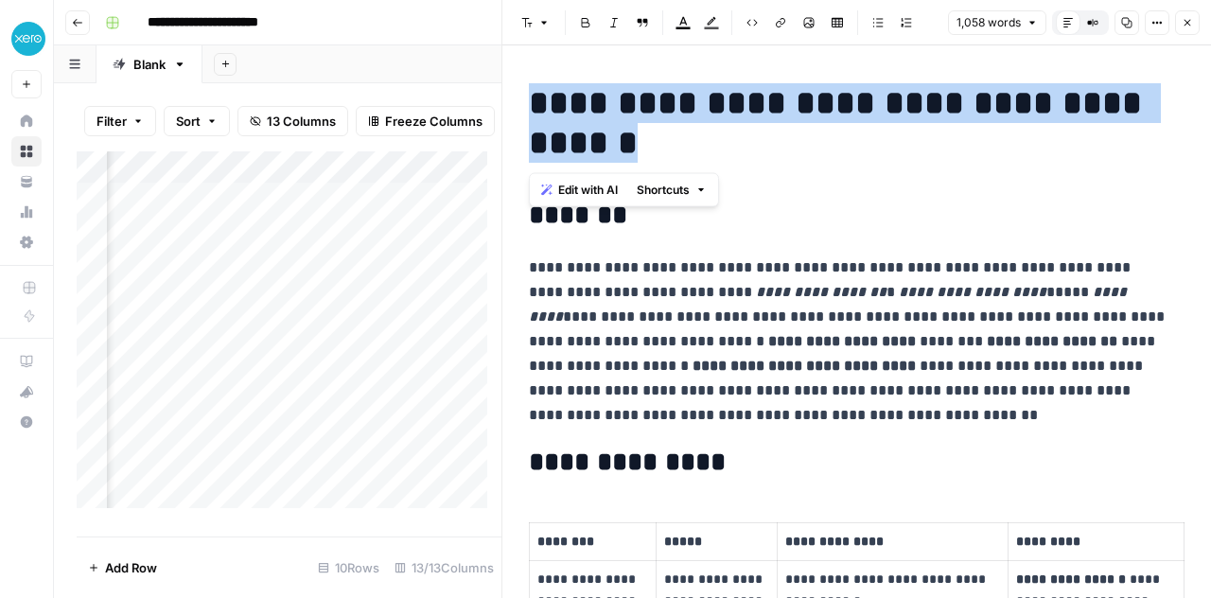
drag, startPoint x: 628, startPoint y: 141, endPoint x: 524, endPoint y: 103, distance: 110.7
copy h1 "**********"
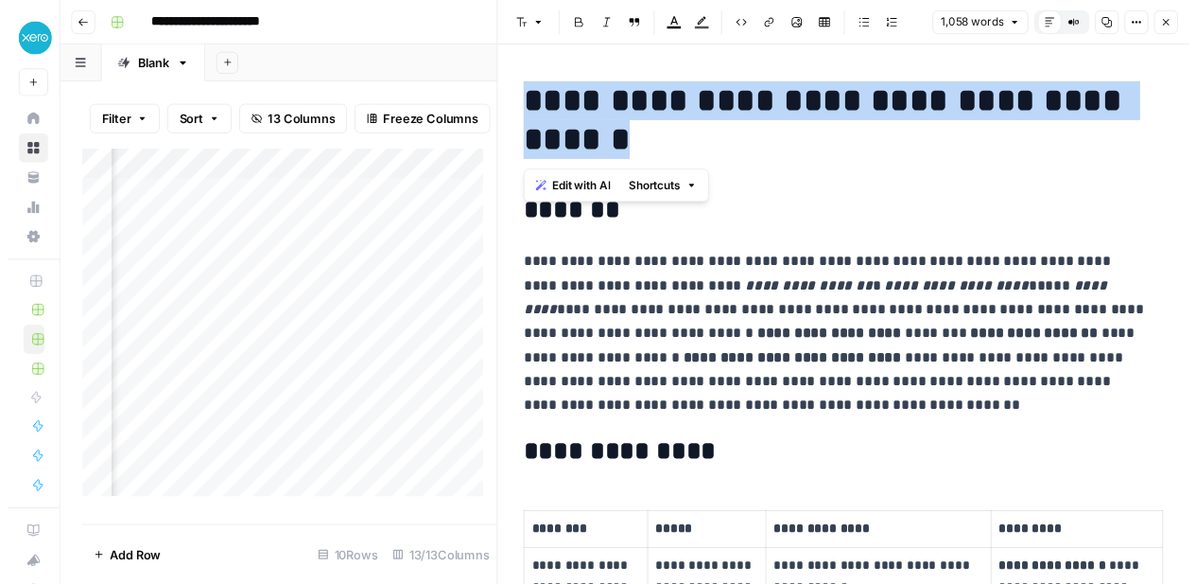
scroll to position [3, 2426]
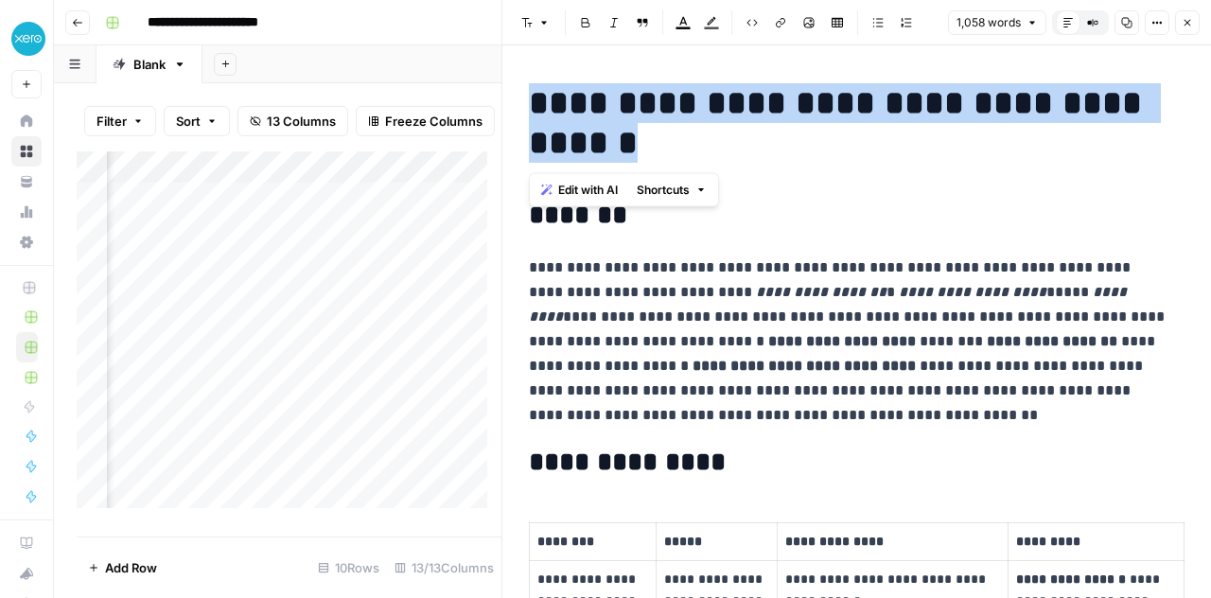
click at [1192, 26] on icon "button" at bounding box center [1186, 22] width 11 height 11
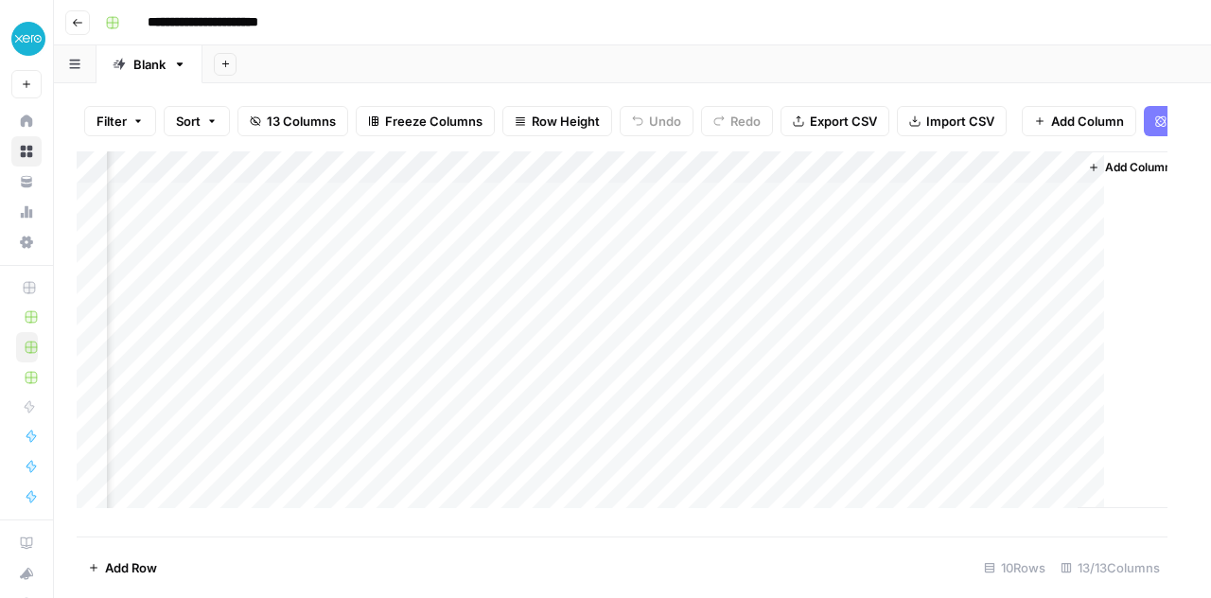
scroll to position [3, 1899]
click at [662, 21] on div "**********" at bounding box center [644, 23] width 1094 height 30
click at [739, 209] on div "Add Column" at bounding box center [632, 336] width 1111 height 371
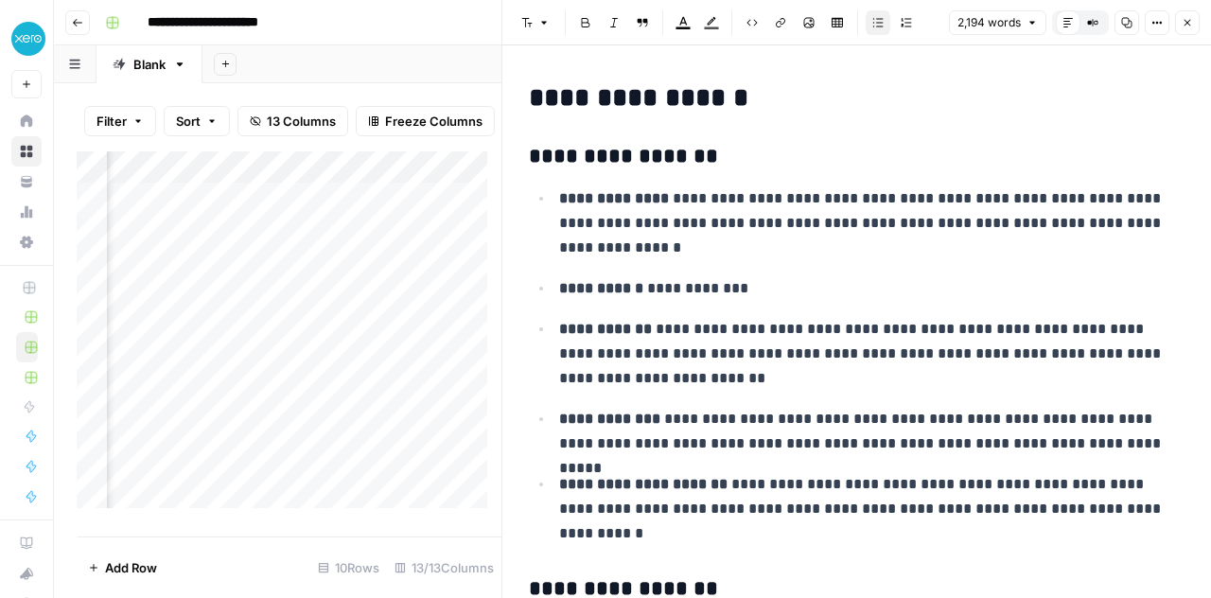
click at [1192, 26] on icon "button" at bounding box center [1186, 22] width 11 height 11
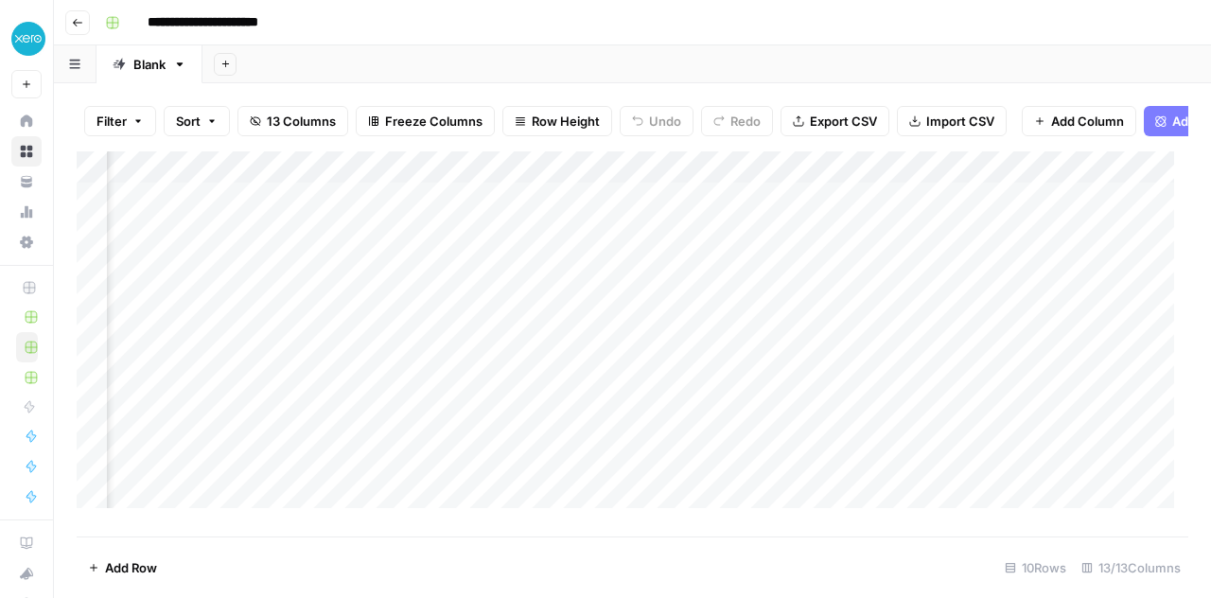
scroll to position [3, 758]
click at [445, 208] on div "Add Column" at bounding box center [632, 336] width 1111 height 371
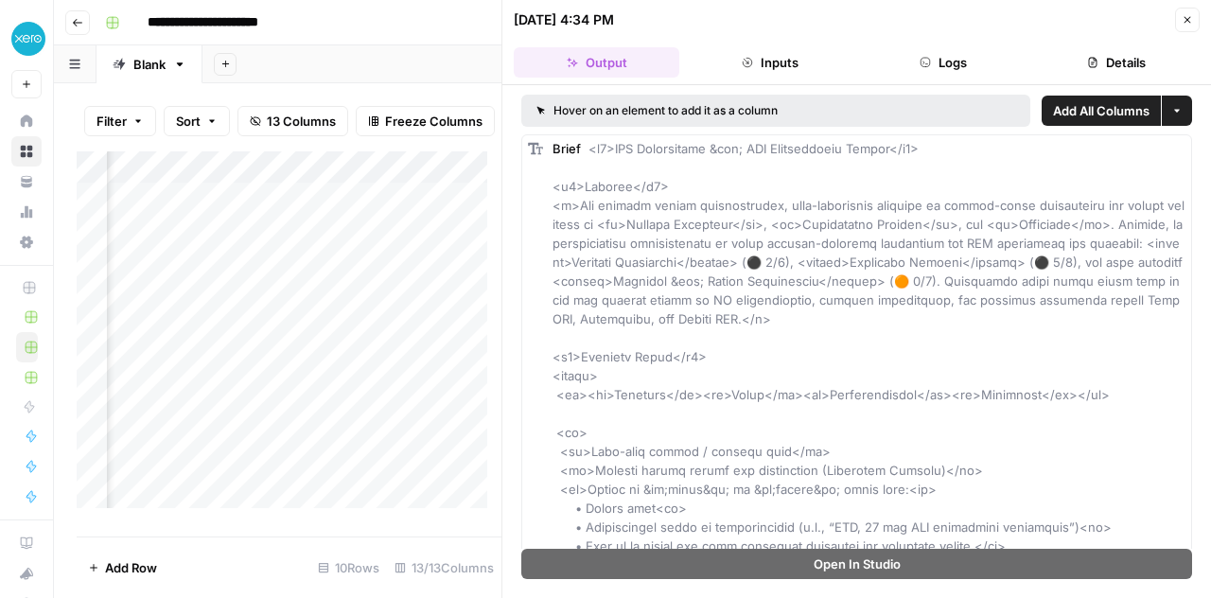
scroll to position [3, 1070]
click at [288, 208] on div "Add Column" at bounding box center [289, 336] width 425 height 371
click at [375, 211] on div "Add Column" at bounding box center [289, 336] width 425 height 371
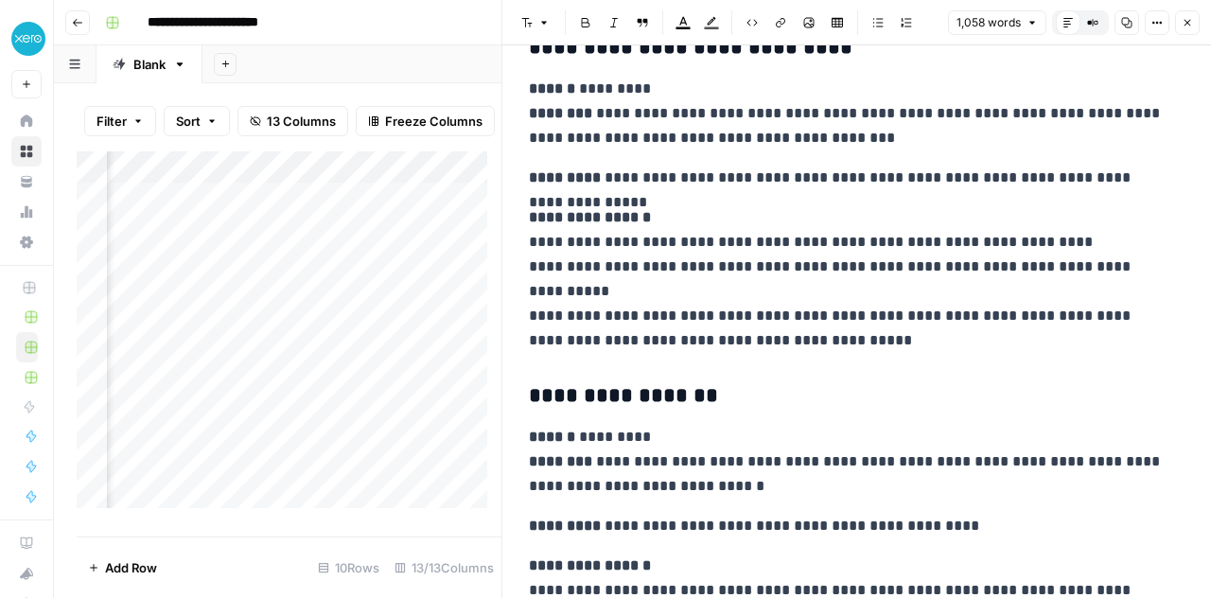
scroll to position [4314, 0]
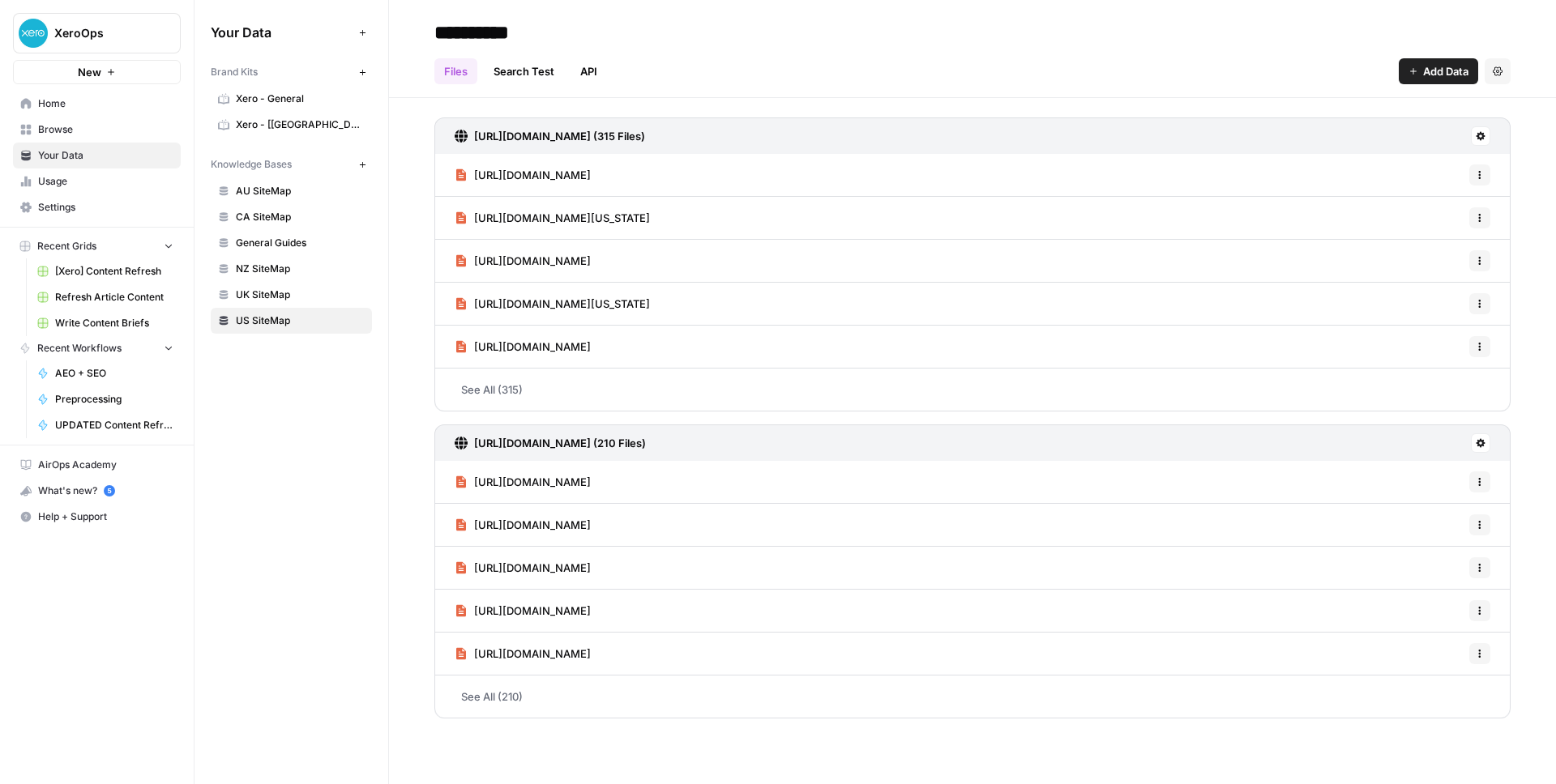
click at [48, 107] on span "Home" at bounding box center [105, 104] width 135 height 15
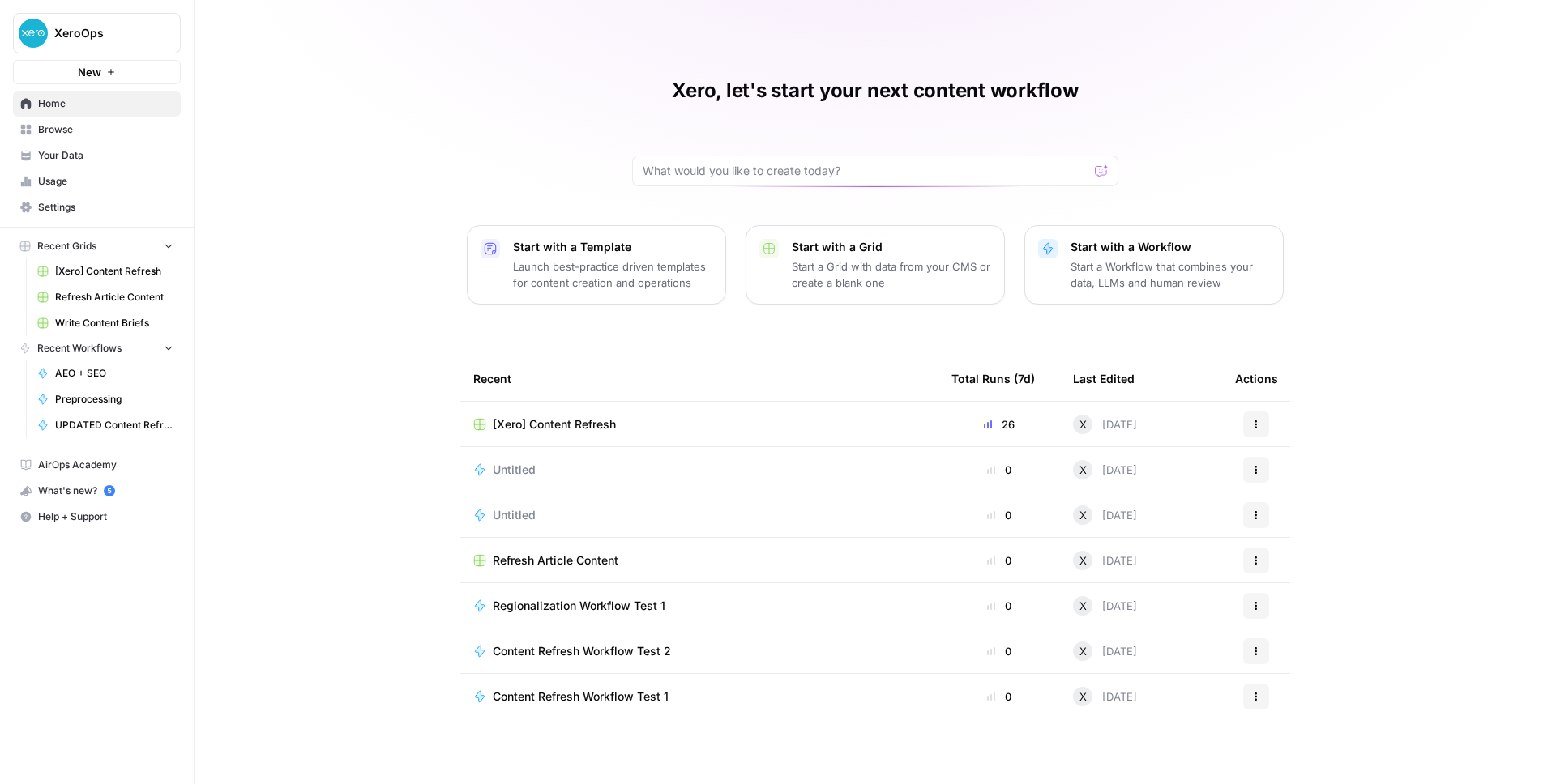
click at [718, 560] on div "Refresh Article Content" at bounding box center [699, 560] width 452 height 16
